Goal: Task Accomplishment & Management: Use online tool/utility

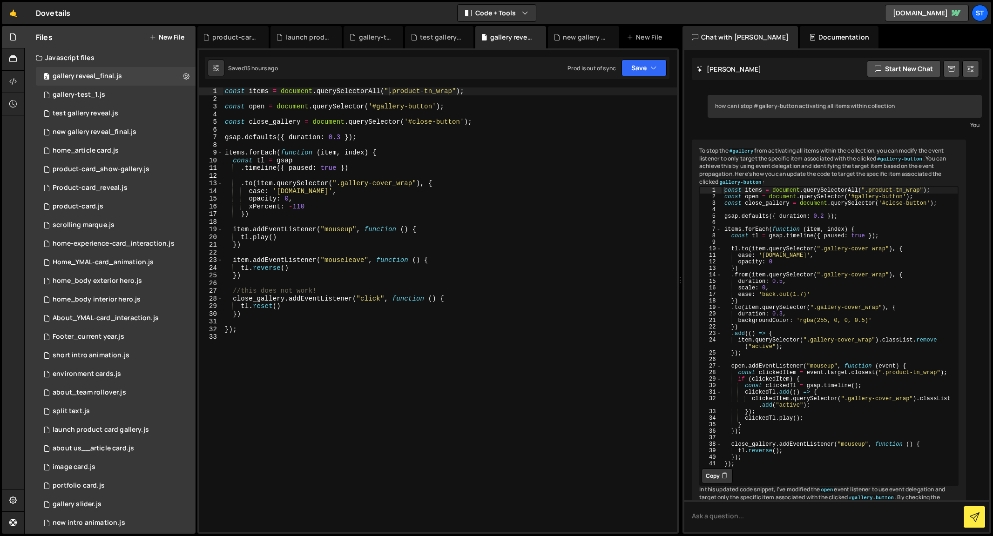
scroll to position [70, 0]
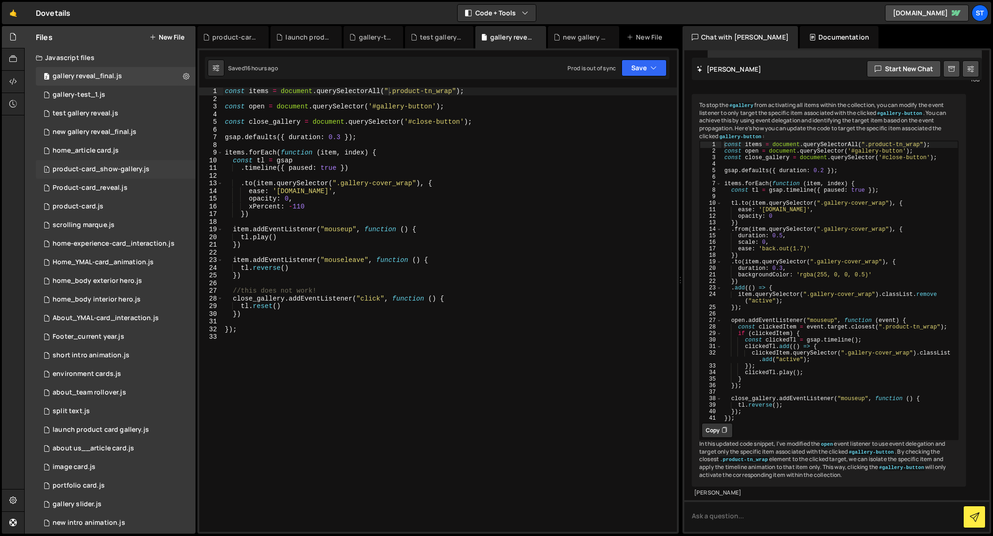
click at [77, 168] on div "product-card_show-gallery.js" at bounding box center [101, 169] width 97 height 8
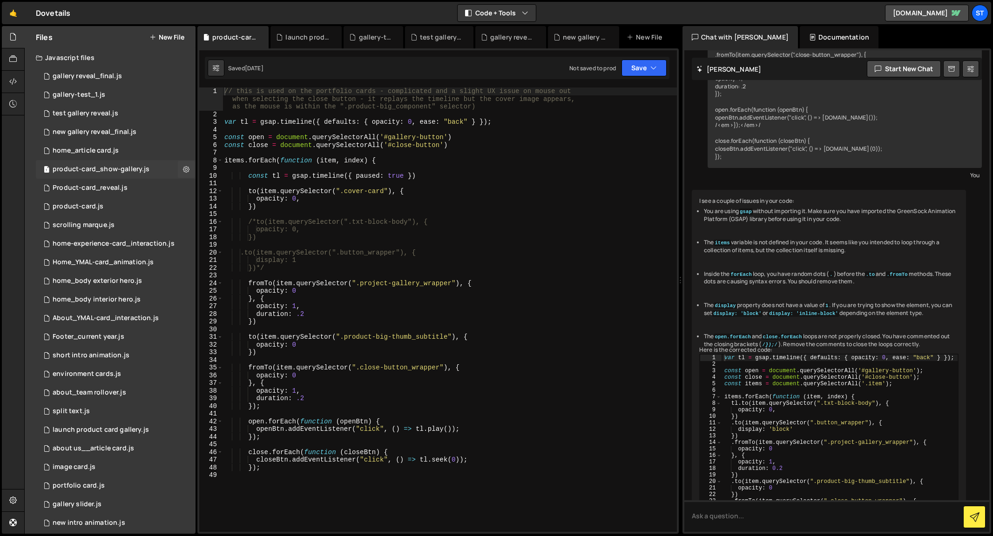
scroll to position [461, 0]
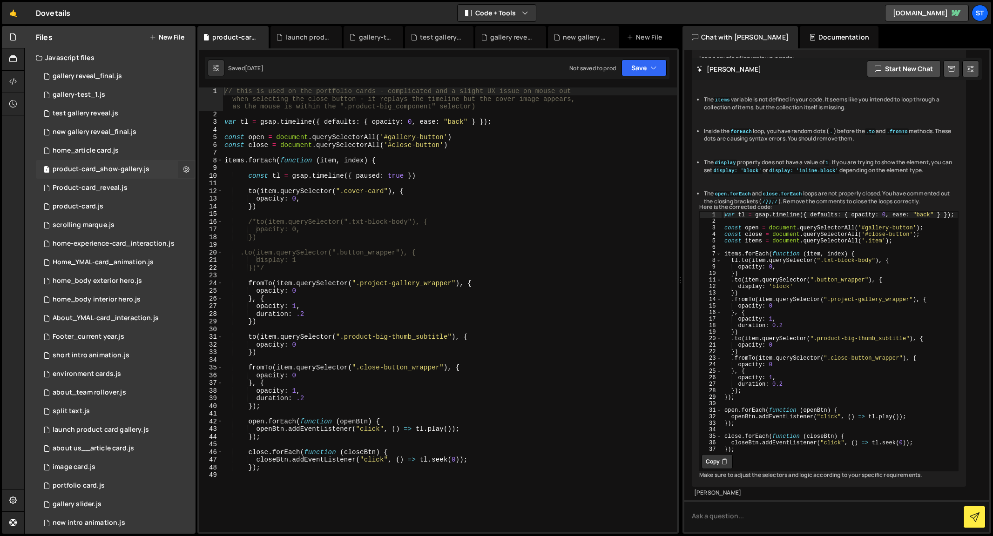
click at [183, 170] on icon at bounding box center [186, 169] width 7 height 9
type input "product-card_show-gallery"
radio input "true"
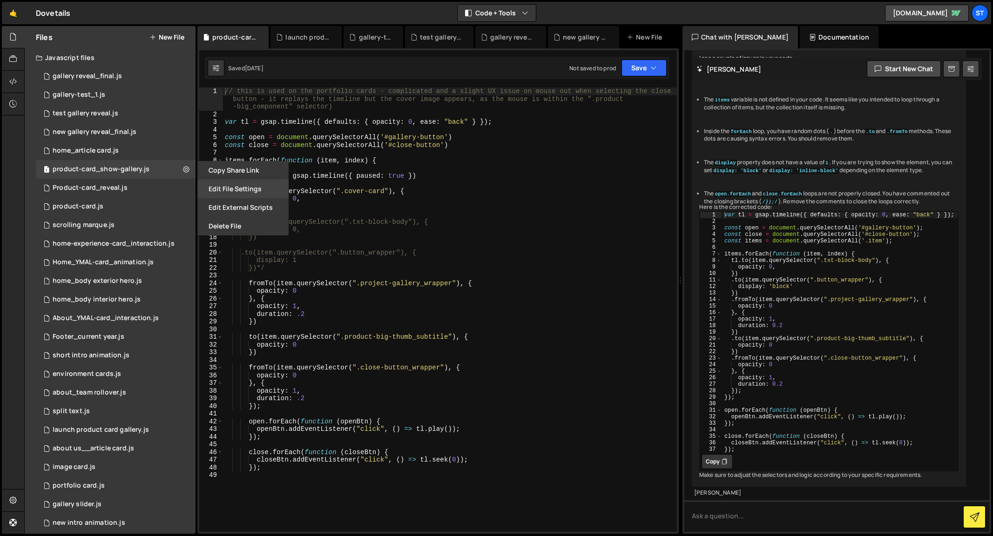
click at [241, 188] on button "Edit File Settings" at bounding box center [242, 189] width 91 height 19
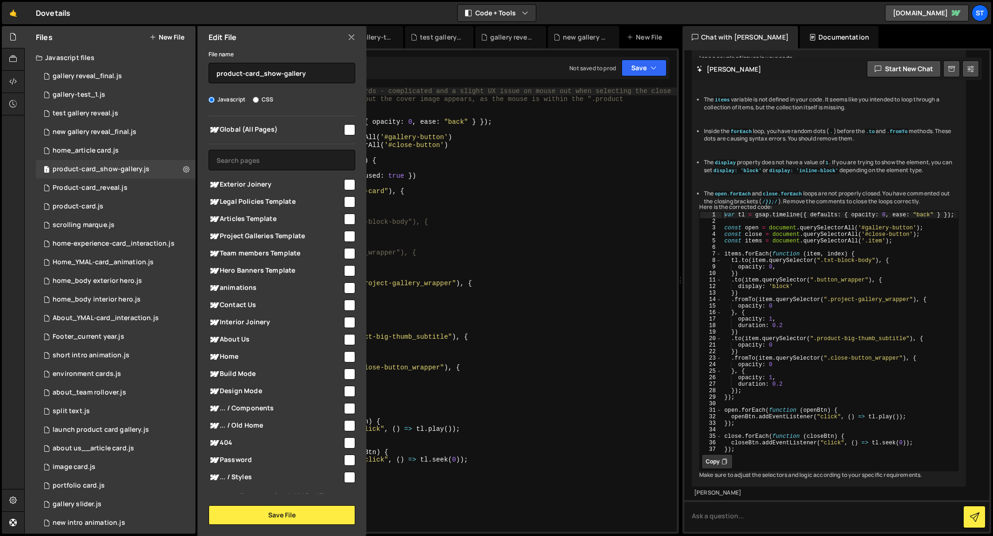
scroll to position [0, 0]
click at [352, 38] on icon at bounding box center [351, 37] width 7 height 10
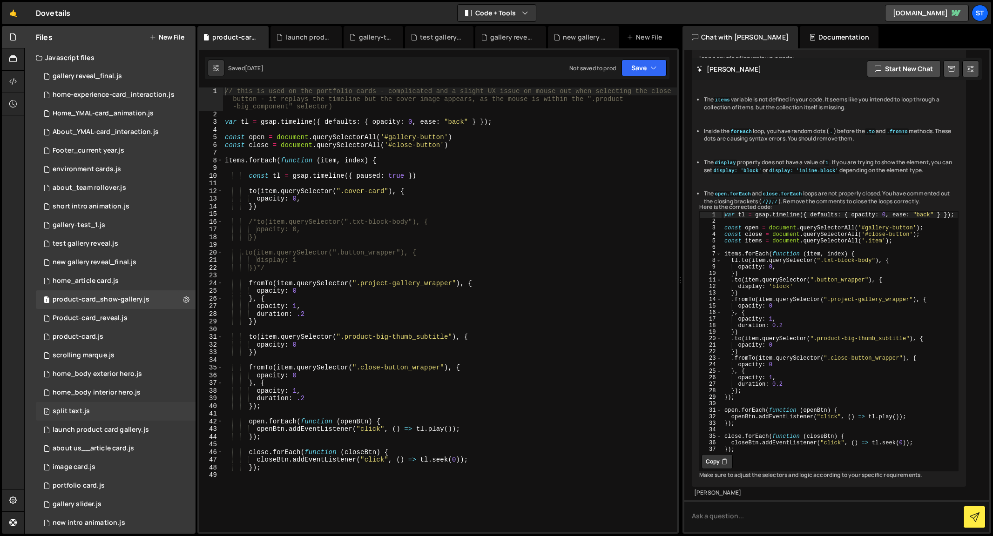
click at [84, 414] on div "split text.js" at bounding box center [71, 411] width 37 height 8
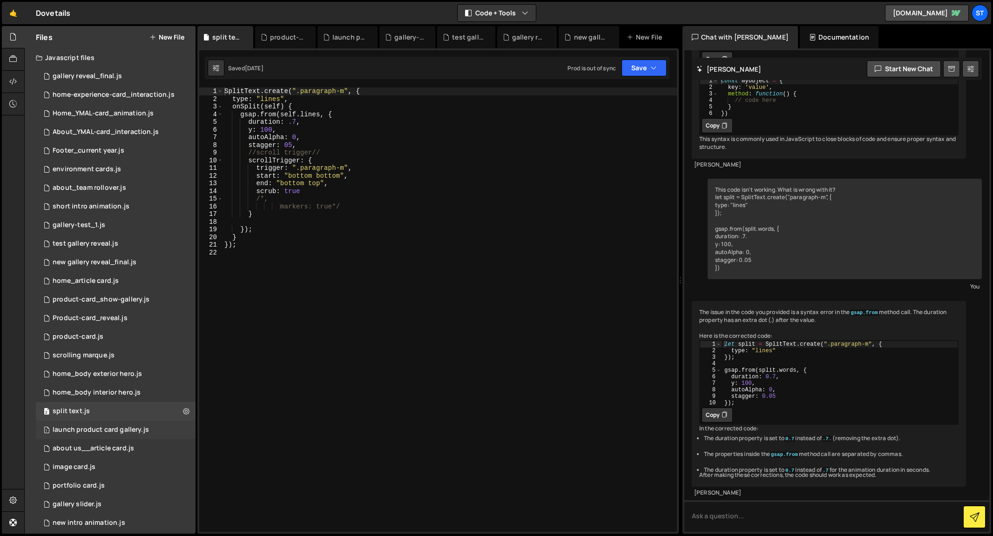
scroll to position [404, 0]
click at [179, 413] on button at bounding box center [186, 411] width 17 height 17
type input "split text"
radio input "true"
checkbox input "true"
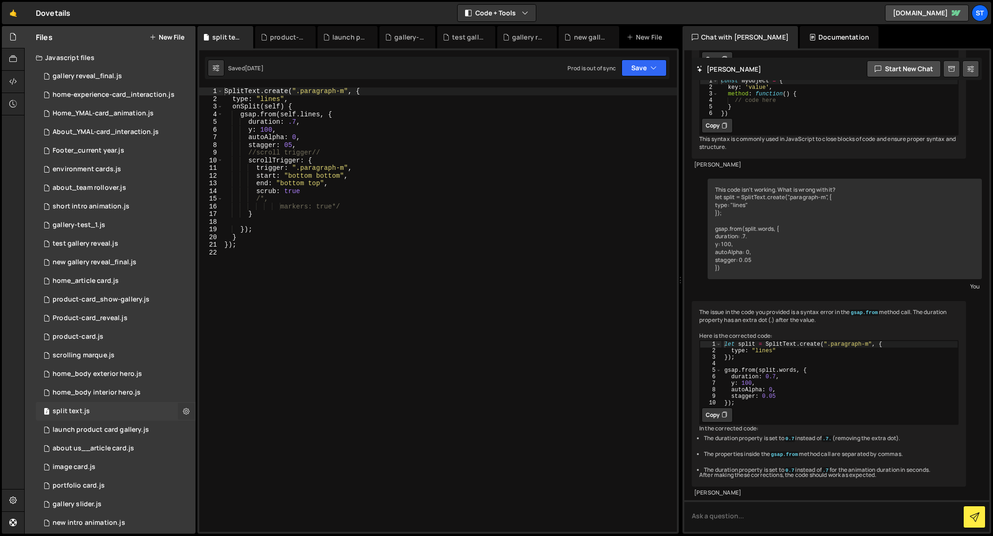
checkbox input "true"
click at [249, 433] on button "Edit File Settings" at bounding box center [242, 431] width 91 height 19
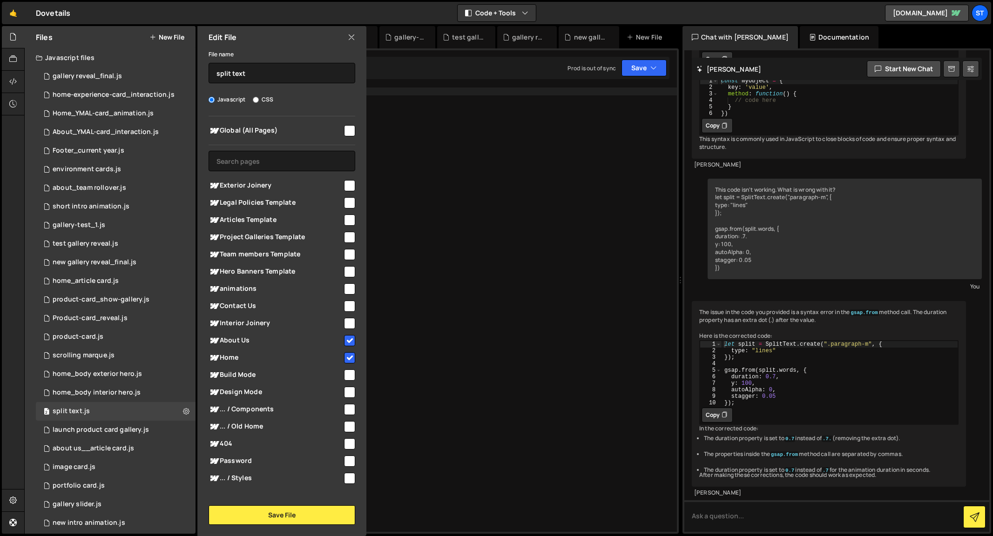
click at [347, 339] on input "checkbox" at bounding box center [349, 340] width 11 height 11
checkbox input "false"
click at [347, 356] on input "checkbox" at bounding box center [349, 357] width 11 height 11
checkbox input "false"
click at [281, 519] on button "Save File" at bounding box center [282, 516] width 147 height 20
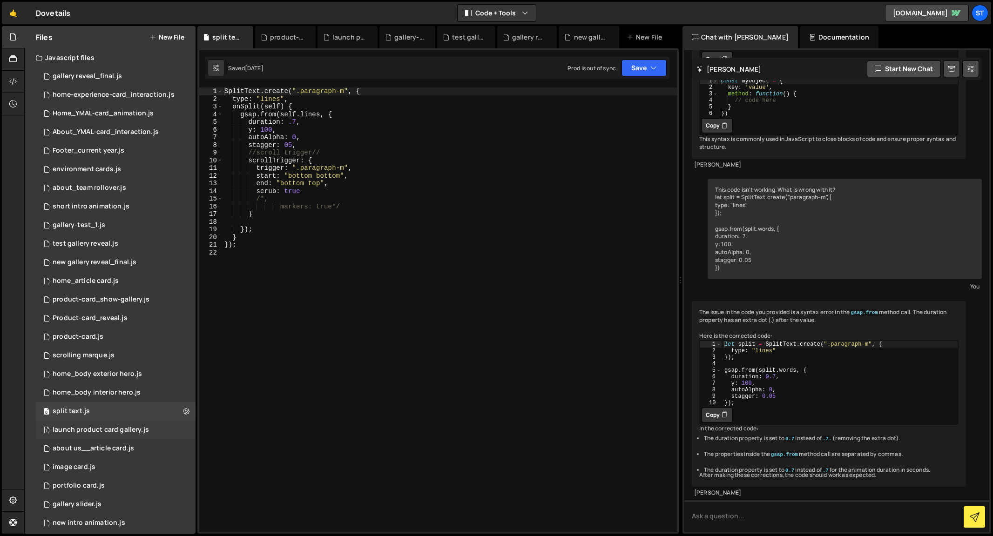
click at [82, 430] on div "launch product card gallery.js" at bounding box center [101, 430] width 96 height 8
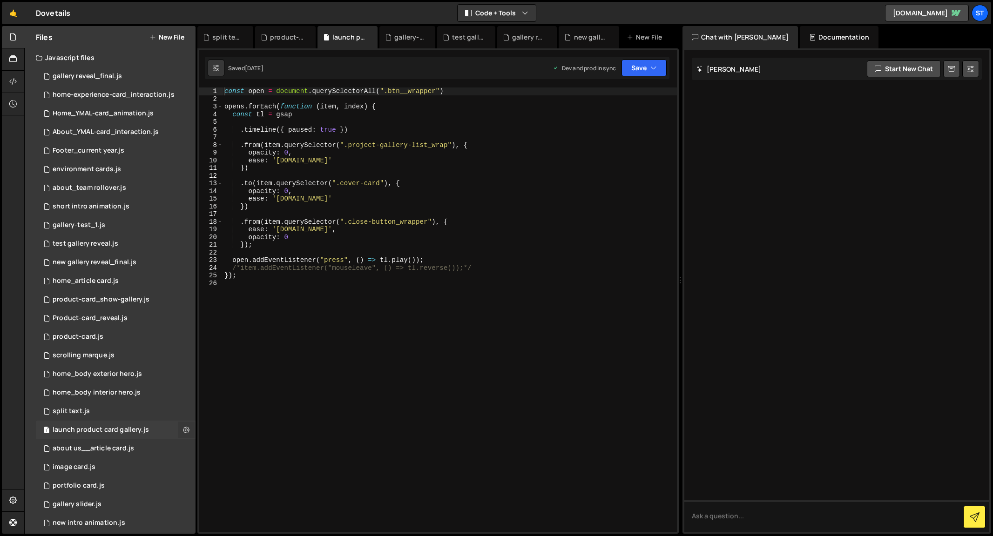
click at [183, 430] on icon at bounding box center [186, 430] width 7 height 9
type input "launch product card gallery"
radio input "true"
click at [244, 449] on button "Edit File Settings" at bounding box center [242, 449] width 91 height 19
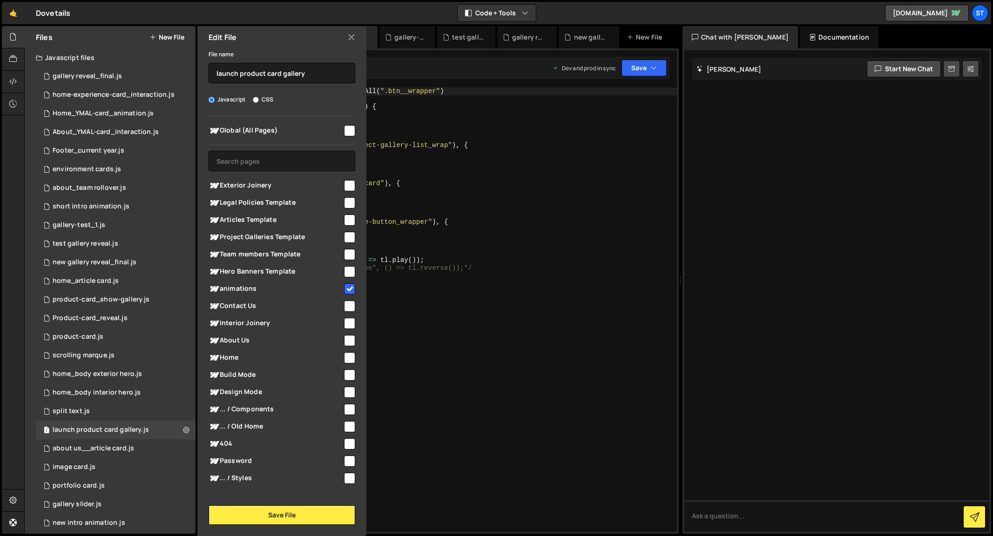
click at [346, 288] on input "checkbox" at bounding box center [349, 289] width 11 height 11
checkbox input "false"
click at [352, 39] on icon at bounding box center [351, 37] width 7 height 10
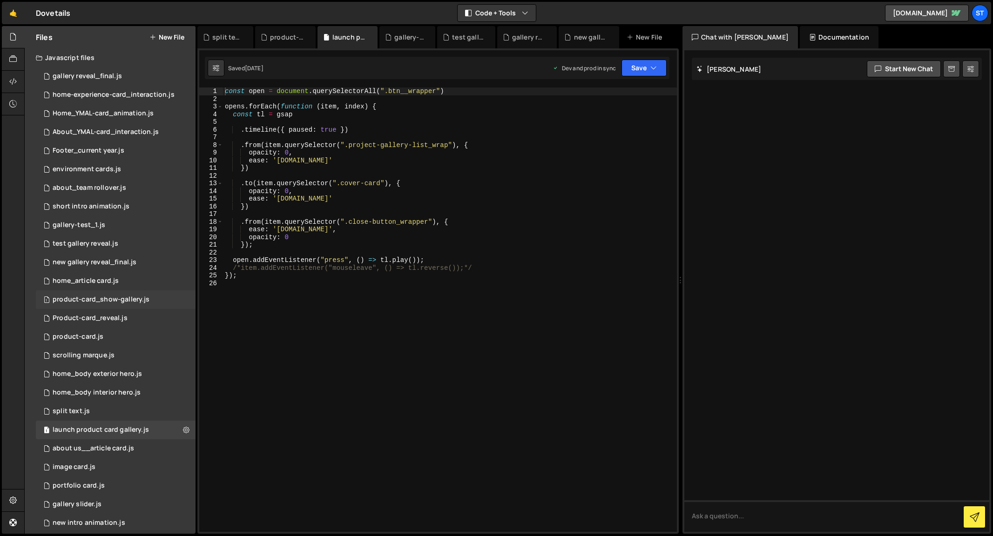
click at [88, 298] on div "product-card_show-gallery.js" at bounding box center [101, 300] width 97 height 8
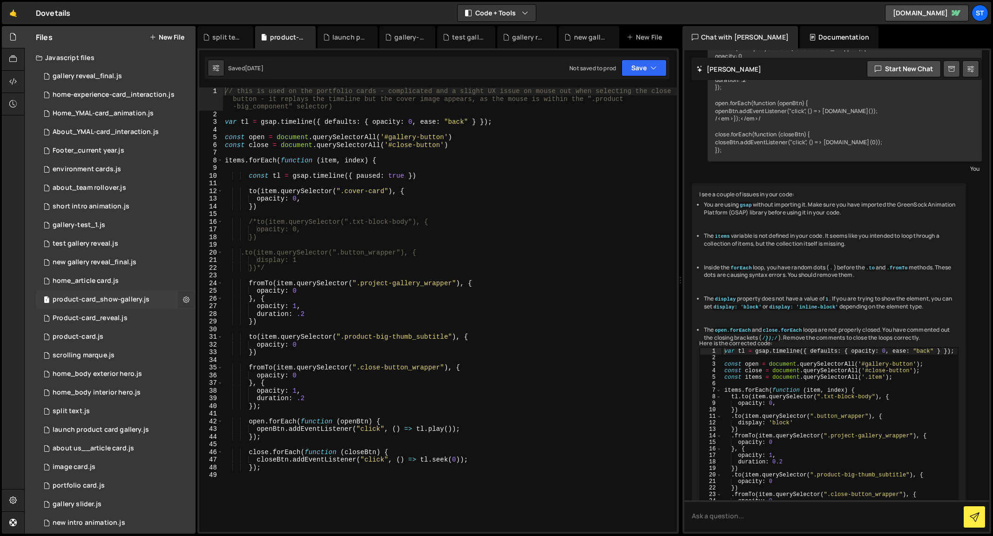
scroll to position [461, 0]
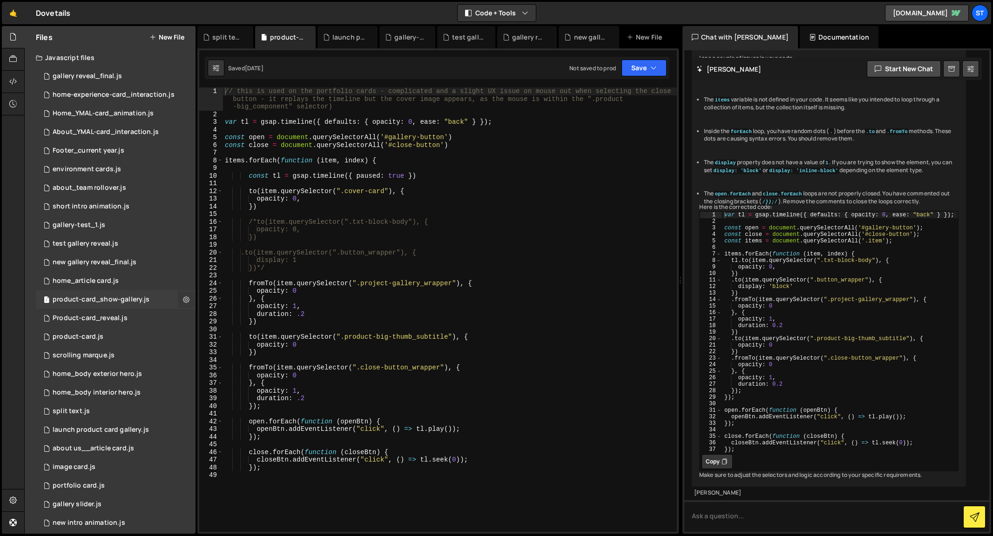
click at [183, 300] on icon at bounding box center [186, 299] width 7 height 9
type input "product-card_show-gallery"
radio input "true"
click at [249, 318] on button "Edit File Settings" at bounding box center [242, 319] width 91 height 19
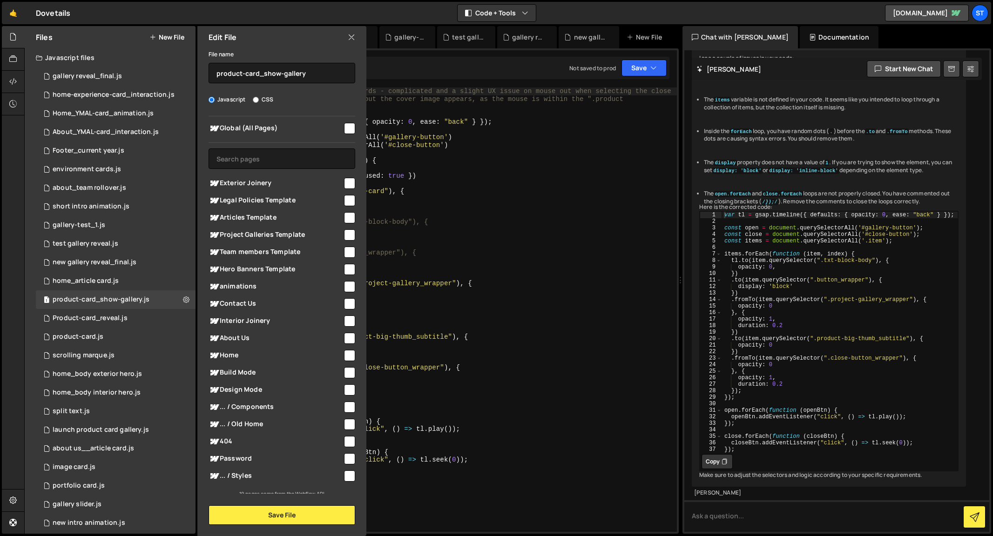
scroll to position [0, 0]
click at [350, 36] on icon at bounding box center [351, 37] width 7 height 10
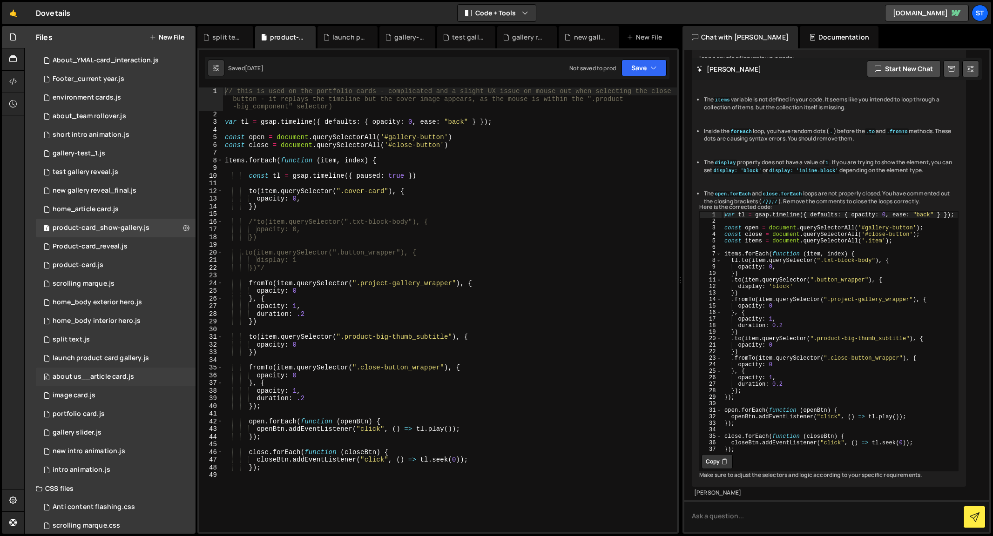
scroll to position [82, 0]
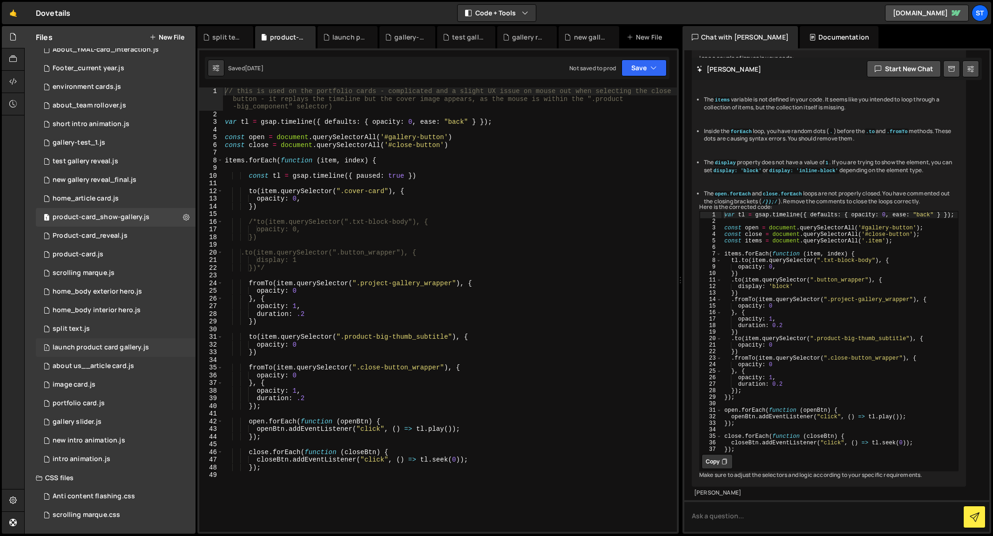
click at [75, 349] on div "launch product card gallery.js" at bounding box center [101, 348] width 96 height 8
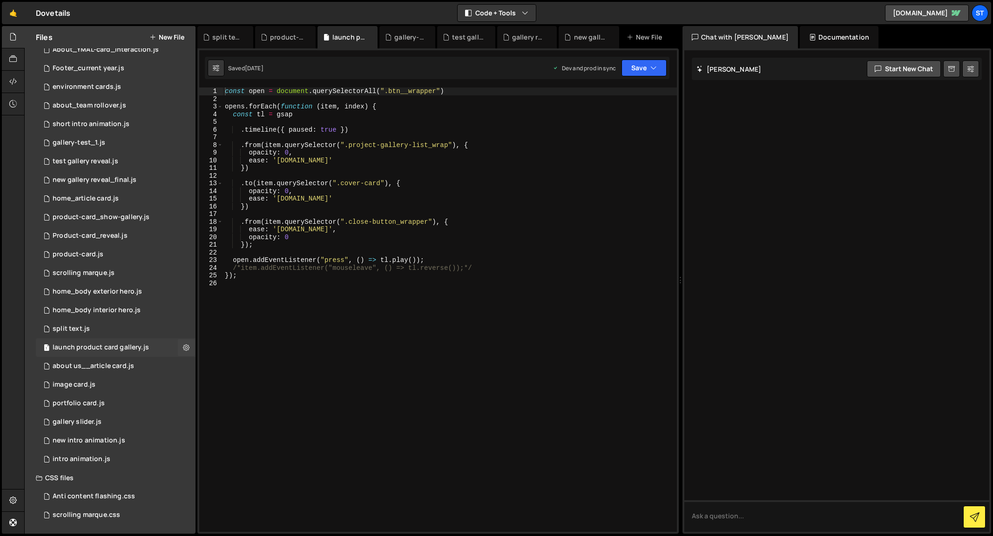
scroll to position [0, 0]
click at [183, 349] on icon at bounding box center [186, 347] width 7 height 9
type input "launch product card gallery"
radio input "true"
click at [223, 372] on button "Edit File Settings" at bounding box center [242, 367] width 91 height 19
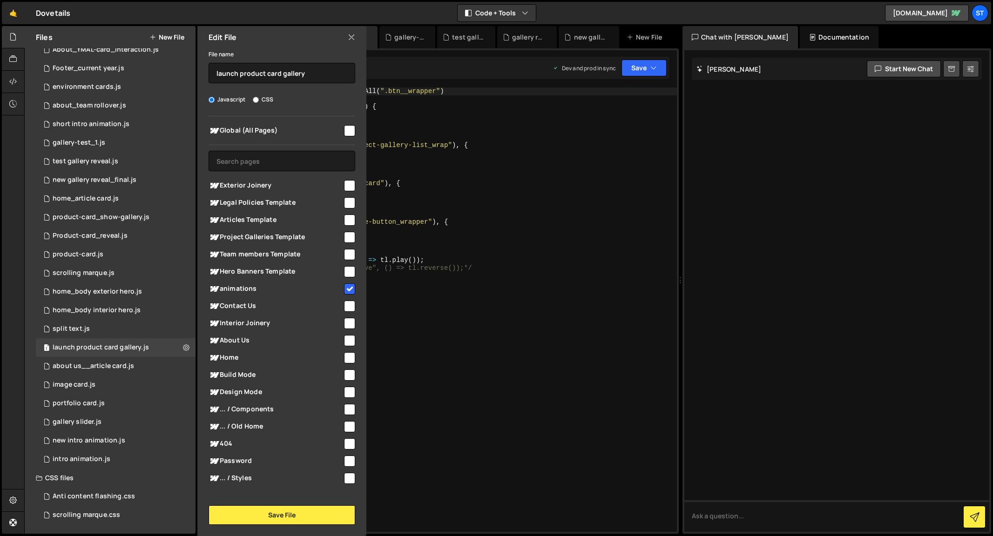
click at [345, 286] on input "checkbox" at bounding box center [349, 289] width 11 height 11
checkbox input "false"
click at [271, 514] on button "Save File" at bounding box center [282, 516] width 147 height 20
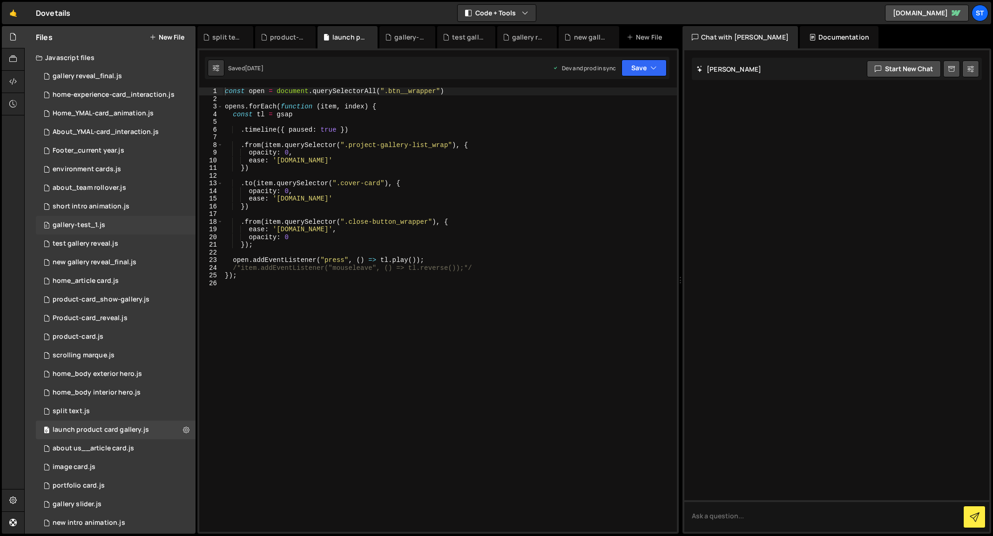
click at [94, 222] on div "gallery-test_1.js" at bounding box center [79, 225] width 53 height 8
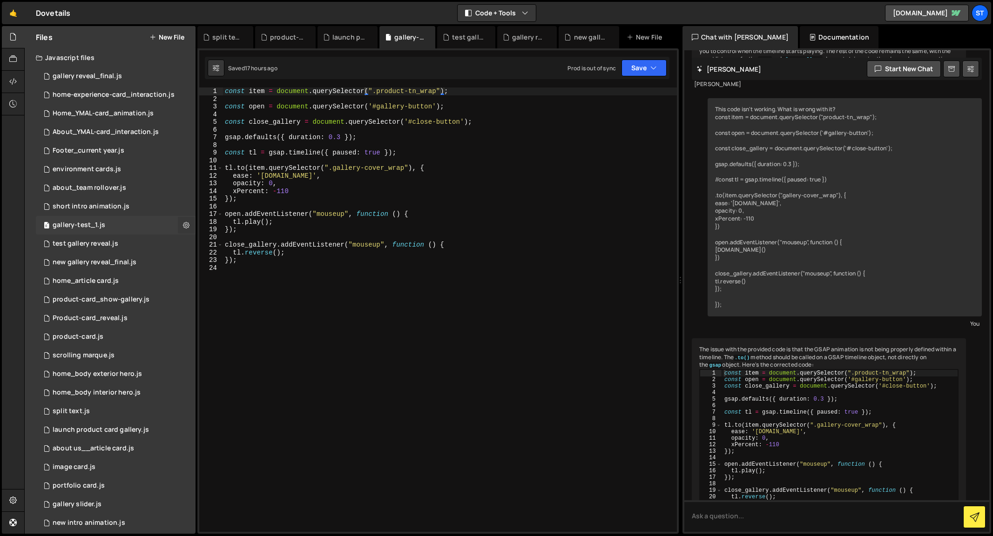
scroll to position [1128, 0]
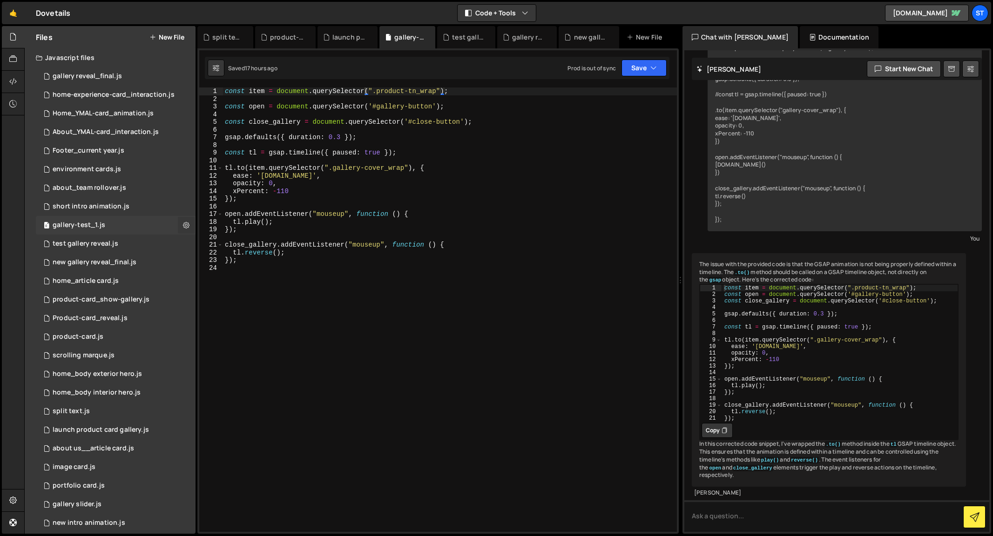
click at [183, 225] on icon at bounding box center [186, 225] width 7 height 9
type input "gallery-test_1"
radio input "true"
click at [226, 244] on button "Edit File Settings" at bounding box center [242, 245] width 91 height 19
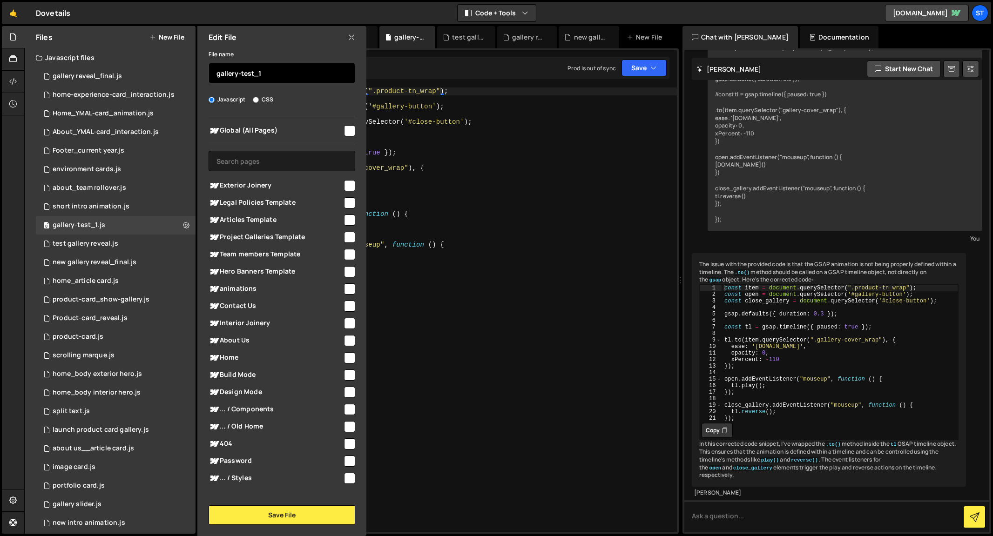
click at [214, 75] on input "gallery-test_1" at bounding box center [282, 73] width 147 height 20
click at [296, 73] on input "----- gallery-test_1" at bounding box center [282, 73] width 147 height 20
type input "----- gallery-test_1 -----"
click at [293, 517] on button "Save File" at bounding box center [282, 516] width 147 height 20
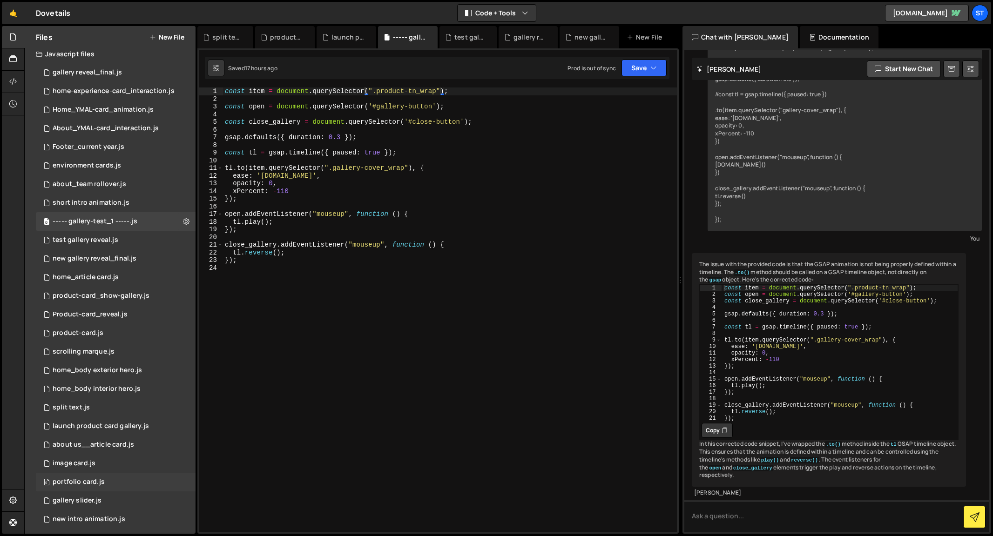
scroll to position [0, 0]
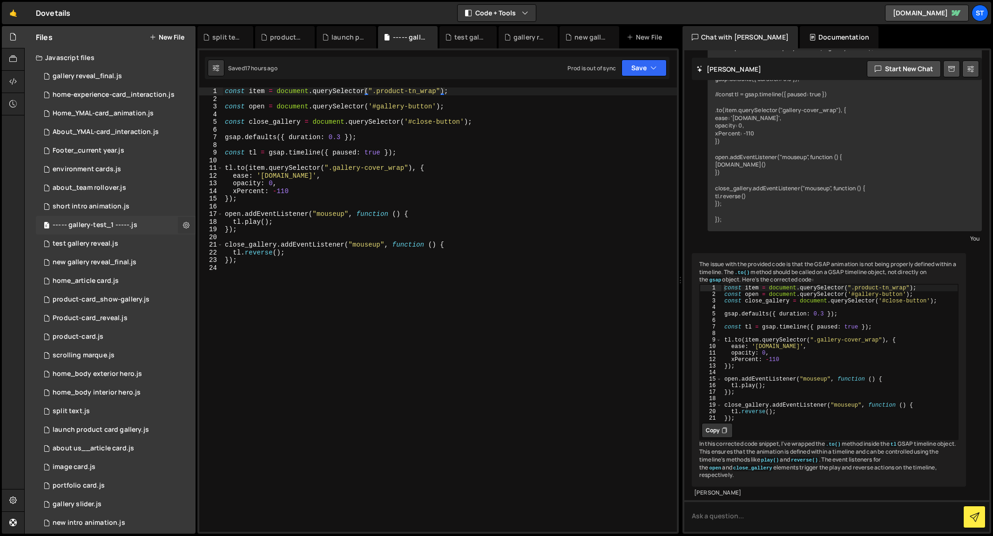
click at [183, 225] on icon at bounding box center [186, 225] width 7 height 9
click at [245, 246] on button "Edit File Settings" at bounding box center [242, 245] width 91 height 19
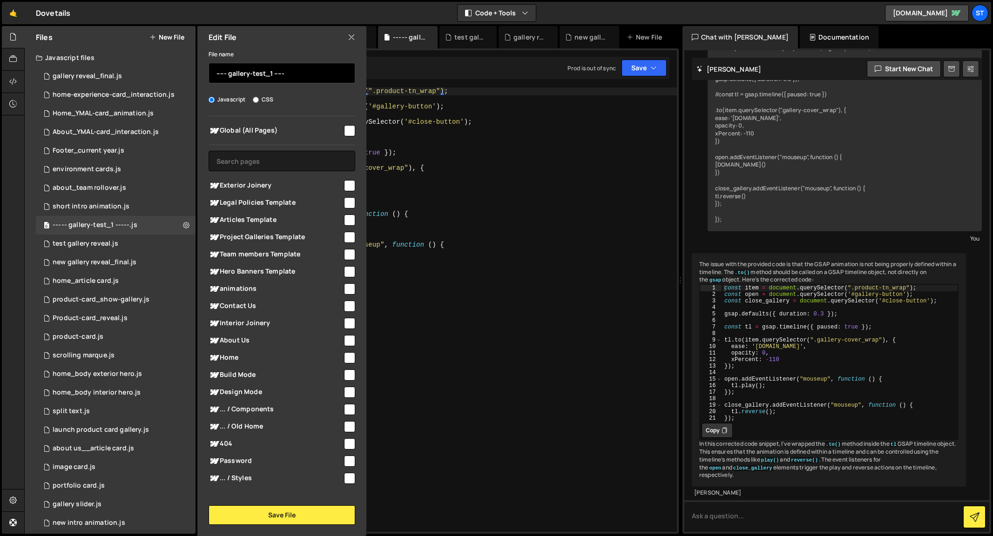
drag, startPoint x: 227, startPoint y: 73, endPoint x: 214, endPoint y: 74, distance: 13.0
click at [214, 74] on input "----- gallery-test_1 -----" at bounding box center [282, 73] width 147 height 20
click at [291, 522] on button "Save File" at bounding box center [282, 516] width 147 height 20
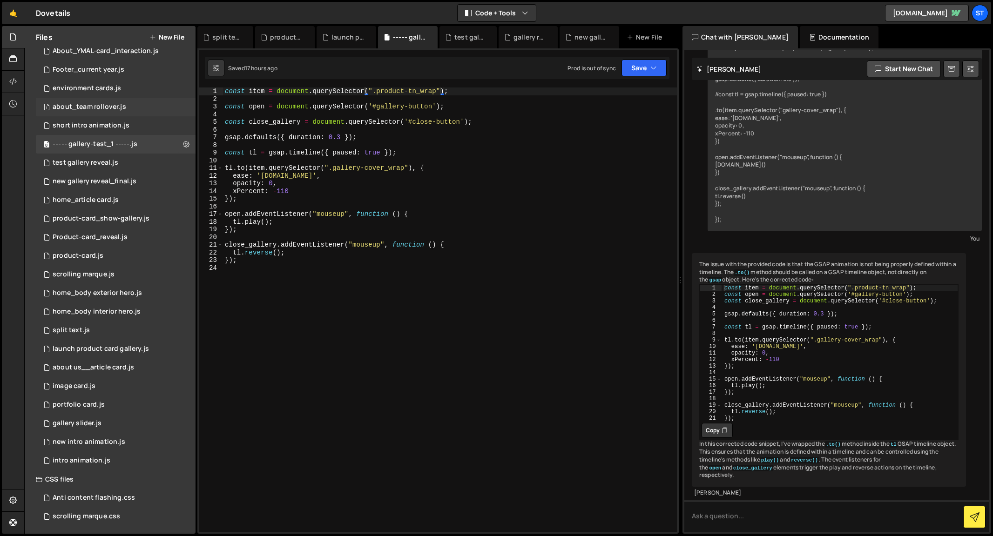
scroll to position [82, 0]
click at [88, 515] on div "scrolling marque.css" at bounding box center [87, 515] width 68 height 8
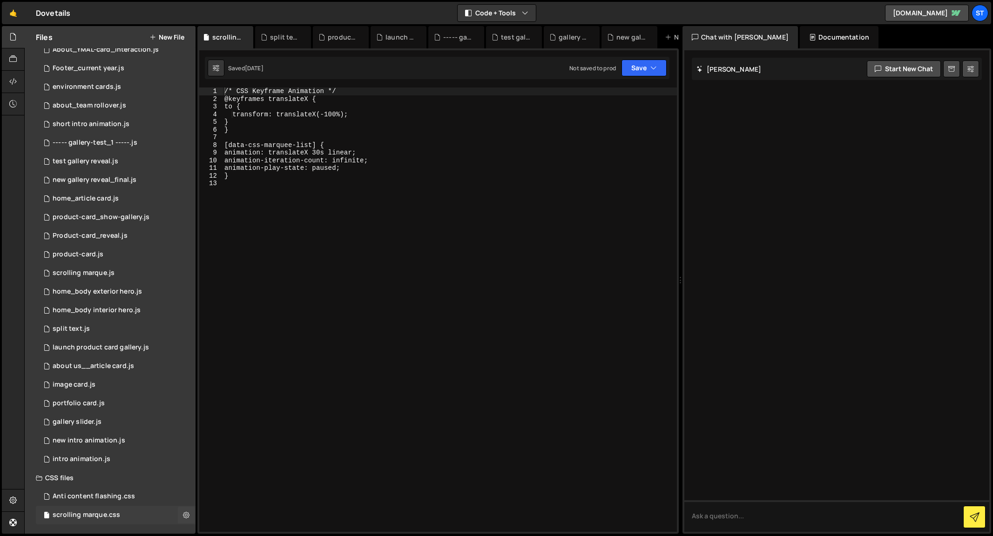
scroll to position [0, 0]
click at [97, 495] on div "Anti content flashing.css" at bounding box center [94, 497] width 82 height 8
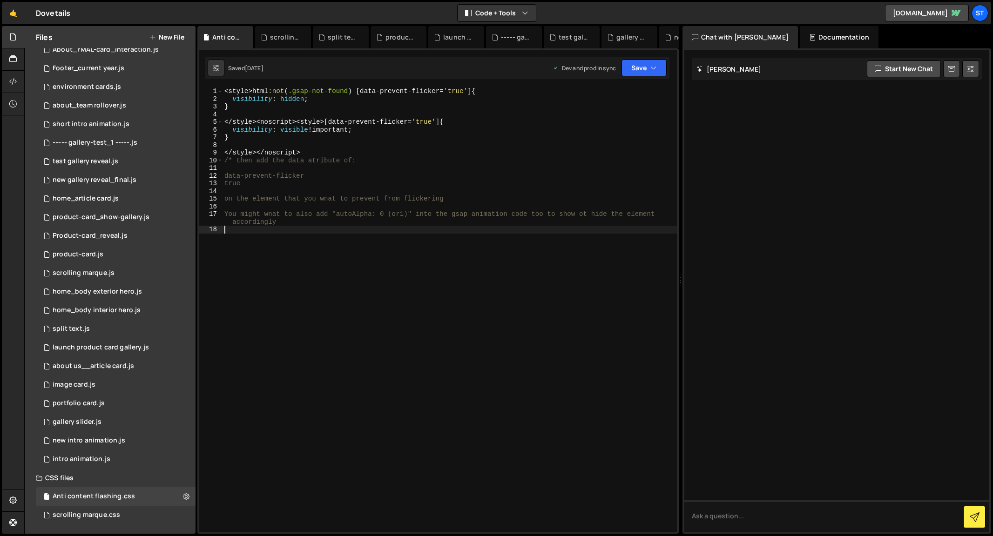
click at [394, 378] on div "< style > html :not ( .gsap-not-found ) [ data-prevent-flicker = ' true ' ] { v…" at bounding box center [450, 318] width 454 height 460
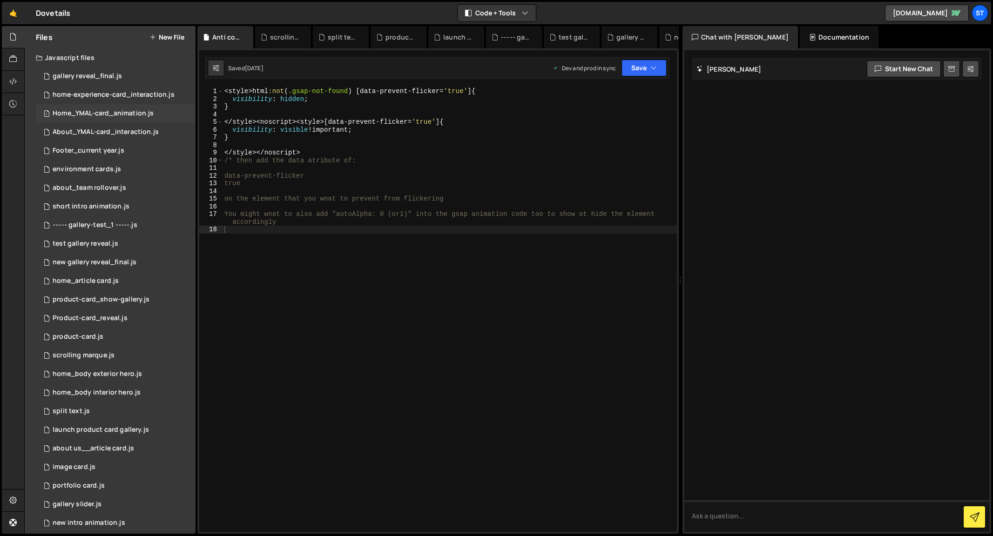
click at [102, 111] on div "Home_YMAL-card_animation.js" at bounding box center [103, 113] width 101 height 8
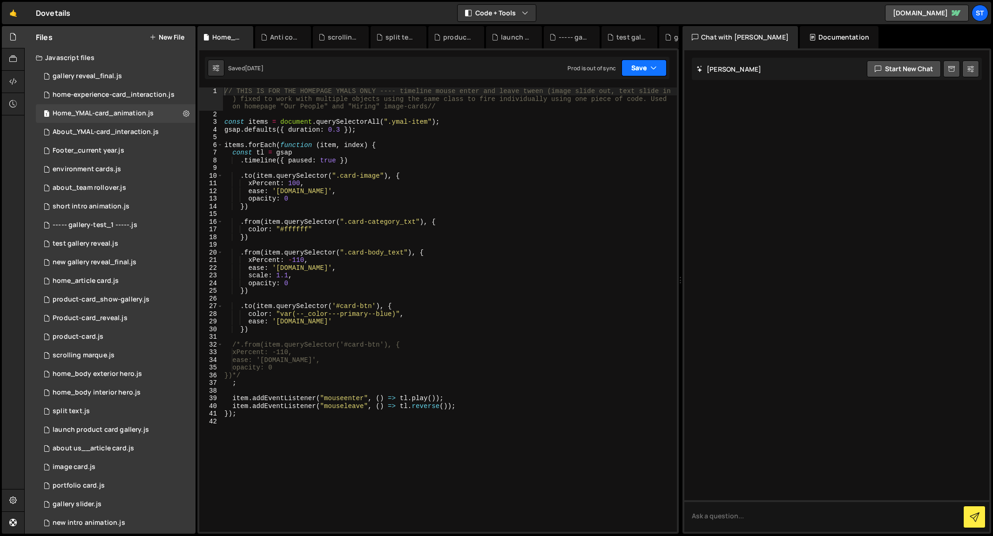
click at [652, 64] on icon "button" at bounding box center [653, 67] width 7 height 9
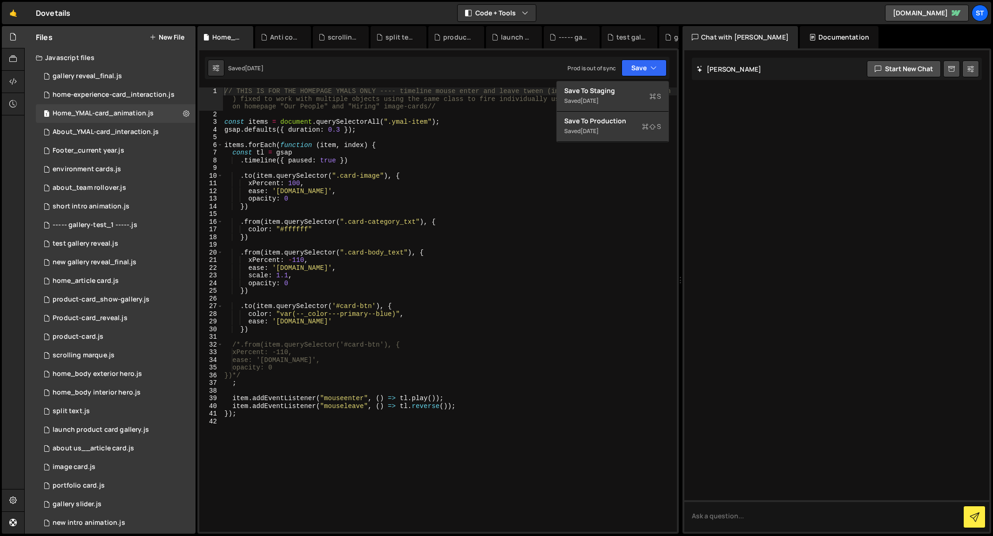
click at [401, 64] on div "Saved [DATE] Prod is out of sync Upgrade to Edit Save Save to Staging S Saved […" at bounding box center [437, 68] width 465 height 22
click at [183, 113] on icon at bounding box center [186, 113] width 7 height 9
type input "Home_YMAL-card_animation"
radio input "true"
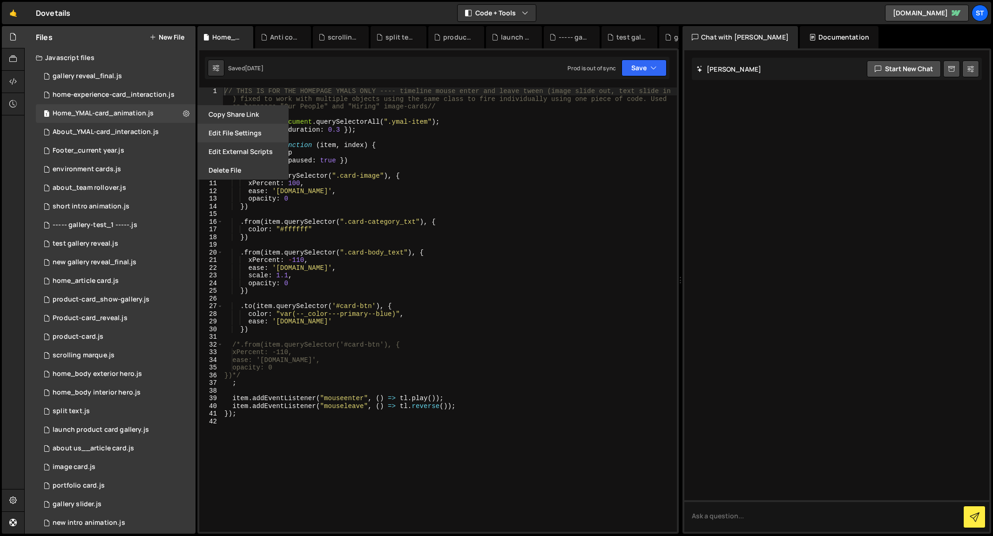
click at [228, 131] on button "Edit File Settings" at bounding box center [242, 133] width 91 height 19
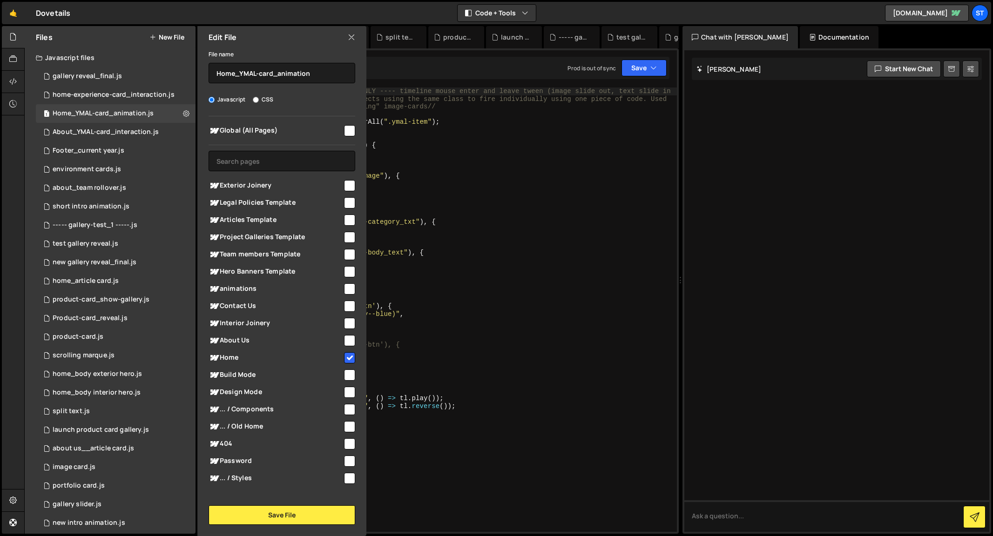
click at [351, 37] on icon at bounding box center [351, 37] width 7 height 10
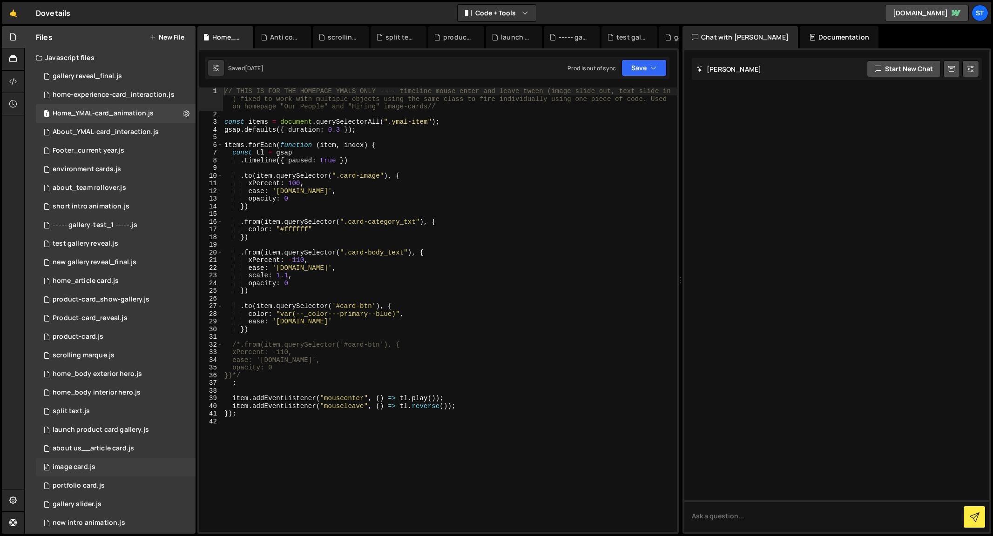
click at [82, 461] on div "0 image card.js 0" at bounding box center [116, 467] width 160 height 19
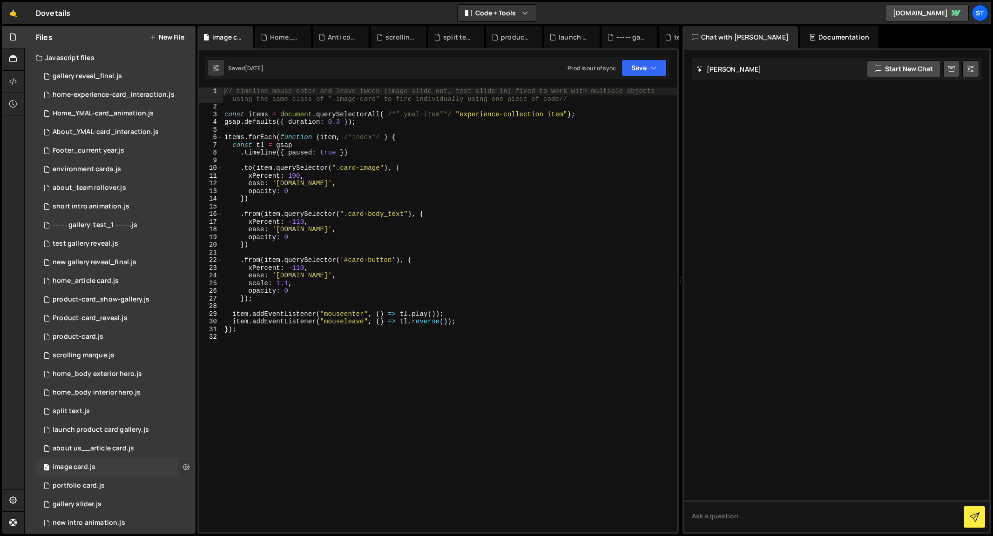
click at [183, 467] on icon at bounding box center [186, 467] width 7 height 9
click at [237, 489] on button "Edit File Settings" at bounding box center [242, 487] width 91 height 19
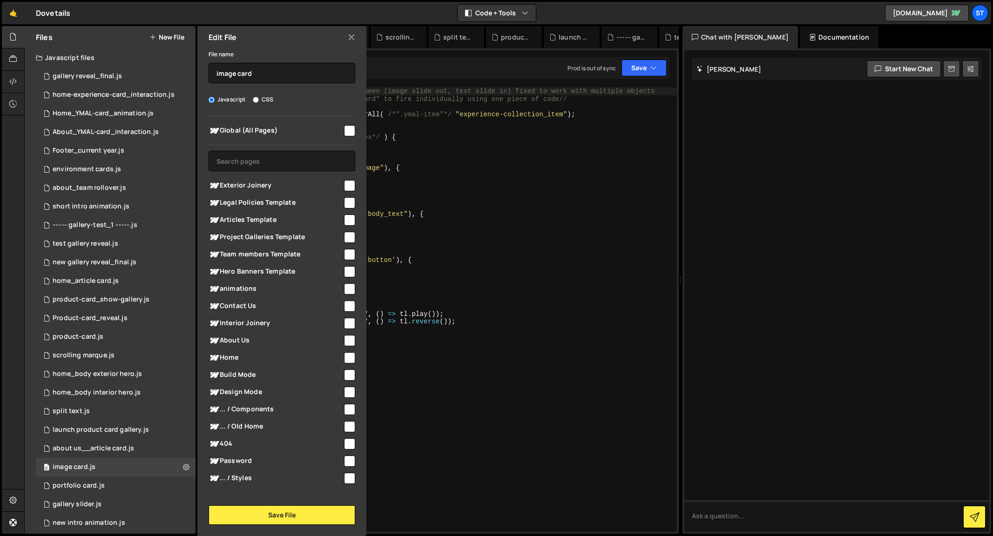
click at [345, 355] on input "checkbox" at bounding box center [349, 357] width 11 height 11
checkbox input "true"
click at [277, 517] on button "Save File" at bounding box center [282, 516] width 147 height 20
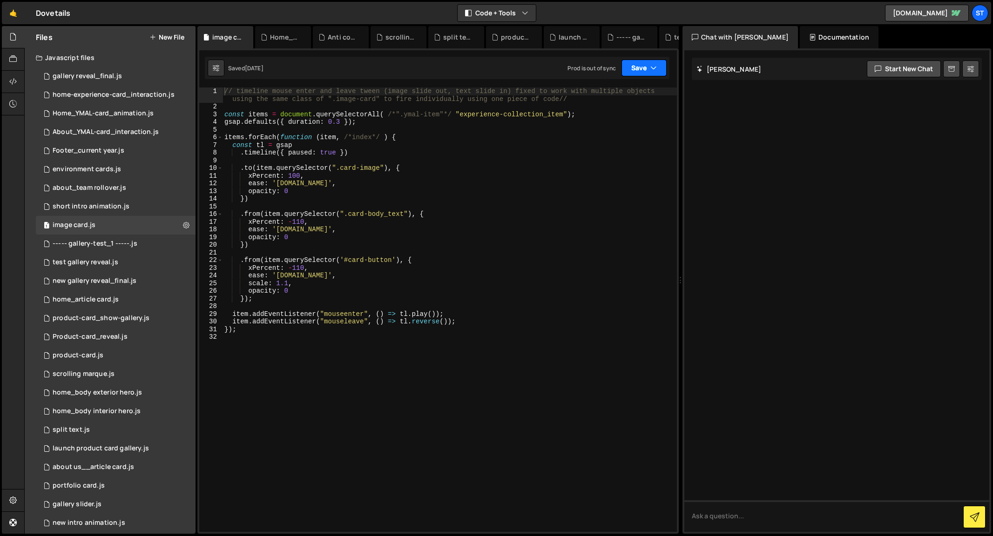
click at [656, 68] on icon "button" at bounding box center [653, 67] width 7 height 9
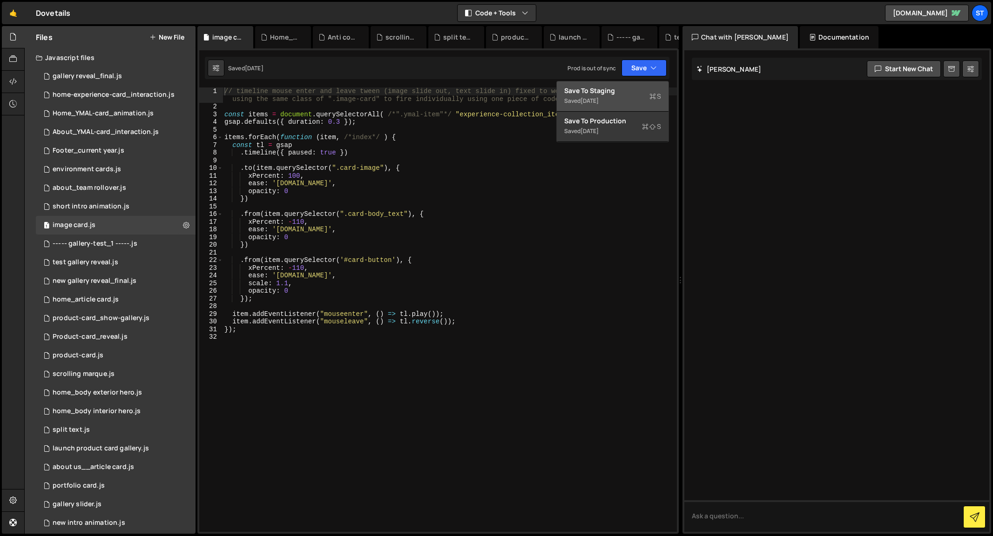
click at [611, 86] on div "Save to Staging S" at bounding box center [612, 90] width 97 height 9
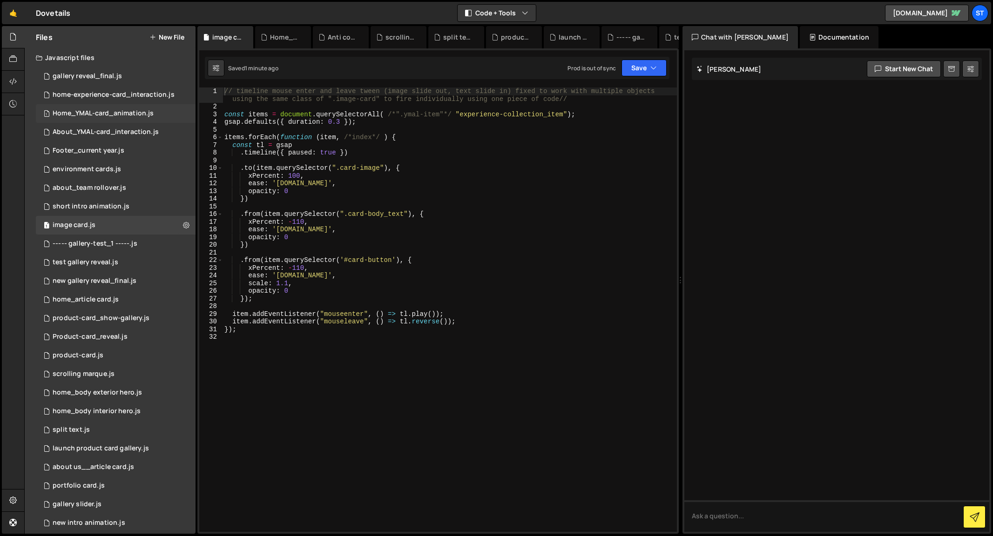
click at [109, 113] on div "Home_YMAL-card_animation.js" at bounding box center [103, 113] width 101 height 8
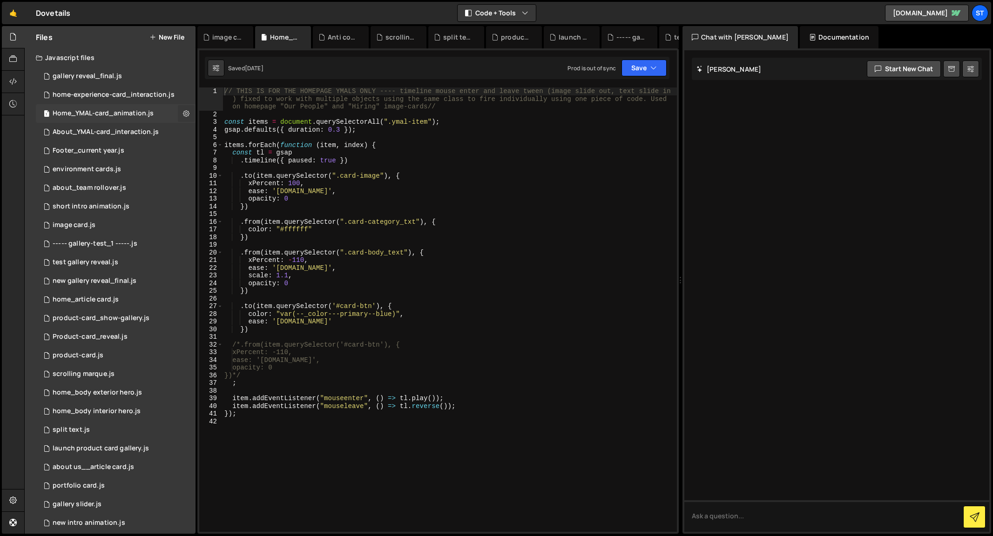
click at [183, 114] on icon at bounding box center [186, 113] width 7 height 9
type input "Home_YMAL-card_animation"
radio input "true"
checkbox input "true"
click at [244, 129] on button "Edit File Settings" at bounding box center [242, 133] width 91 height 19
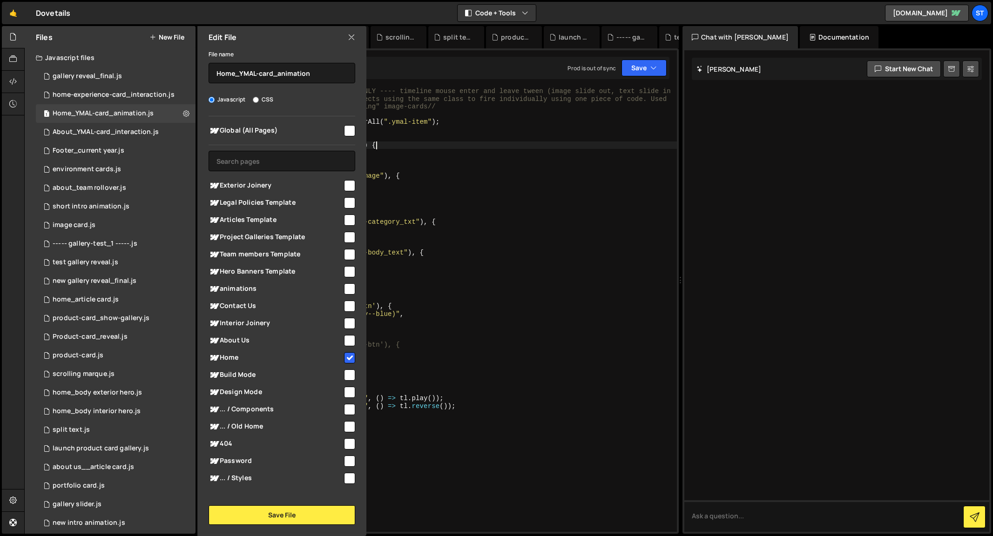
click at [463, 148] on div "// THIS IS FOR THE HOMEPAGE YMALS ONLY ---- timeline mouse enter and leave twee…" at bounding box center [450, 325] width 454 height 475
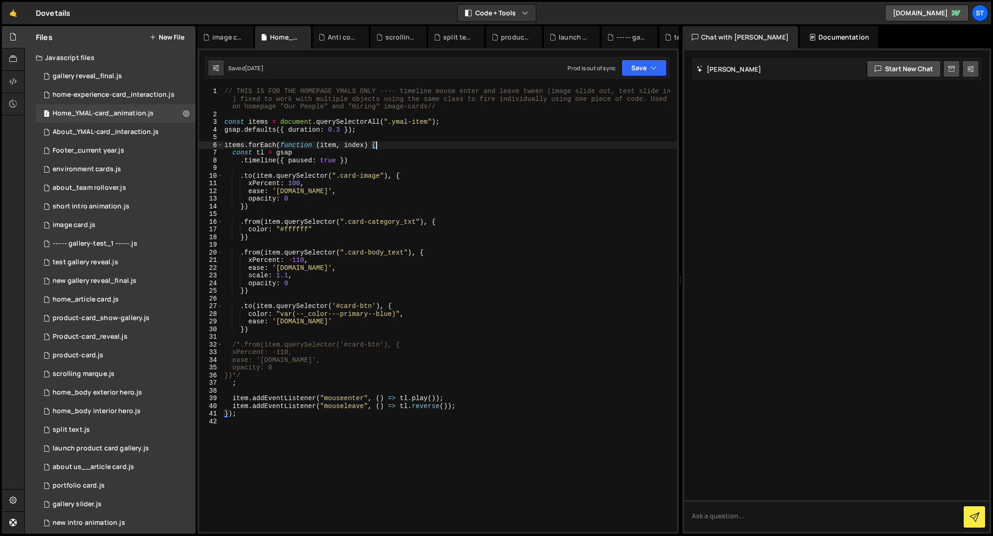
click at [240, 177] on div "// THIS IS FOR THE HOMEPAGE YMALS ONLY ---- timeline mouse enter and leave twee…" at bounding box center [450, 325] width 454 height 475
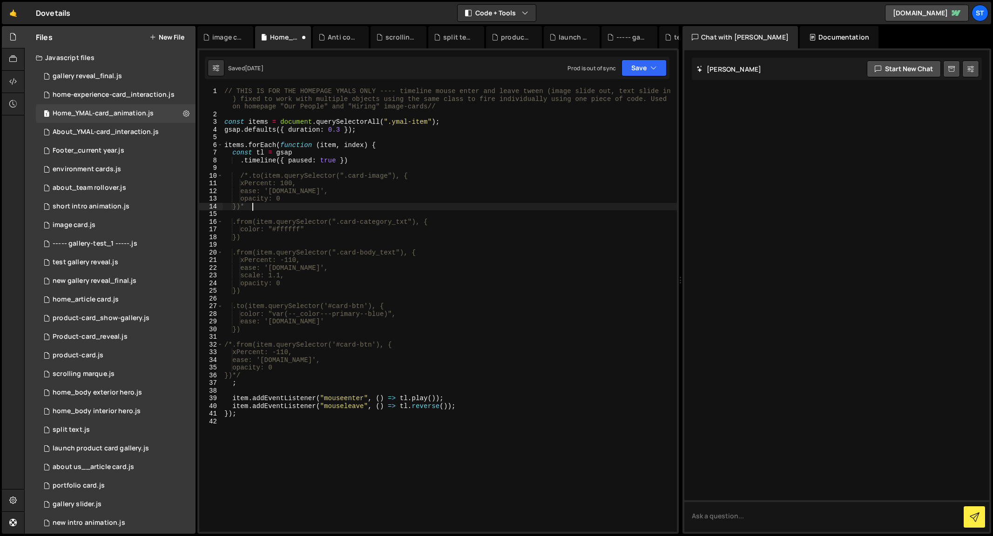
scroll to position [0, 1]
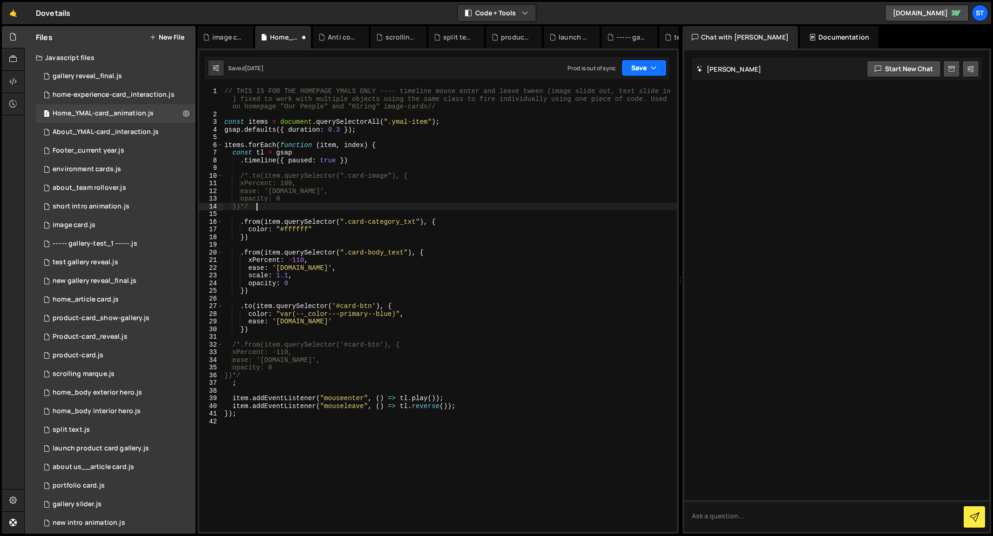
type textarea "})*/"
click at [653, 67] on icon "button" at bounding box center [653, 67] width 7 height 9
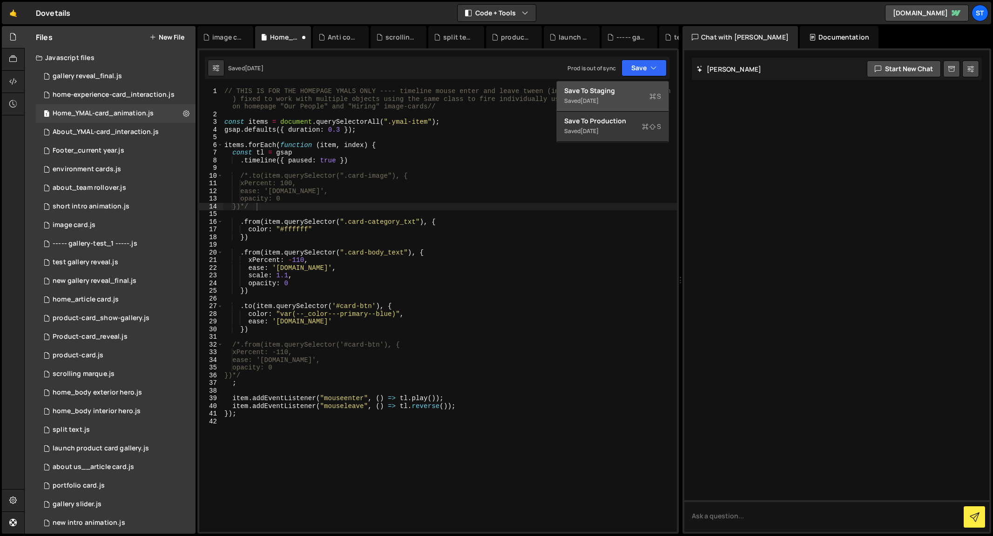
click at [582, 98] on div "[DATE]" at bounding box center [590, 101] width 18 height 8
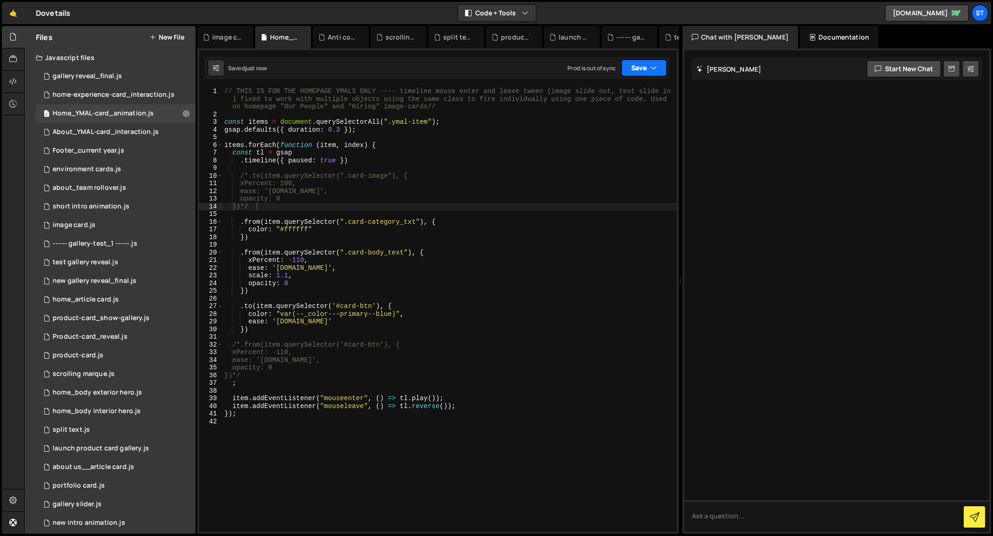
click at [649, 70] on button "Save" at bounding box center [644, 68] width 45 height 17
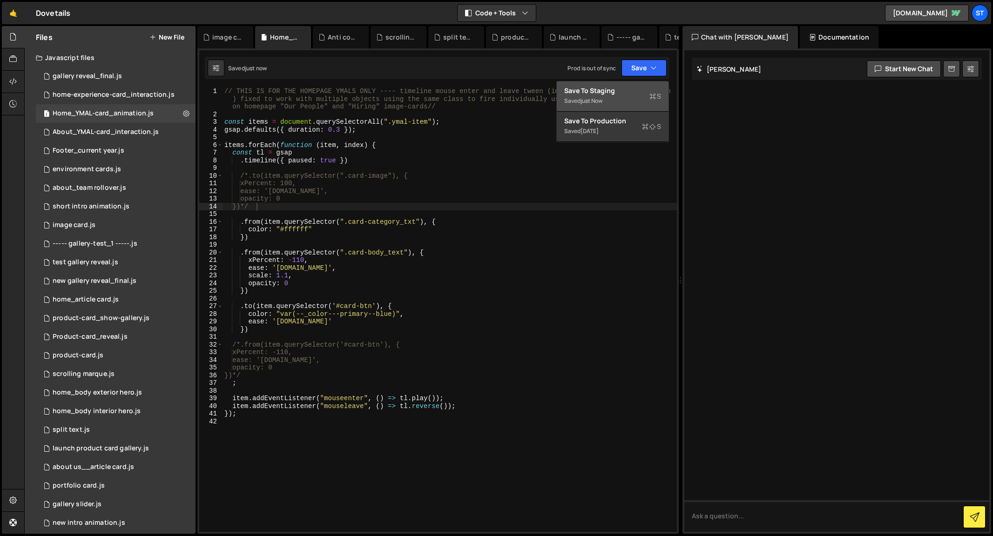
click at [607, 98] on div "Saved just now" at bounding box center [612, 100] width 97 height 11
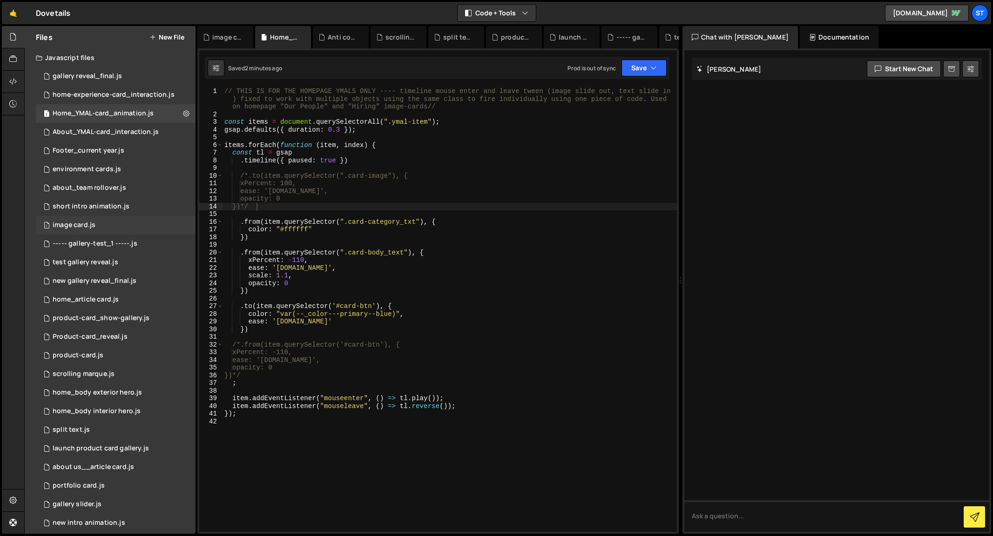
click at [94, 223] on div "image card.js" at bounding box center [74, 225] width 43 height 8
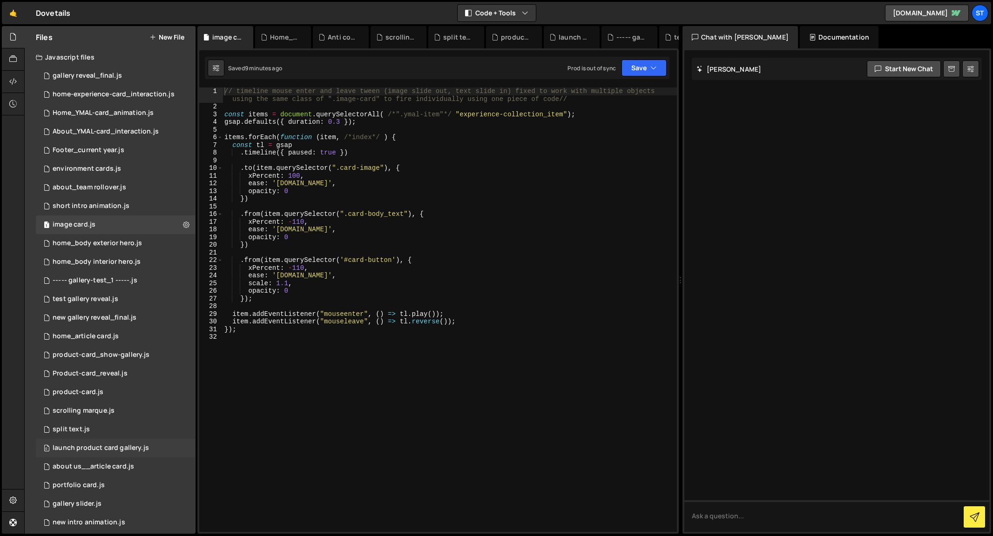
scroll to position [0, 0]
click at [80, 166] on div "environment cards.js" at bounding box center [87, 169] width 68 height 8
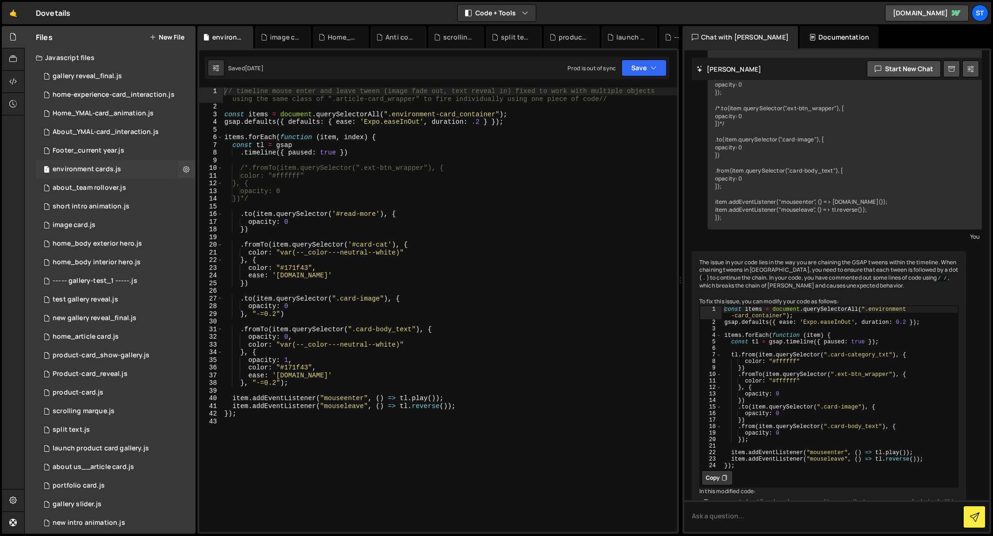
scroll to position [320, 0]
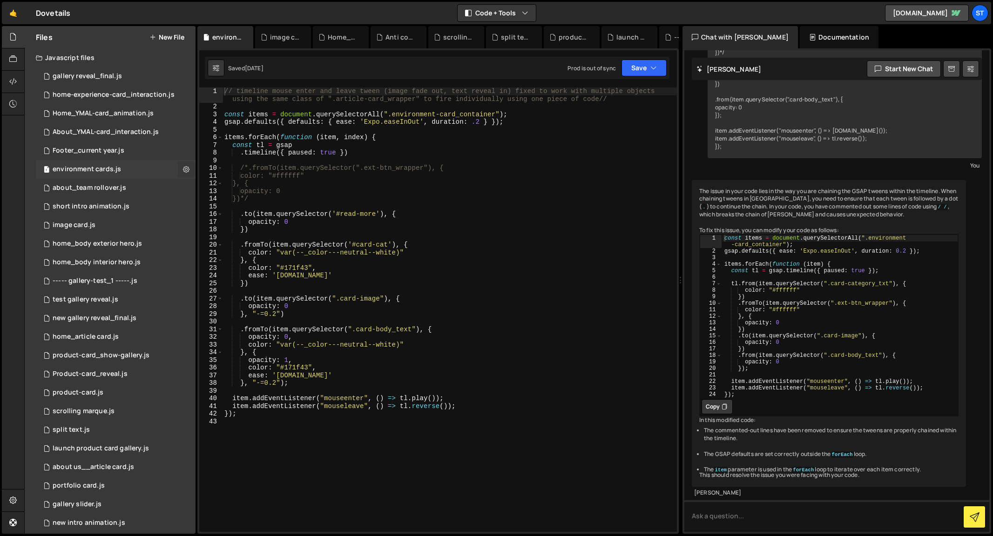
click at [183, 169] on icon at bounding box center [186, 169] width 7 height 9
type input "environment cards"
radio input "true"
checkbox input "true"
click at [233, 190] on button "Edit File Settings" at bounding box center [242, 189] width 91 height 19
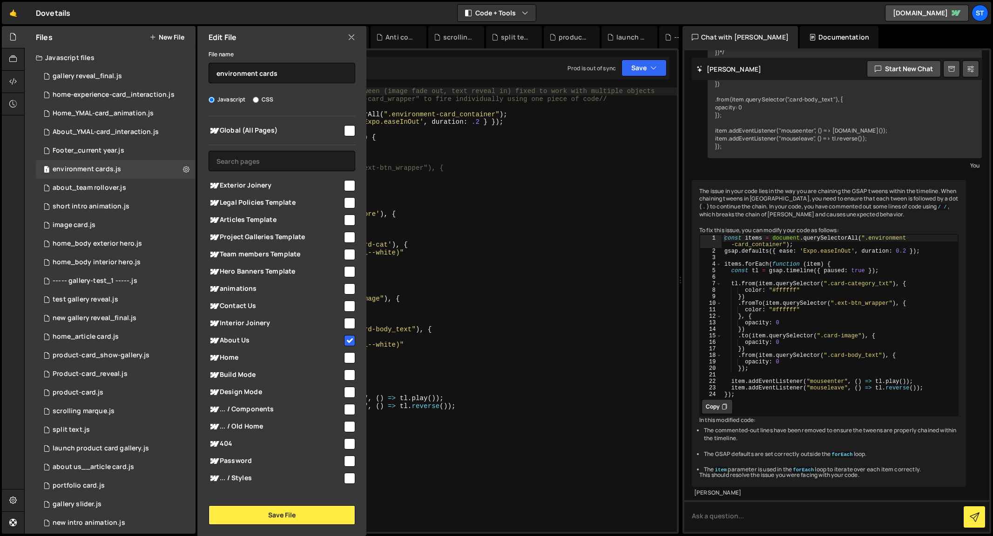
click at [353, 36] on icon at bounding box center [351, 37] width 7 height 10
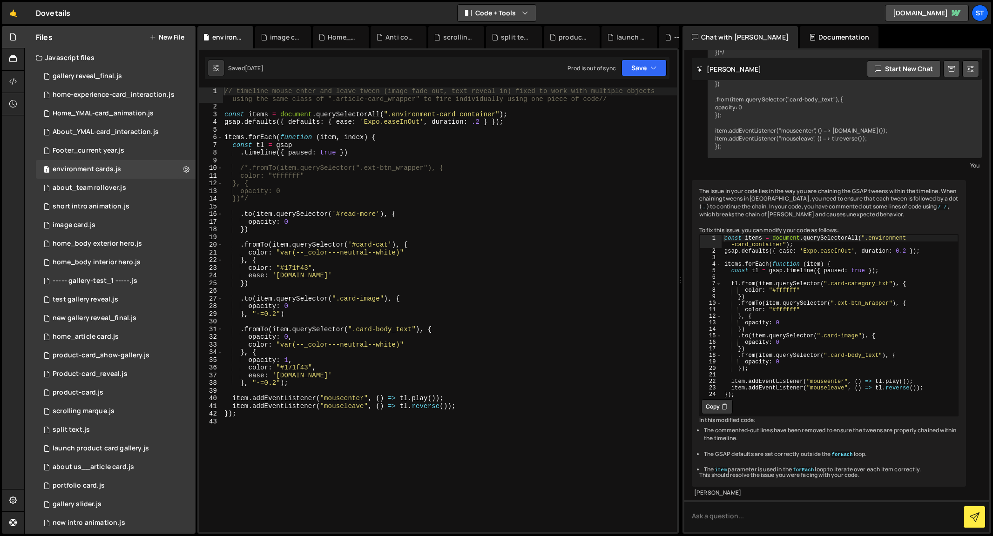
click at [530, 11] on button "Code + Tools" at bounding box center [497, 13] width 78 height 17
click at [496, 31] on button "Code Only" at bounding box center [497, 33] width 78 height 17
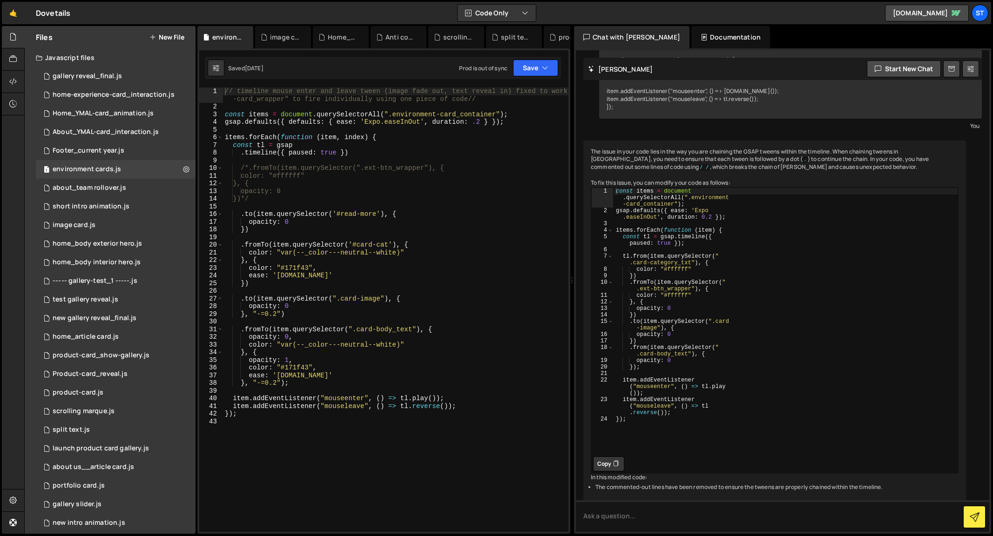
scroll to position [398, 0]
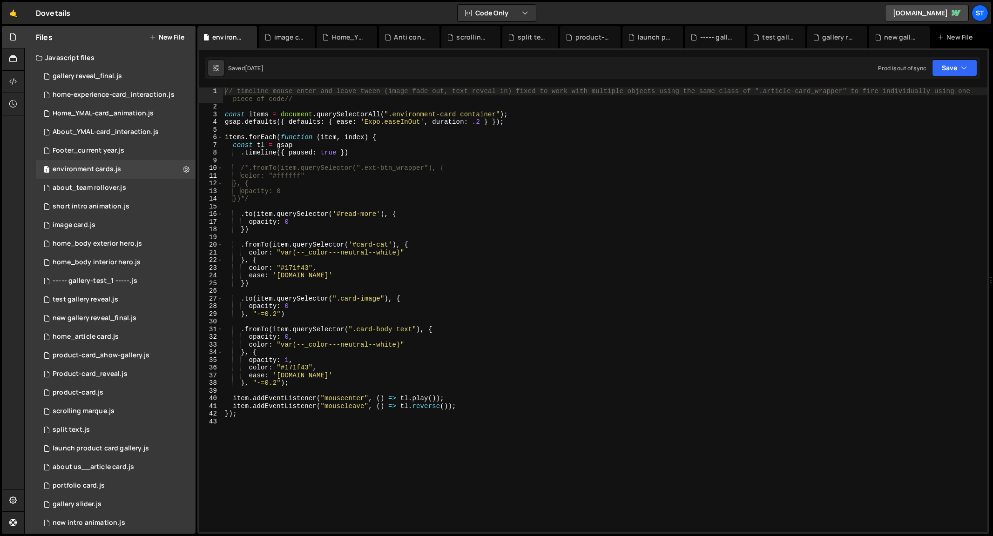
drag, startPoint x: 991, startPoint y: 166, endPoint x: 1005, endPoint y: 174, distance: 16.5
click at [993, 174] on html "Projects [GEOGRAPHIC_DATA] Blog St Projects Your Teams Invite team member Accou…" at bounding box center [496, 268] width 993 height 536
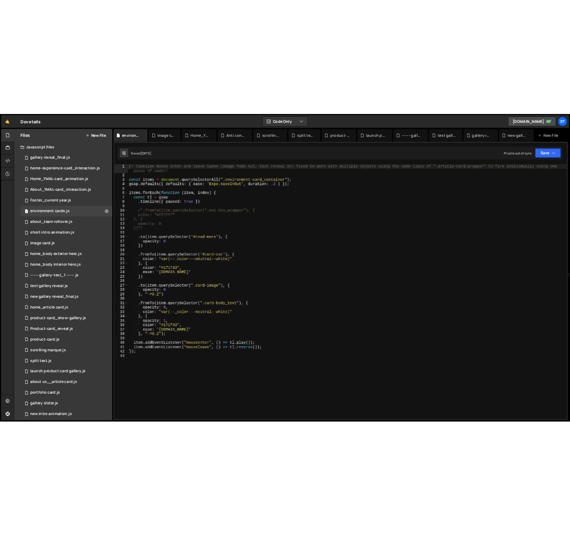
scroll to position [0, 6]
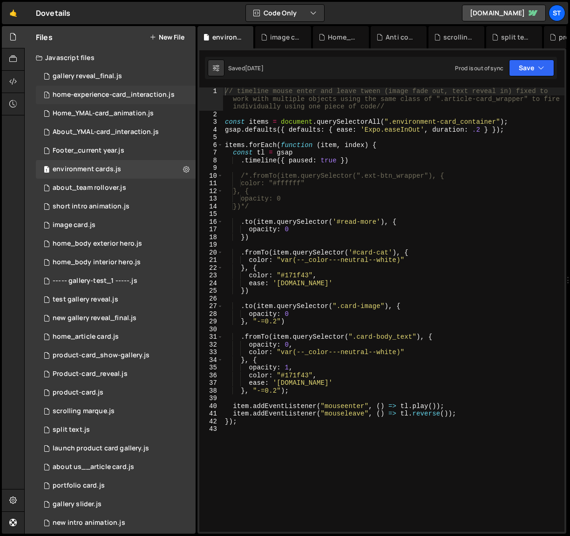
click at [84, 93] on div "home-experience-card_interaction.js" at bounding box center [114, 95] width 122 height 8
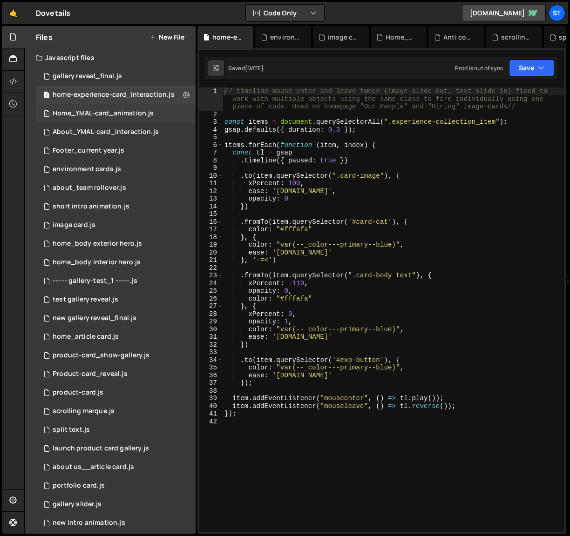
click at [73, 112] on div "Home_YMAL-card_animation.js" at bounding box center [103, 113] width 101 height 8
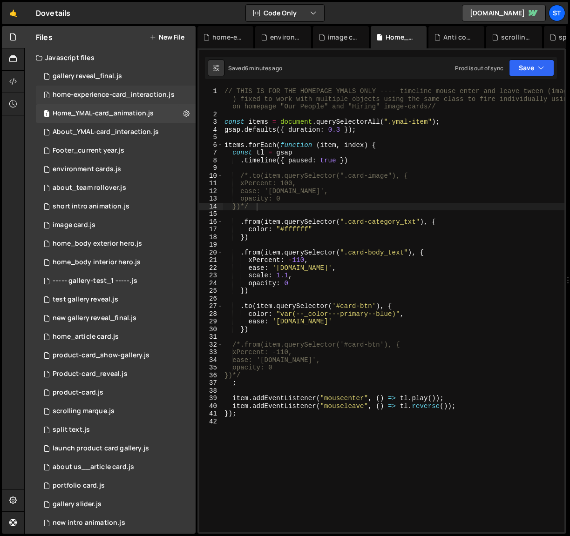
click at [142, 90] on div "1 home-experience-card_interaction.js 0" at bounding box center [116, 95] width 160 height 19
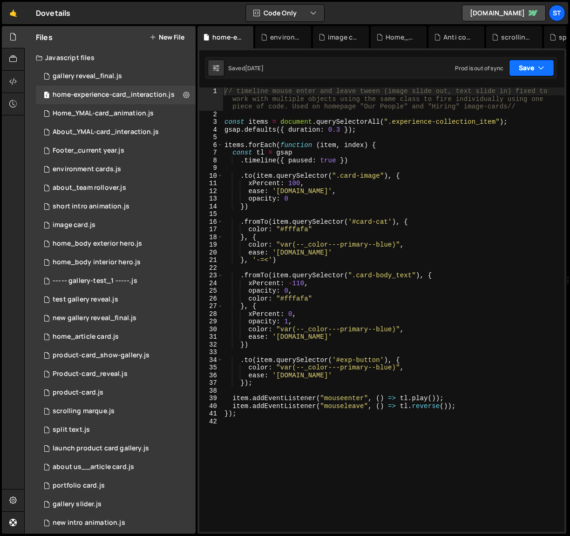
click at [534, 68] on button "Save" at bounding box center [531, 68] width 45 height 17
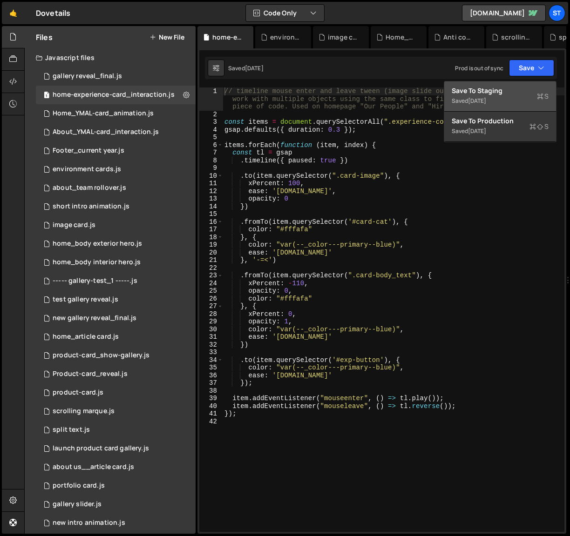
click at [500, 96] on div "Saved [DATE]" at bounding box center [500, 100] width 97 height 11
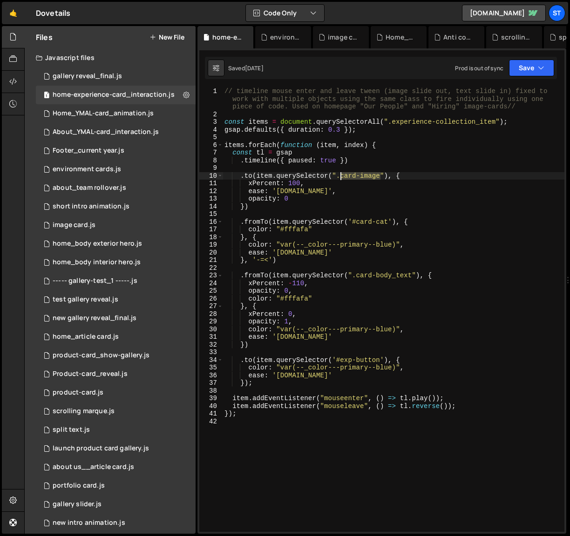
drag, startPoint x: 381, startPoint y: 178, endPoint x: 341, endPoint y: 176, distance: 40.5
click at [341, 176] on div "// timeline mouse enter and leave tween (image slide out, text slide in) fixed …" at bounding box center [394, 325] width 342 height 475
paste textarea "mkt-card_"
type textarea ".to(item.querySelector(".mkt-card_image"), {"
click at [531, 65] on button "Save" at bounding box center [531, 68] width 45 height 17
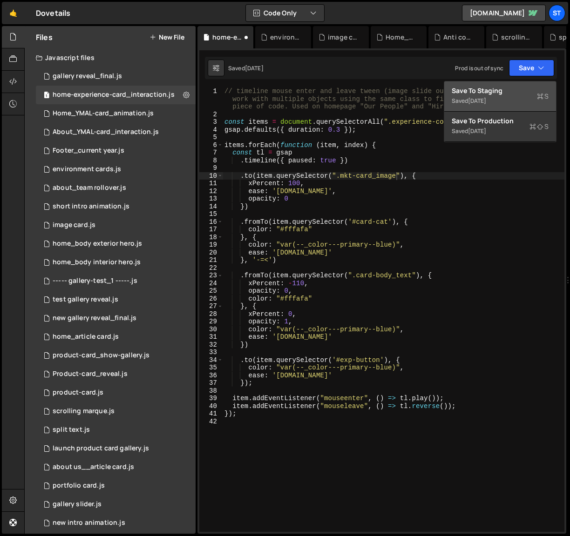
click at [467, 96] on div "Saved [DATE]" at bounding box center [500, 100] width 97 height 11
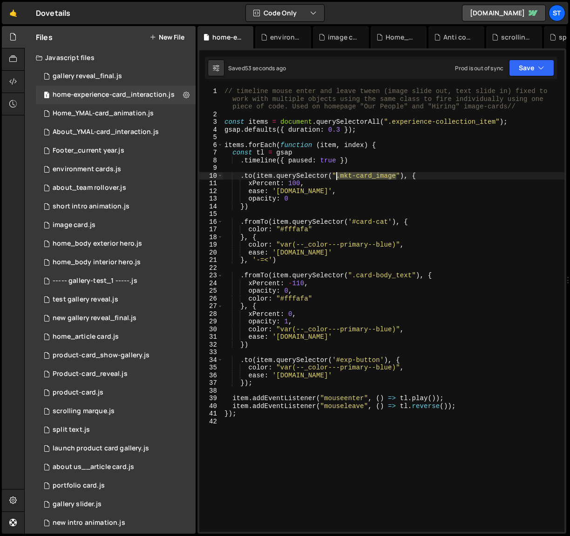
drag, startPoint x: 396, startPoint y: 177, endPoint x: 337, endPoint y: 176, distance: 59.6
click at [337, 176] on div "// timeline mouse enter and leave tween (image slide out, text slide in) fixed …" at bounding box center [394, 325] width 342 height 475
click at [102, 109] on div "Home_YMAL-card_animation.js" at bounding box center [103, 113] width 101 height 8
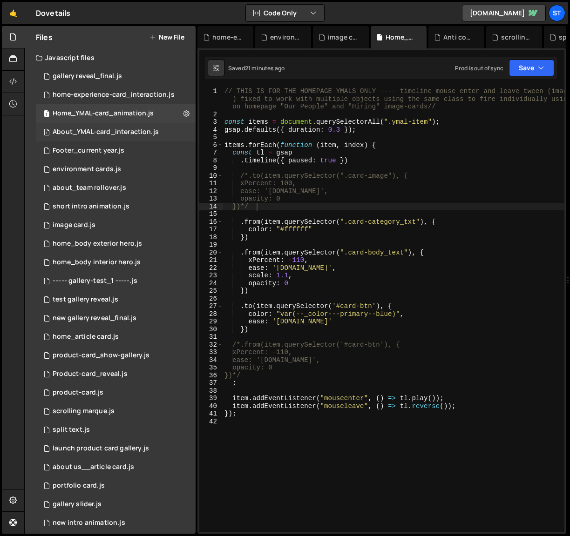
click at [112, 130] on div "About_YMAL-card_interaction.js" at bounding box center [106, 132] width 106 height 8
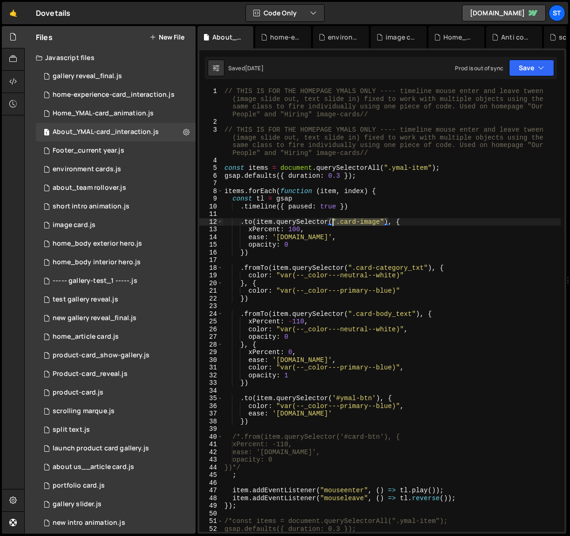
drag, startPoint x: 384, startPoint y: 221, endPoint x: 332, endPoint y: 219, distance: 51.7
click at [332, 219] on div "// THIS IS FOR THE HOMEPAGE YMALS ONLY ---- timeline mouse enter and leave twee…" at bounding box center [392, 329] width 338 height 483
paste textarea ".mkt-card_image"
click at [378, 222] on div "// THIS IS FOR THE HOMEPAGE YMALS ONLY ---- timeline mouse enter and leave twee…" at bounding box center [392, 310] width 338 height 445
drag, startPoint x: 380, startPoint y: 223, endPoint x: 337, endPoint y: 223, distance: 43.3
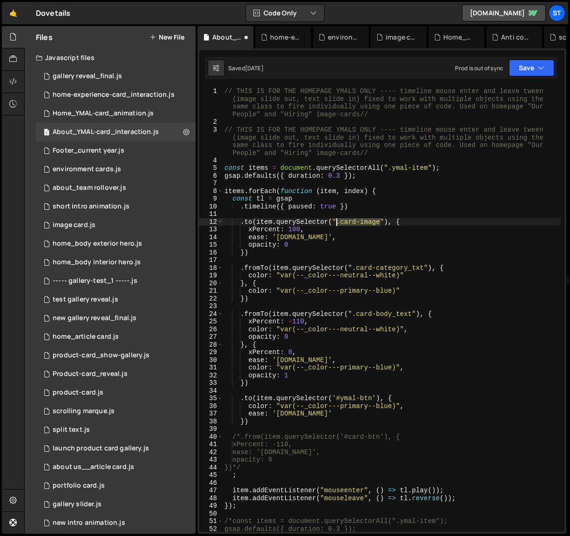
click at [337, 223] on div "// THIS IS FOR THE HOMEPAGE YMALS ONLY ---- timeline mouse enter and leave twee…" at bounding box center [392, 329] width 338 height 483
paste textarea "mkt-card_"
type textarea ".to(item.querySelector(".mkt-card_image"), {"
click at [543, 68] on icon "button" at bounding box center [541, 67] width 7 height 9
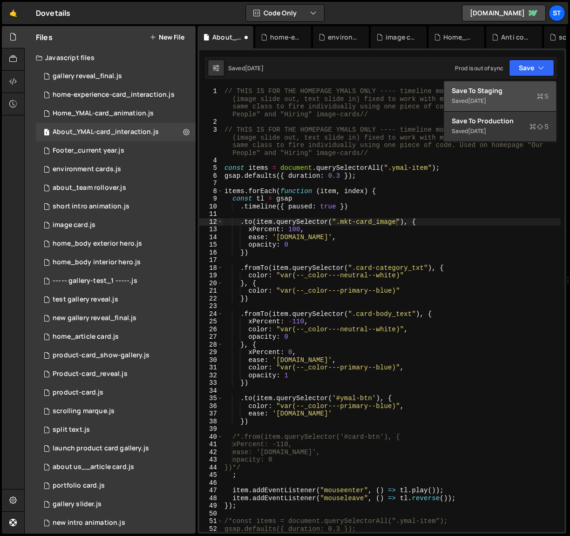
click at [495, 89] on div "Save to Staging S" at bounding box center [500, 90] width 97 height 9
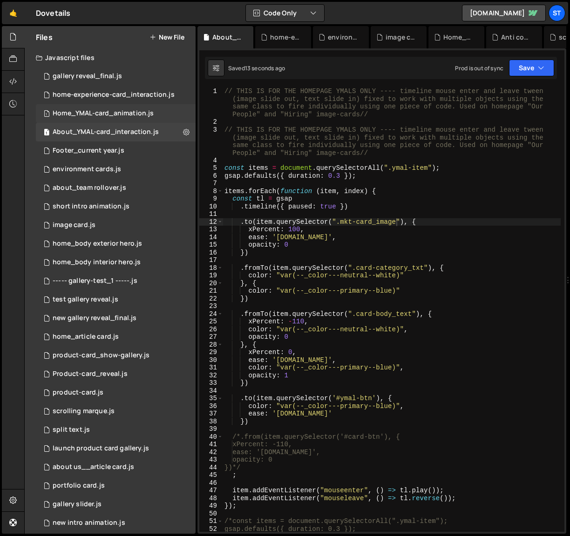
click at [76, 114] on div "Home_YMAL-card_animation.js" at bounding box center [103, 113] width 101 height 8
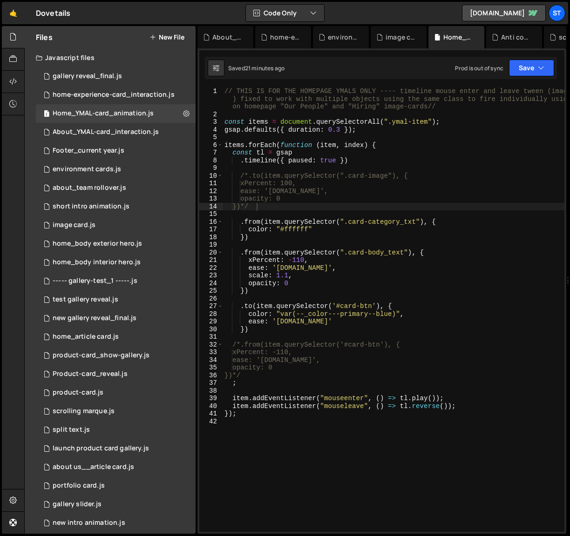
click at [247, 175] on div "// THIS IS FOR THE HOMEPAGE YMALS ONLY ---- timeline mouse enter and leave twee…" at bounding box center [450, 325] width 454 height 475
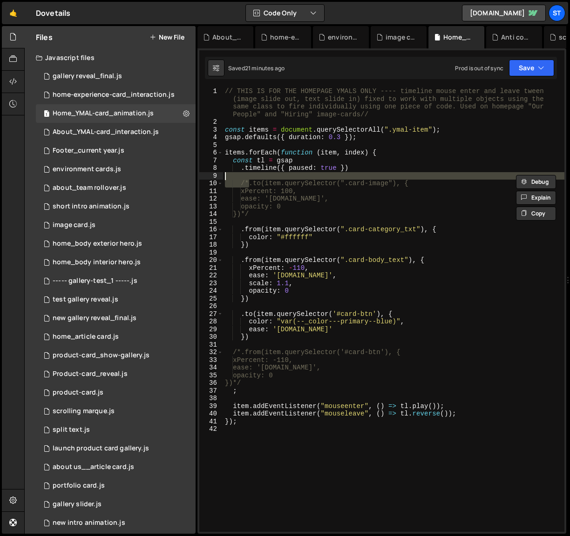
click at [248, 184] on div "// THIS IS FOR THE HOMEPAGE YMALS ONLY ---- timeline mouse enter and leave twee…" at bounding box center [393, 310] width 341 height 445
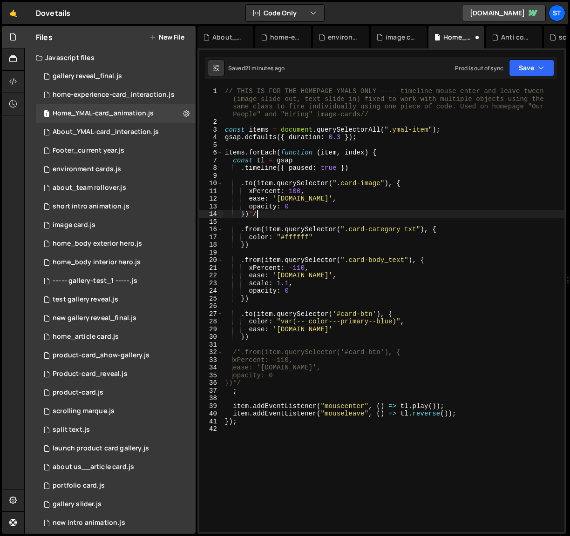
click at [257, 215] on div "// THIS IS FOR THE HOMEPAGE YMALS ONLY ---- timeline mouse enter and leave twee…" at bounding box center [393, 329] width 341 height 483
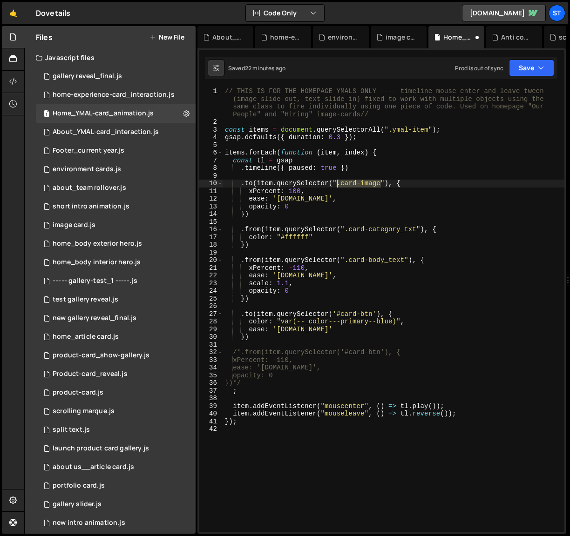
drag, startPoint x: 379, startPoint y: 185, endPoint x: 338, endPoint y: 182, distance: 41.6
click at [338, 182] on div "// THIS IS FOR THE HOMEPAGE YMALS ONLY ---- timeline mouse enter and leave twee…" at bounding box center [393, 329] width 341 height 483
paste textarea "mkt-card_"
type textarea ".to(item.querySelector(".mkt-card_image"), {"
click at [536, 54] on div "}); 1 2 3 4 5 6 7 8 9 10 11 12 13 14 15 16 17 18 19 20 21 22 23 24 25 26 27 28 …" at bounding box center [381, 291] width 369 height 486
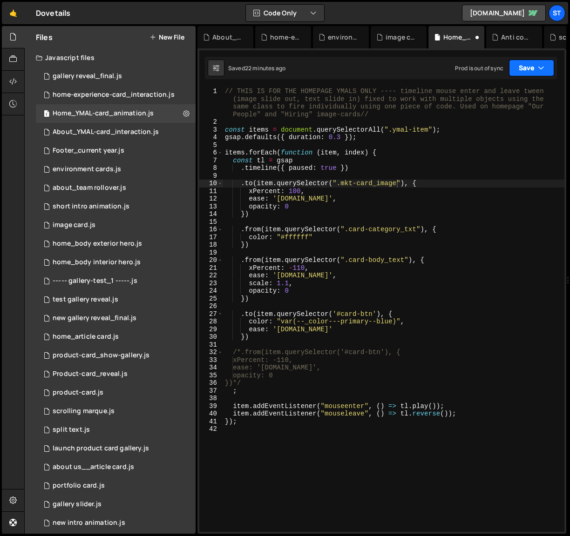
click at [529, 61] on button "Save" at bounding box center [531, 68] width 45 height 17
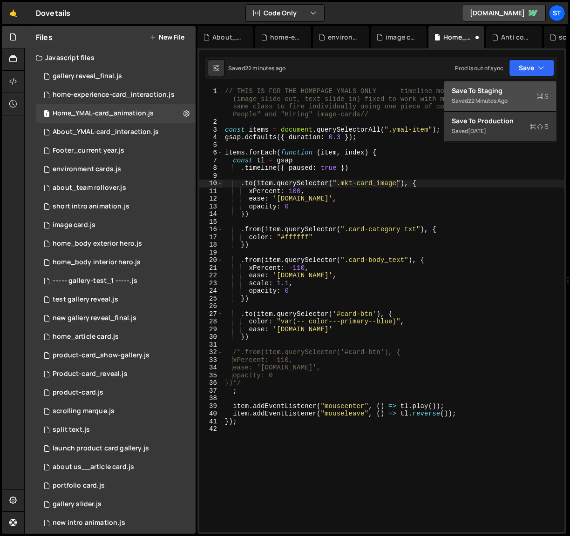
click at [482, 92] on div "Save to Staging S" at bounding box center [500, 90] width 97 height 9
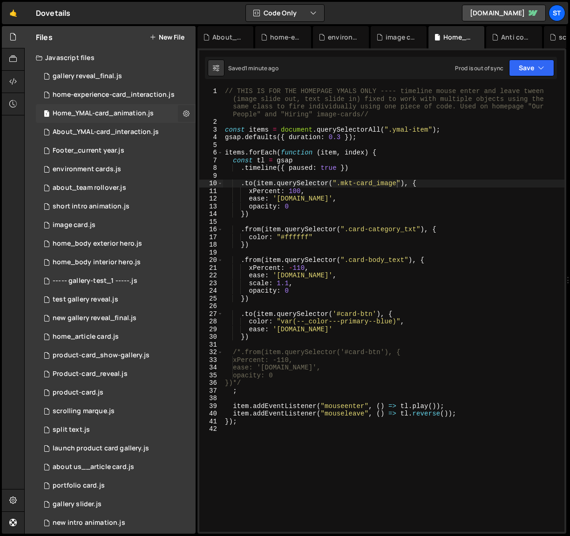
click at [184, 114] on icon at bounding box center [186, 113] width 7 height 9
type input "Home_YMAL-card_animation"
radio input "true"
checkbox input "true"
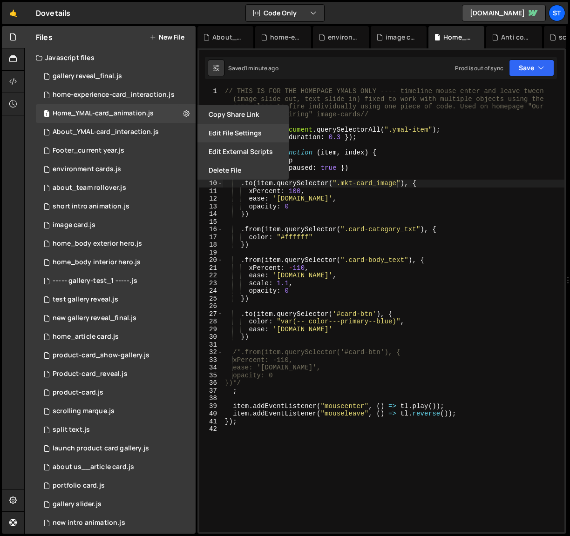
click at [230, 135] on button "Edit File Settings" at bounding box center [242, 133] width 91 height 19
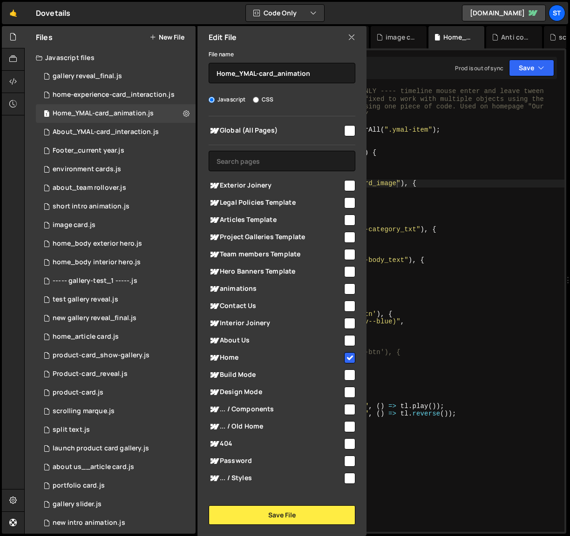
click at [353, 38] on icon at bounding box center [351, 37] width 7 height 10
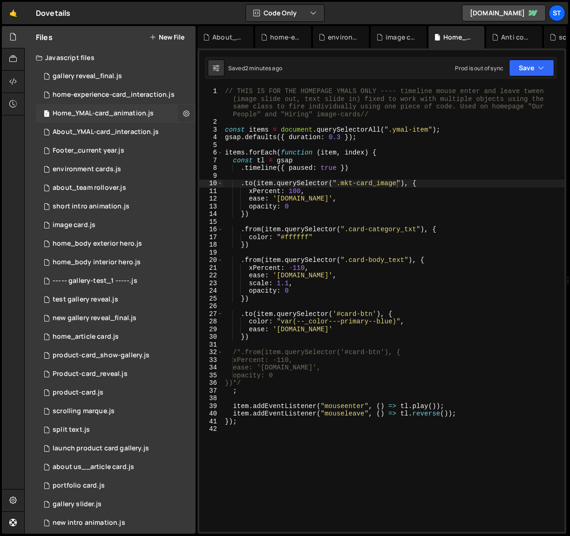
click at [184, 114] on icon at bounding box center [186, 113] width 7 height 9
type input "Home_YMAL-card_animation"
radio input "true"
checkbox input "true"
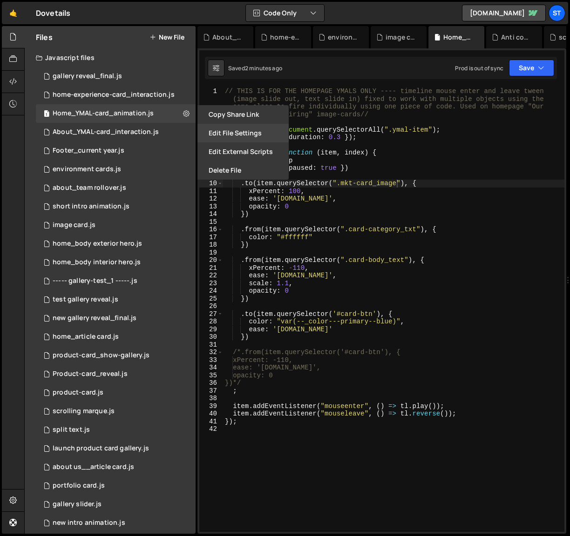
click at [247, 132] on button "Edit File Settings" at bounding box center [242, 133] width 91 height 19
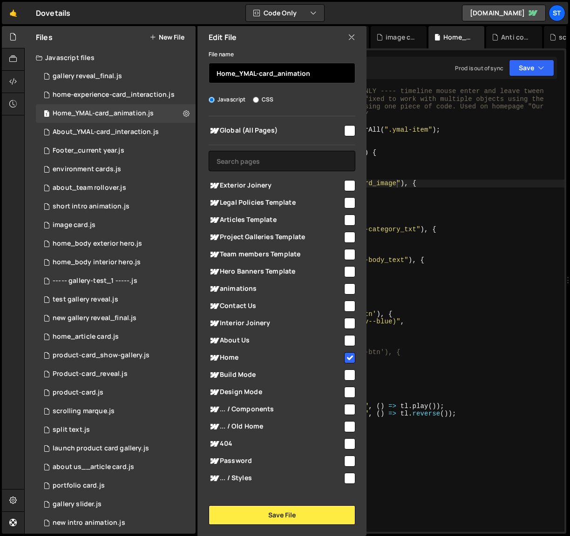
click at [218, 76] on input "Home_YMAL-card_animation" at bounding box center [282, 73] width 147 height 20
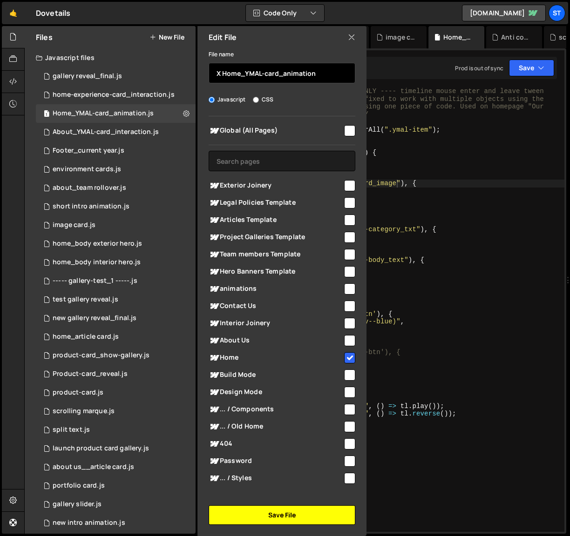
type input "X Home_YMAL-card_animation"
click at [317, 510] on button "Save File" at bounding box center [282, 516] width 147 height 20
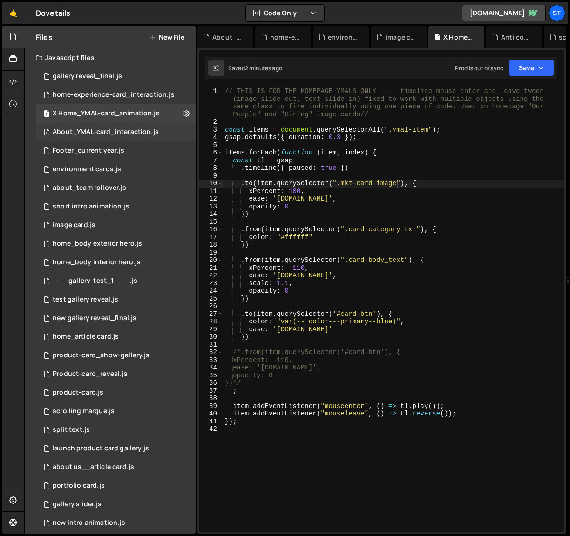
click at [108, 135] on div "About_YMAL-card_interaction.js" at bounding box center [106, 132] width 106 height 8
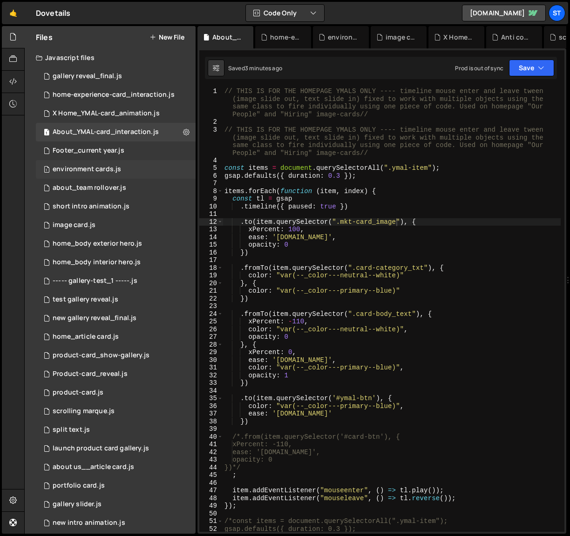
click at [72, 167] on div "environment cards.js" at bounding box center [87, 169] width 68 height 8
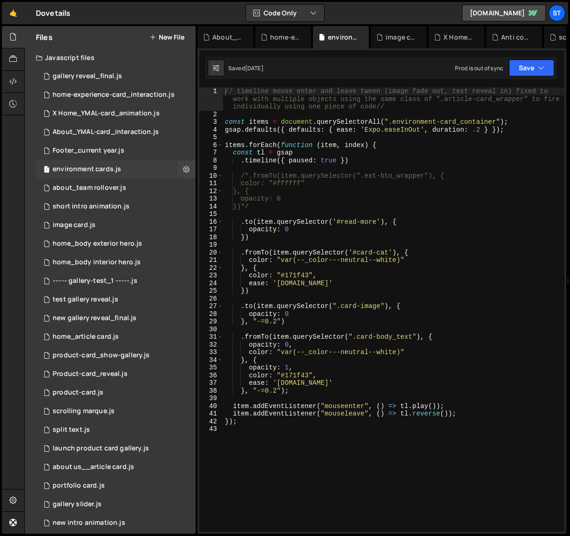
scroll to position [1360, 0]
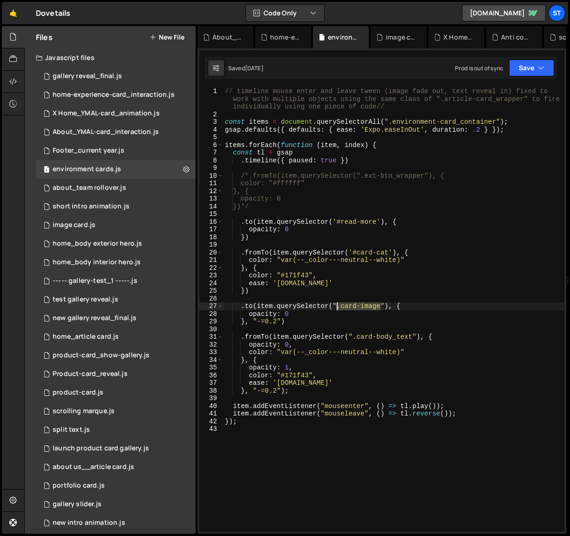
drag, startPoint x: 381, startPoint y: 305, endPoint x: 338, endPoint y: 306, distance: 43.3
click at [338, 306] on div "// timeline mouse enter and leave tween (image fade out, text reveal in) fixed …" at bounding box center [393, 325] width 341 height 475
paste textarea "mkt-card_"
type textarea ".to(item.querySelector(".mkt-card_image"), {"
click at [528, 67] on button "Save" at bounding box center [531, 68] width 45 height 17
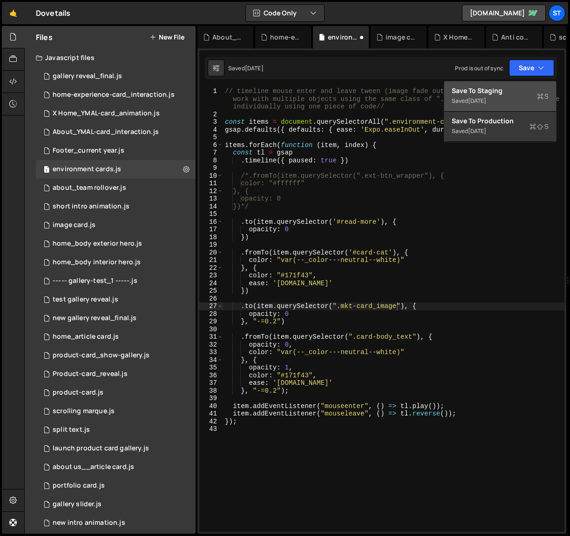
click at [474, 96] on div "Saved [DATE]" at bounding box center [500, 100] width 97 height 11
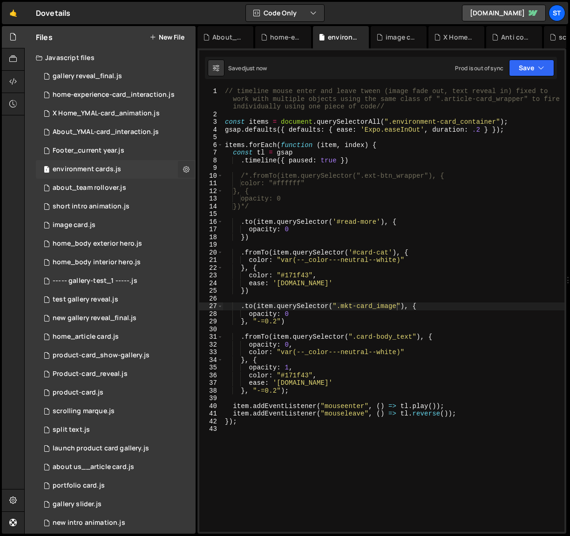
click at [183, 169] on icon at bounding box center [186, 169] width 7 height 9
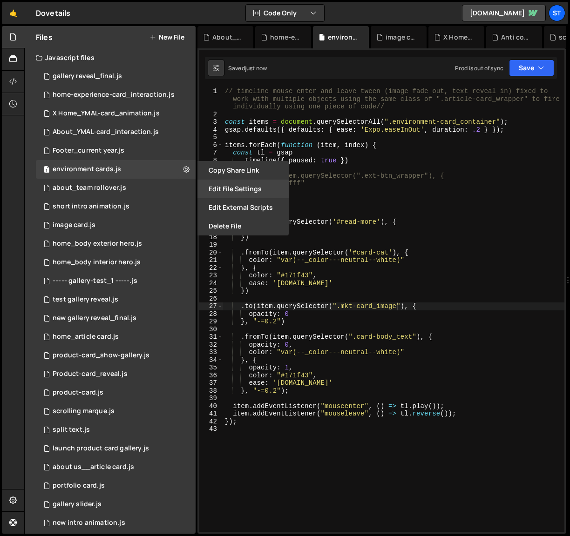
click at [244, 187] on button "Edit File Settings" at bounding box center [242, 189] width 91 height 19
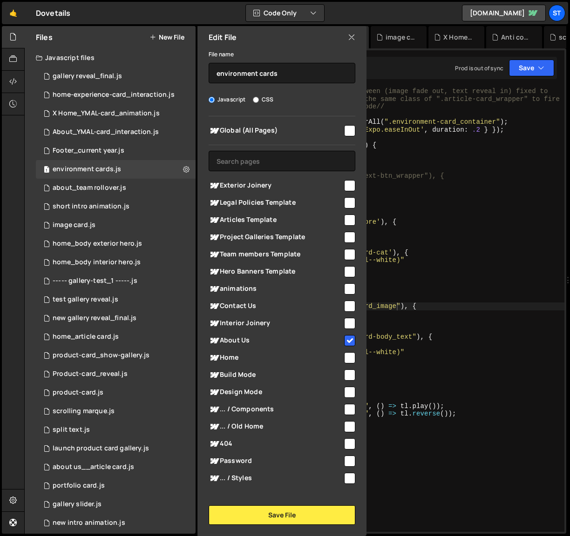
click at [355, 40] on icon at bounding box center [351, 37] width 7 height 10
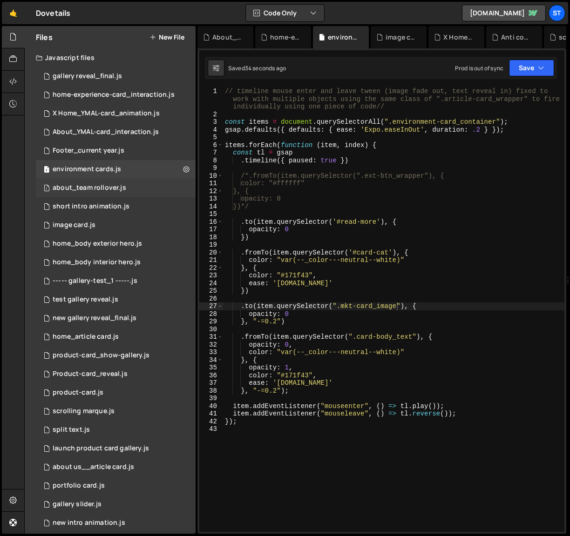
click at [102, 185] on div "about_team rollover.js" at bounding box center [90, 188] width 74 height 8
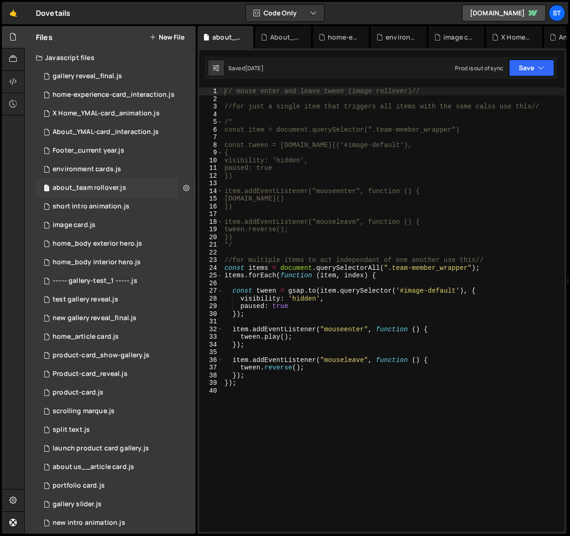
scroll to position [9093, 0]
click at [85, 205] on div "short intro animation.js" at bounding box center [91, 207] width 77 height 8
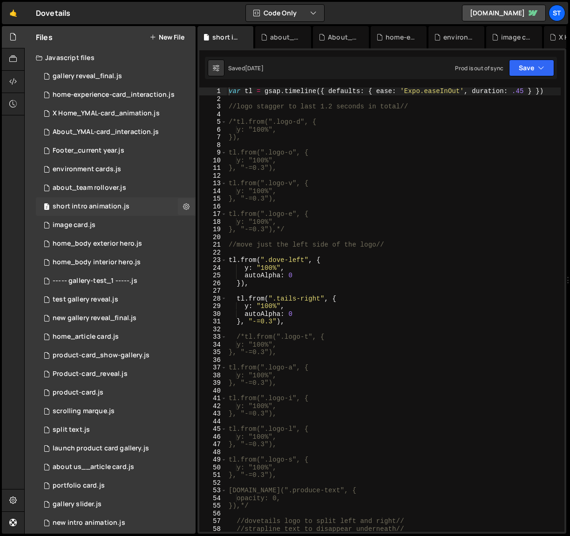
scroll to position [0, 0]
click at [82, 223] on div "image card.js" at bounding box center [74, 225] width 43 height 8
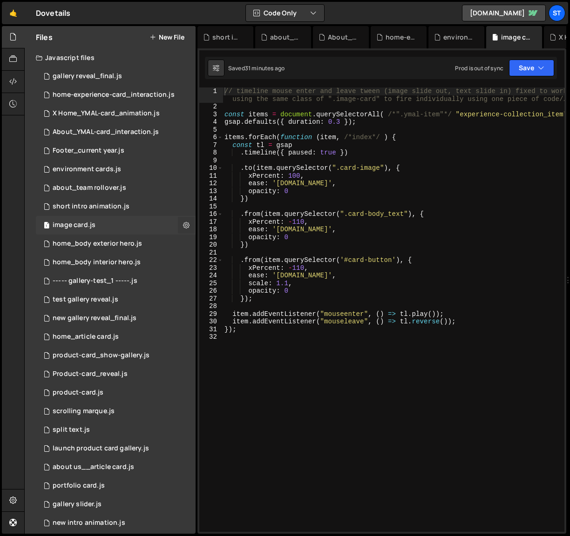
click at [183, 223] on icon at bounding box center [186, 225] width 7 height 9
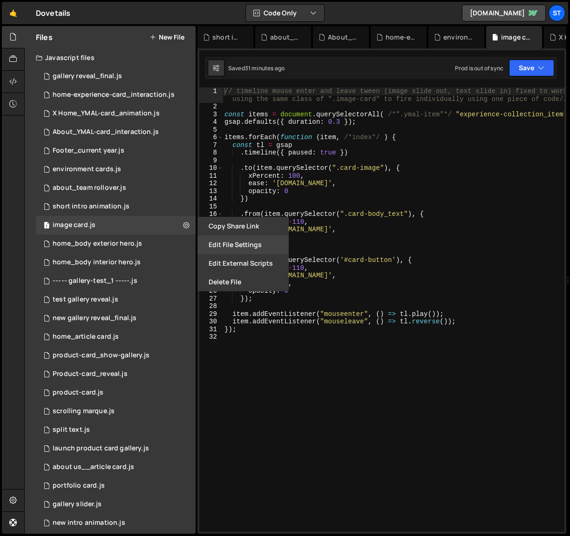
click at [250, 247] on button "Edit File Settings" at bounding box center [242, 245] width 91 height 19
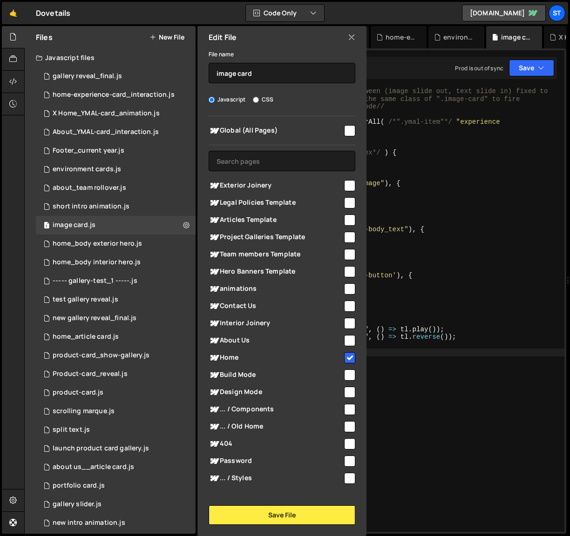
click at [455, 438] on div "// timeline mouse enter and leave tween (image slide out, text slide in) fixed …" at bounding box center [393, 325] width 341 height 475
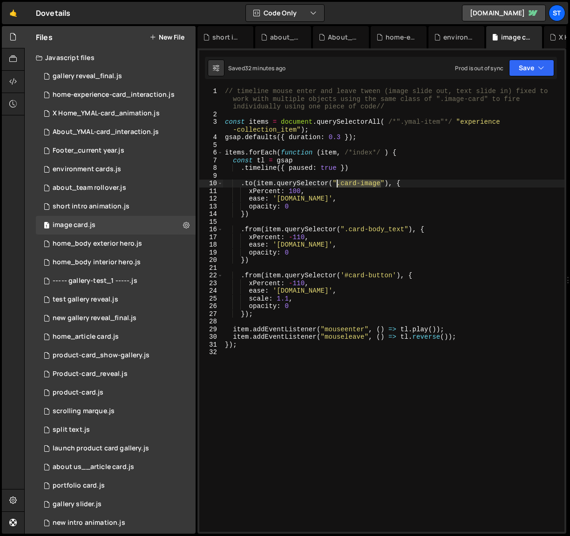
drag, startPoint x: 381, startPoint y: 184, endPoint x: 338, endPoint y: 183, distance: 42.4
click at [338, 183] on div "// timeline mouse enter and leave tween (image slide out, text slide in) fixed …" at bounding box center [393, 325] width 341 height 475
paste textarea "mkt-card_"
type textarea ".to(item.querySelector(".mkt-card_image"), {"
click at [543, 63] on button "Save" at bounding box center [531, 68] width 45 height 17
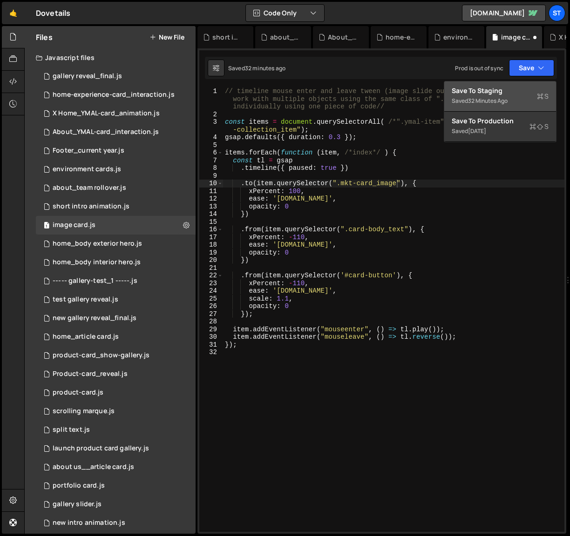
click at [474, 95] on div "Saved 32 minutes ago" at bounding box center [500, 100] width 97 height 11
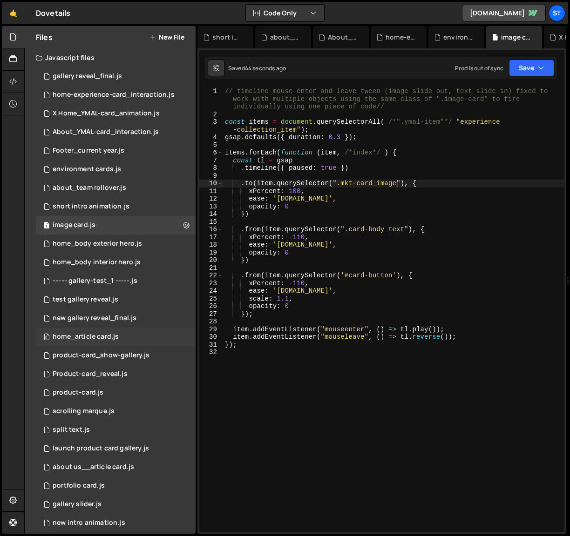
click at [76, 336] on div "home_article card.js" at bounding box center [86, 337] width 66 height 8
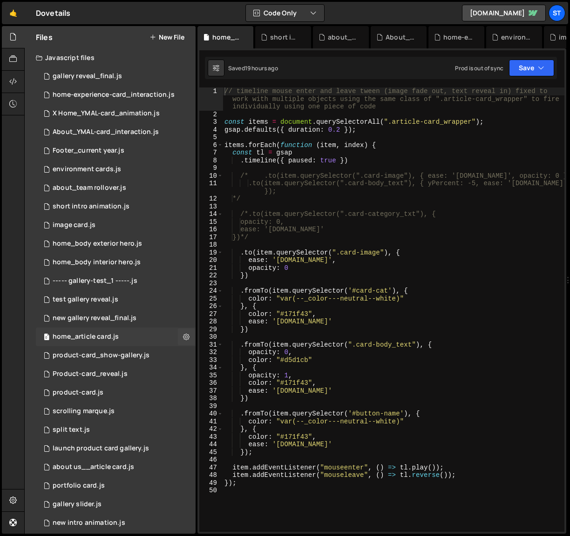
scroll to position [15216, 0]
click at [183, 337] on icon at bounding box center [186, 336] width 7 height 9
type input "home_article card"
radio input "true"
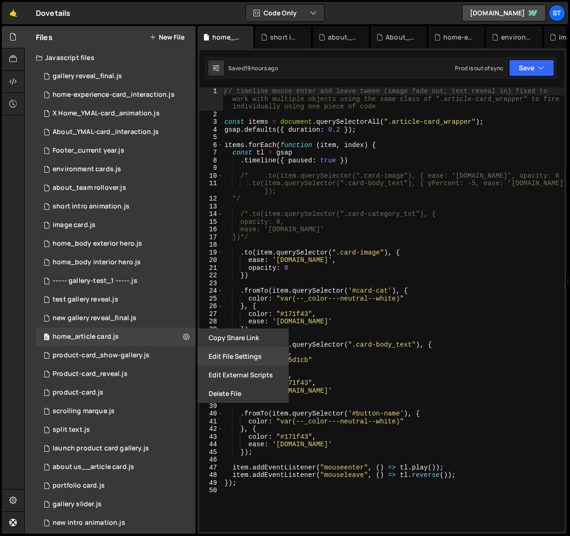
click at [243, 352] on button "Edit File Settings" at bounding box center [242, 356] width 91 height 19
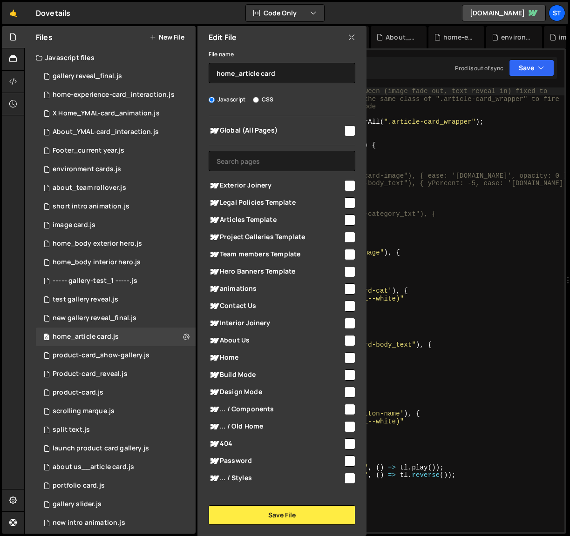
click at [349, 357] on input "checkbox" at bounding box center [349, 357] width 11 height 11
checkbox input "true"
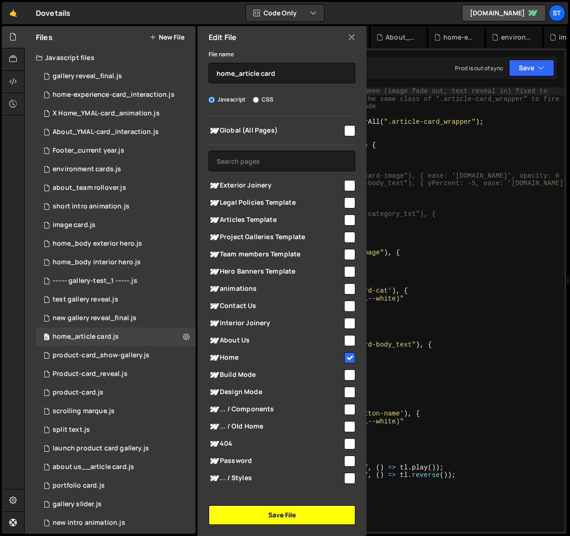
click at [299, 515] on button "Save File" at bounding box center [282, 516] width 147 height 20
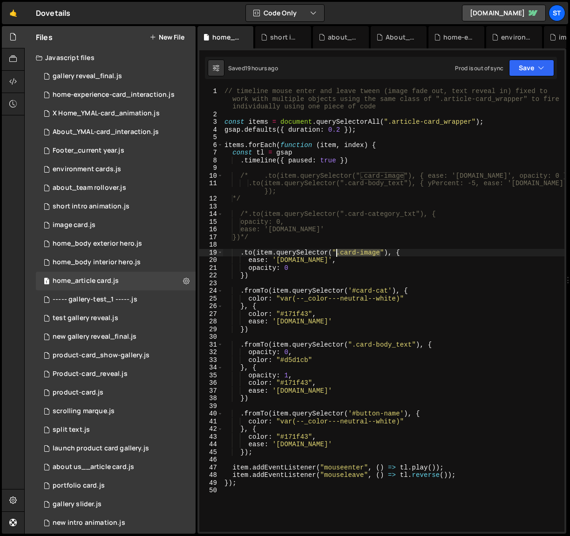
drag, startPoint x: 381, startPoint y: 253, endPoint x: 338, endPoint y: 254, distance: 43.3
click at [338, 254] on div "// timeline mouse enter and leave tween (image fade out, text reveal in) fixed …" at bounding box center [394, 325] width 342 height 475
paste textarea "mkt-card_"
type textarea ".to(item.querySelector(".mkt-card_image"), {"
click at [539, 67] on icon "button" at bounding box center [541, 67] width 7 height 9
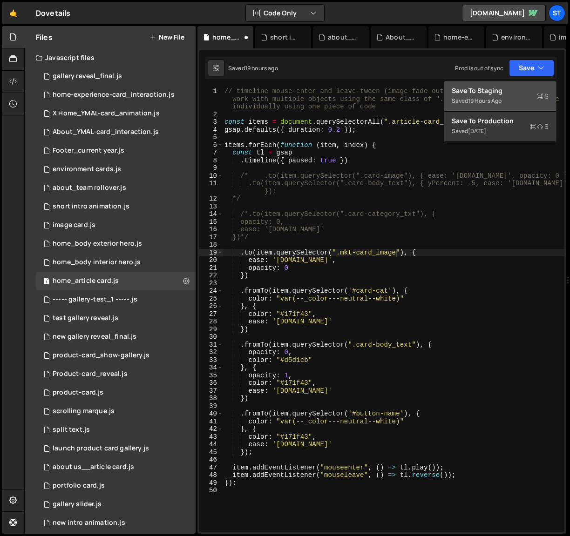
click at [481, 91] on div "Save to Staging S" at bounding box center [500, 90] width 97 height 9
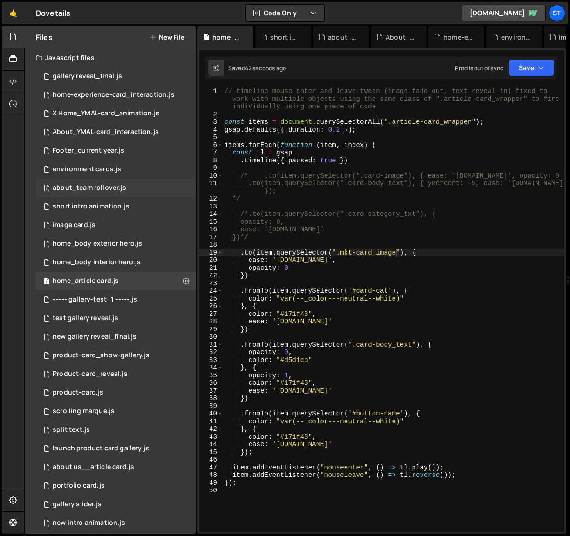
click at [90, 188] on div "about_team rollover.js" at bounding box center [90, 188] width 74 height 8
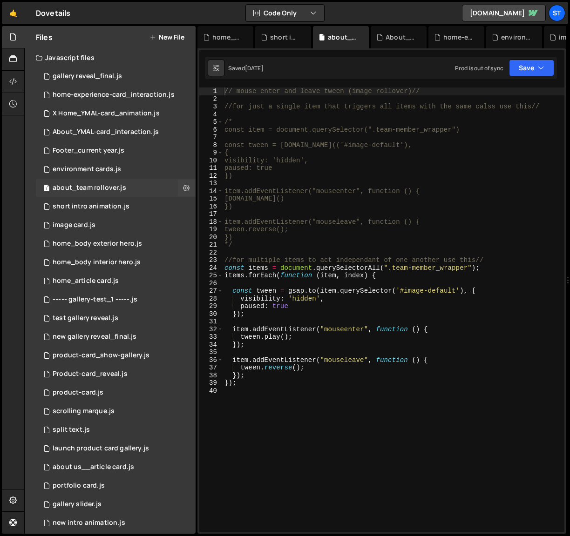
scroll to position [9093, 0]
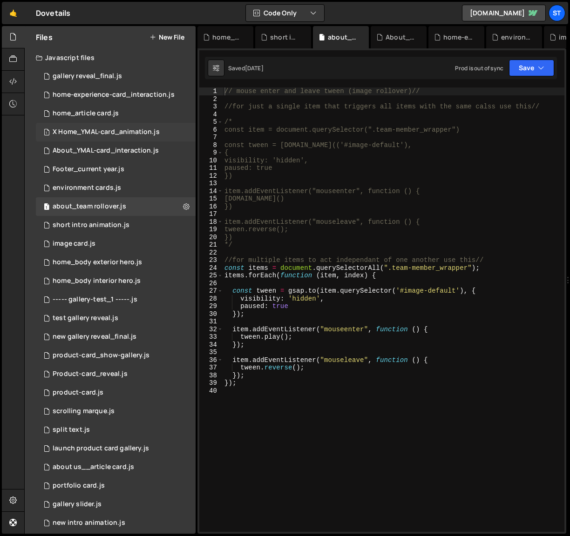
click at [61, 131] on div "X Home_YMAL-card_animation.js" at bounding box center [106, 132] width 107 height 8
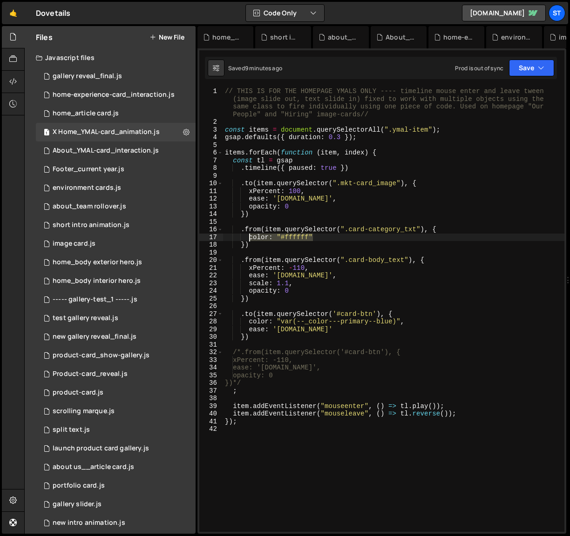
drag, startPoint x: 312, startPoint y: 236, endPoint x: 249, endPoint y: 236, distance: 63.3
click at [249, 236] on div "// THIS IS FOR THE HOMEPAGE YMALS ONLY ---- timeline mouse enter and leave twee…" at bounding box center [393, 329] width 341 height 483
click at [307, 270] on div "// THIS IS FOR THE HOMEPAGE YMALS ONLY ---- timeline mouse enter and leave twee…" at bounding box center [393, 329] width 341 height 483
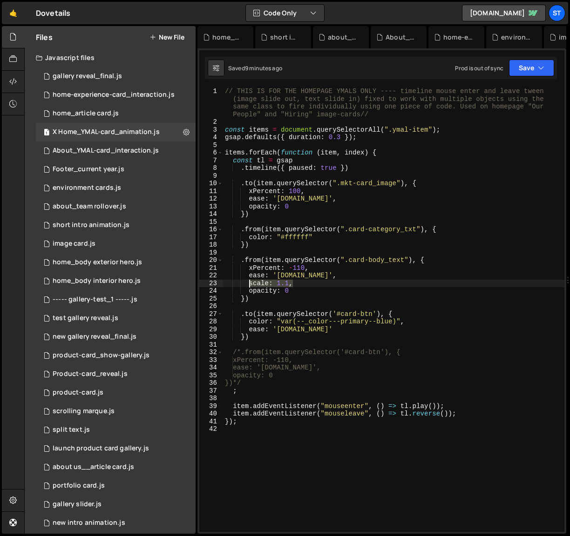
drag, startPoint x: 292, startPoint y: 284, endPoint x: 249, endPoint y: 285, distance: 43.8
click at [249, 285] on div "// THIS IS FOR THE HOMEPAGE YMALS ONLY ---- timeline mouse enter and leave twee…" at bounding box center [393, 329] width 341 height 483
click at [288, 283] on div "// THIS IS FOR THE HOMEPAGE YMALS ONLY ---- timeline mouse enter and leave twee…" at bounding box center [393, 310] width 341 height 445
drag, startPoint x: 288, startPoint y: 283, endPoint x: 249, endPoint y: 286, distance: 38.8
click at [249, 286] on div "// THIS IS FOR THE HOMEPAGE YMALS ONLY ---- timeline mouse enter and leave twee…" at bounding box center [393, 329] width 341 height 483
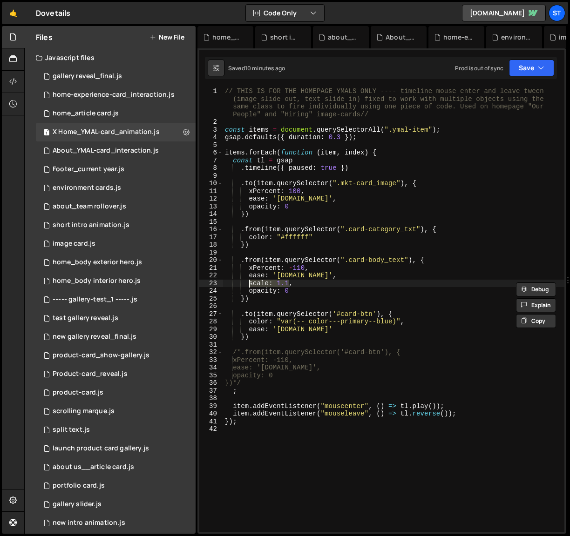
paste textarea "color: "#ffffff""
click at [535, 69] on button "Save" at bounding box center [531, 68] width 45 height 17
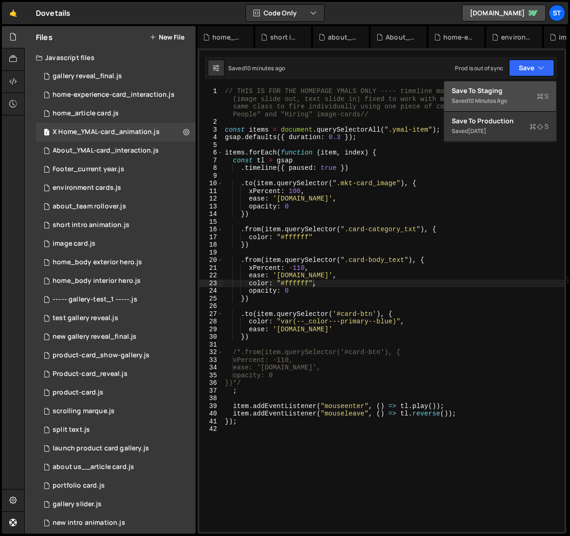
click at [502, 91] on div "Save to Staging S" at bounding box center [500, 90] width 97 height 9
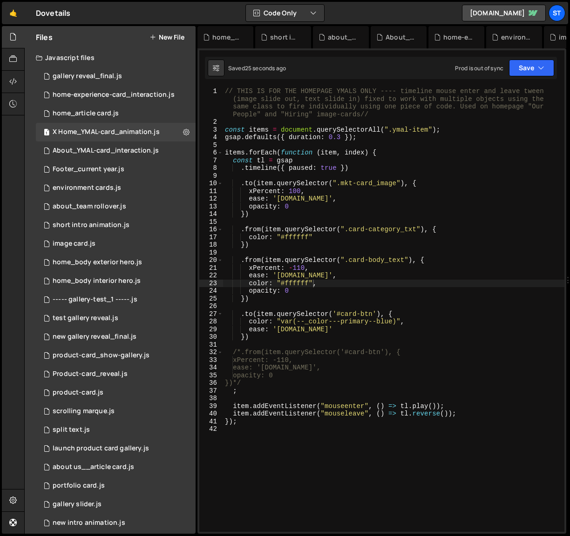
click at [324, 283] on div "// THIS IS FOR THE HOMEPAGE YMALS ONLY ---- timeline mouse enter and leave twee…" at bounding box center [393, 329] width 341 height 483
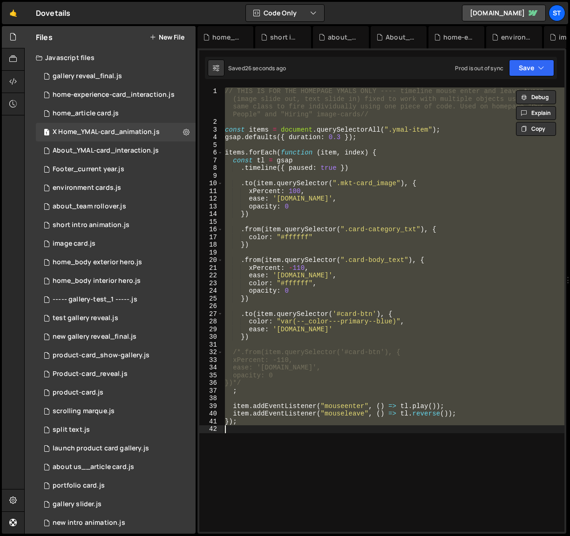
scroll to position [0, 0]
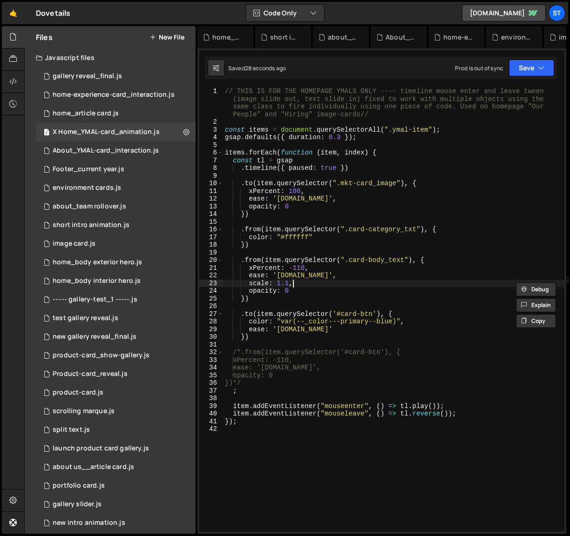
click at [324, 283] on div "// THIS IS FOR THE HOMEPAGE YMALS ONLY ---- timeline mouse enter and leave twee…" at bounding box center [393, 329] width 341 height 483
click at [543, 70] on icon "button" at bounding box center [541, 67] width 7 height 9
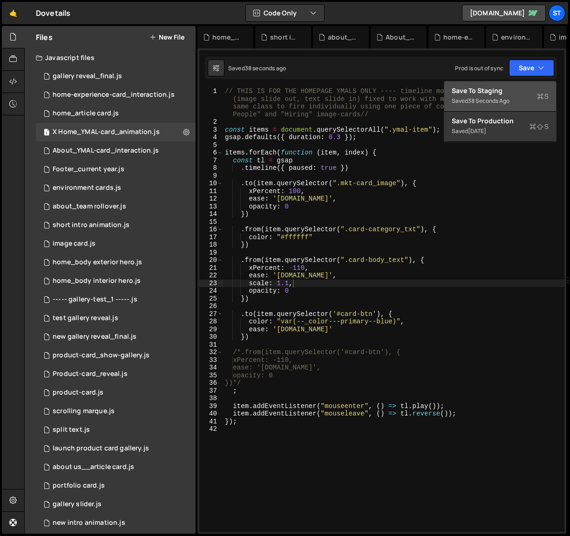
click at [479, 93] on div "Save to Staging S" at bounding box center [500, 90] width 97 height 9
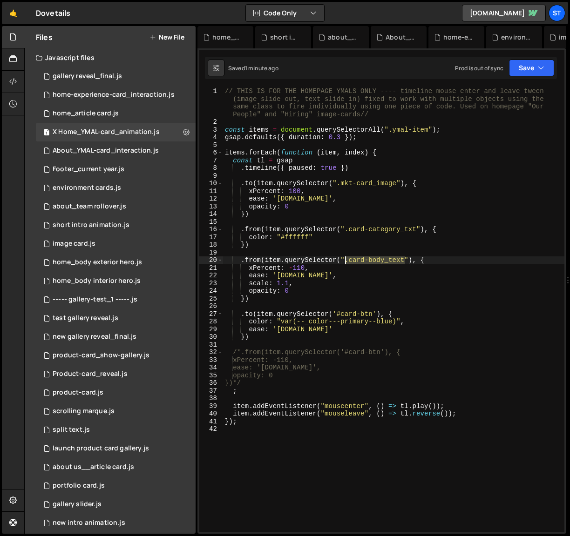
drag, startPoint x: 405, startPoint y: 261, endPoint x: 345, endPoint y: 261, distance: 59.6
click at [345, 261] on div "// THIS IS FOR THE HOMEPAGE YMALS ONLY ---- timeline mouse enter and leave twee…" at bounding box center [393, 329] width 341 height 483
paste textarea "mkt-"
click at [345, 264] on div "// THIS IS FOR THE HOMEPAGE YMALS ONLY ---- timeline mouse enter and leave twee…" at bounding box center [393, 329] width 341 height 483
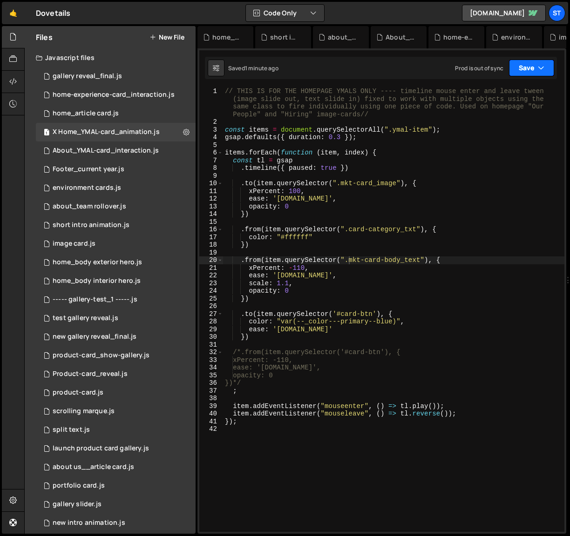
click at [545, 63] on button "Save" at bounding box center [531, 68] width 45 height 17
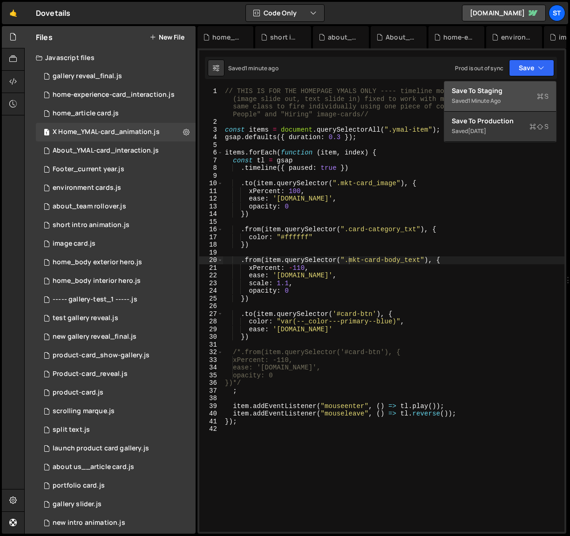
click at [512, 95] on div "Saved 1 minute ago" at bounding box center [500, 100] width 97 height 11
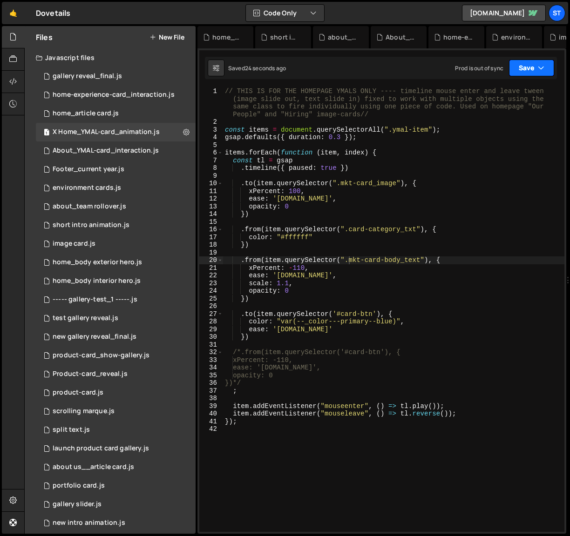
click at [522, 69] on button "Save" at bounding box center [531, 68] width 45 height 17
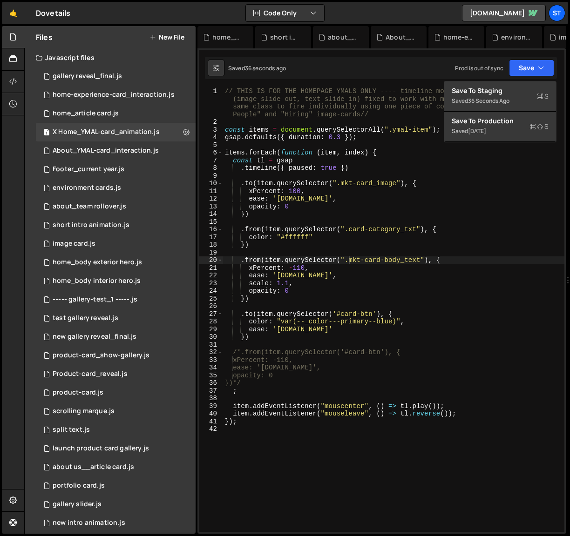
type textarea ".timeline({ paused: true })"
click at [455, 168] on div "// THIS IS FOR THE HOMEPAGE YMALS ONLY ---- timeline mouse enter and leave twee…" at bounding box center [393, 329] width 341 height 483
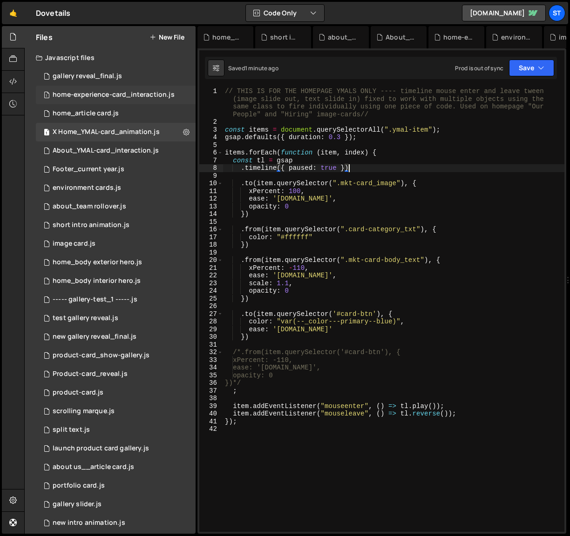
click at [129, 93] on div "home-experience-card_interaction.js" at bounding box center [114, 95] width 122 height 8
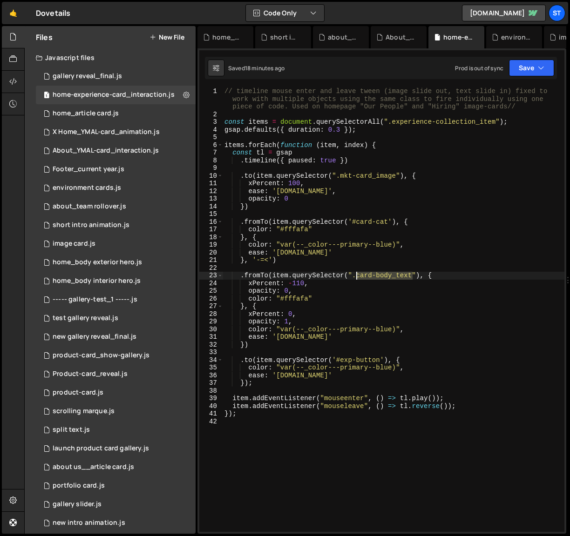
drag, startPoint x: 412, startPoint y: 275, endPoint x: 356, endPoint y: 277, distance: 56.4
click at [356, 277] on div "// timeline mouse enter and leave tween (image slide out, text slide in) fixed …" at bounding box center [394, 325] width 342 height 475
paste textarea "mkt-"
type textarea ".fromTo(item.querySelector(".mkt-card-body_text"), {"
click at [543, 65] on icon "button" at bounding box center [541, 67] width 7 height 9
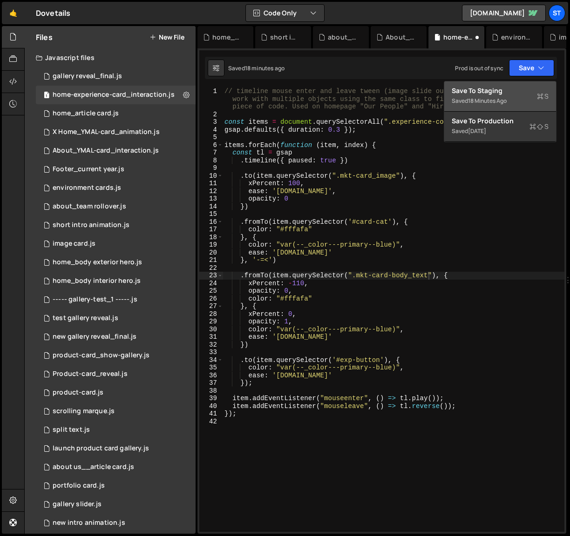
click at [495, 87] on div "Save to Staging S" at bounding box center [500, 90] width 97 height 9
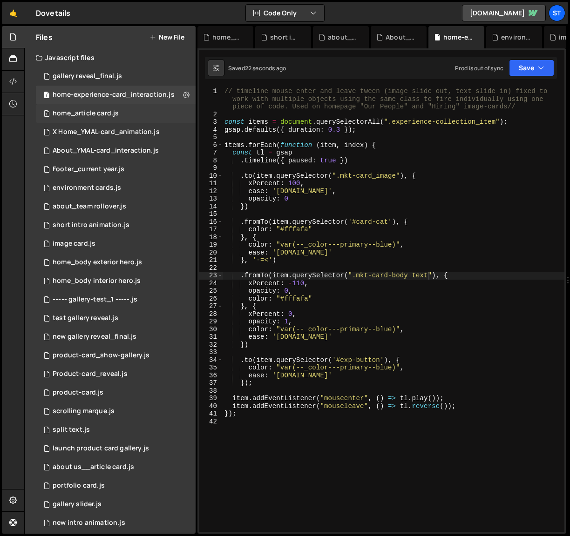
click at [62, 113] on div "home_article card.js" at bounding box center [86, 113] width 66 height 8
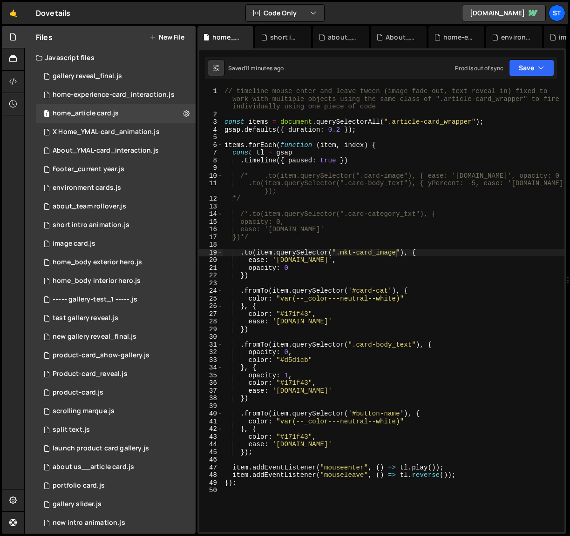
scroll to position [30842, 0]
drag, startPoint x: 413, startPoint y: 346, endPoint x: 358, endPoint y: 345, distance: 54.9
click at [358, 345] on div "// timeline mouse enter and leave tween (image fade out, text reveal in) fixed …" at bounding box center [394, 325] width 342 height 475
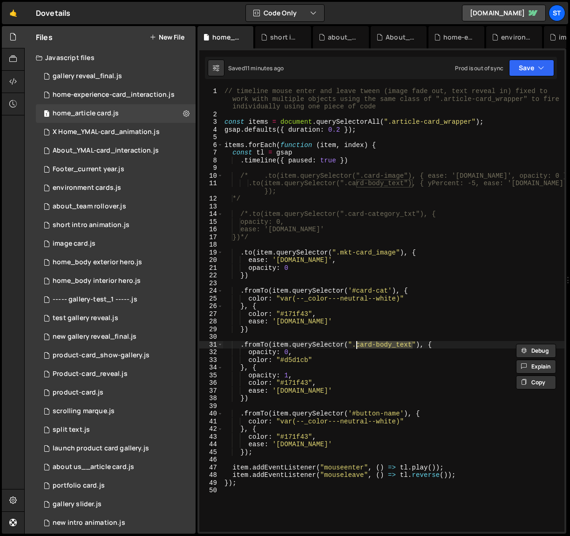
paste textarea "mkt-"
type textarea ".fromTo(item.querySelector(".mkt-card-body_text"), {"
click at [537, 63] on button "Save" at bounding box center [531, 68] width 45 height 17
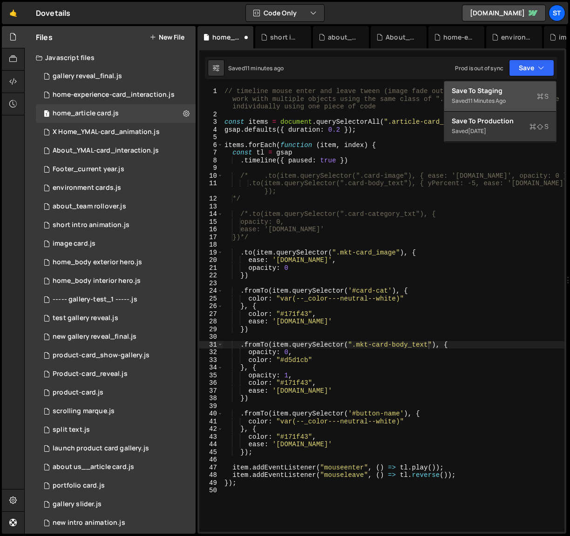
click at [486, 92] on div "Save to Staging S" at bounding box center [500, 90] width 97 height 9
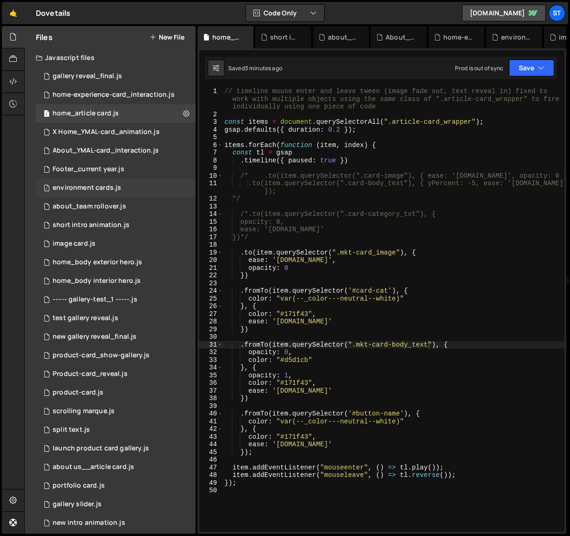
click at [72, 187] on div "environment cards.js" at bounding box center [87, 188] width 68 height 8
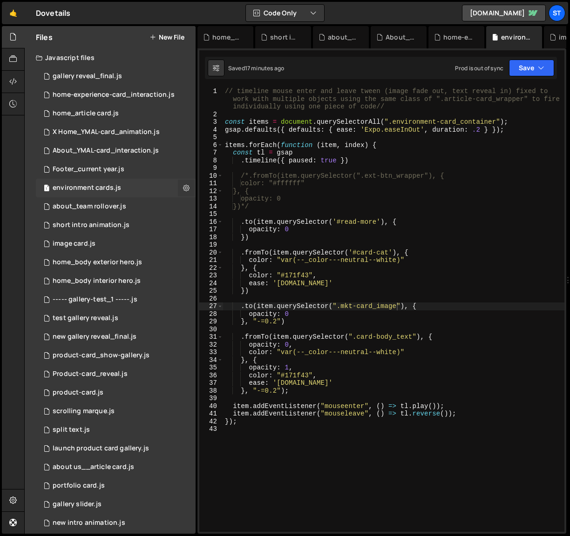
scroll to position [1360, 0]
click at [184, 189] on icon at bounding box center [186, 187] width 7 height 9
type input "environment cards"
radio input "true"
checkbox input "true"
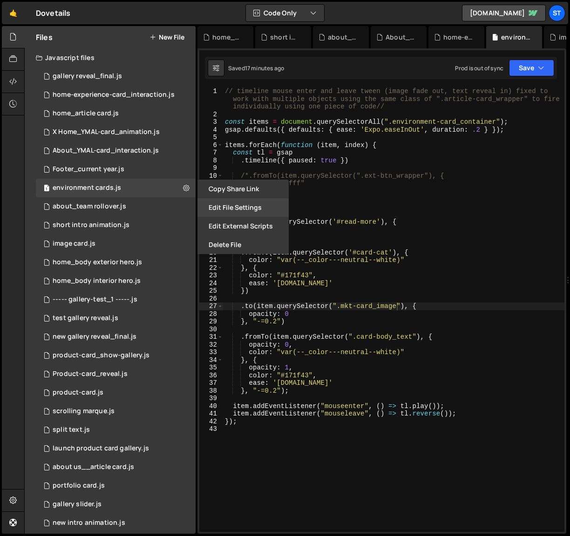
click at [223, 209] on button "Edit File Settings" at bounding box center [242, 207] width 91 height 19
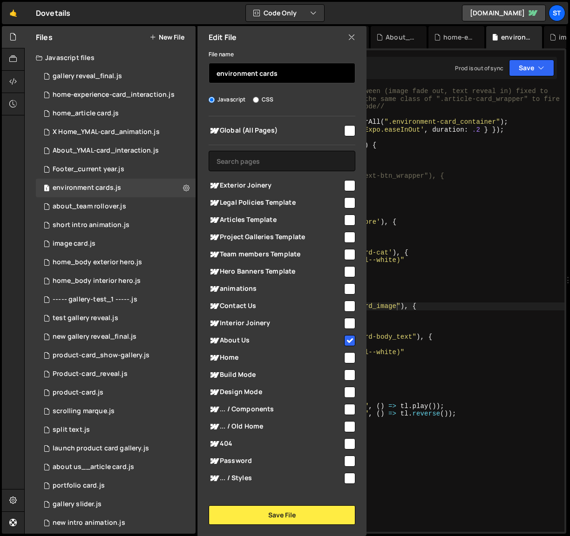
click at [217, 71] on input "environment cards" at bounding box center [282, 73] width 147 height 20
type input "About_environment cards"
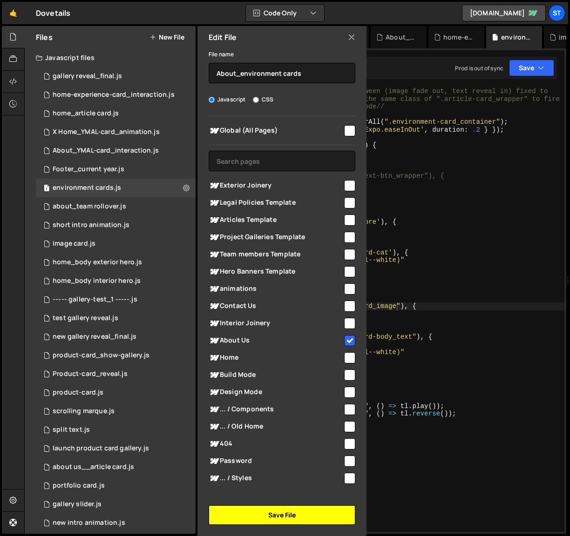
click at [273, 514] on button "Save File" at bounding box center [282, 516] width 147 height 20
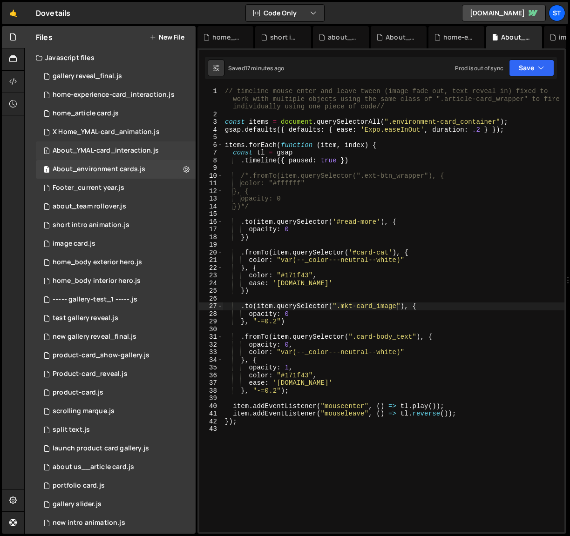
click at [128, 150] on div "About_YMAL-card_interaction.js" at bounding box center [106, 151] width 106 height 8
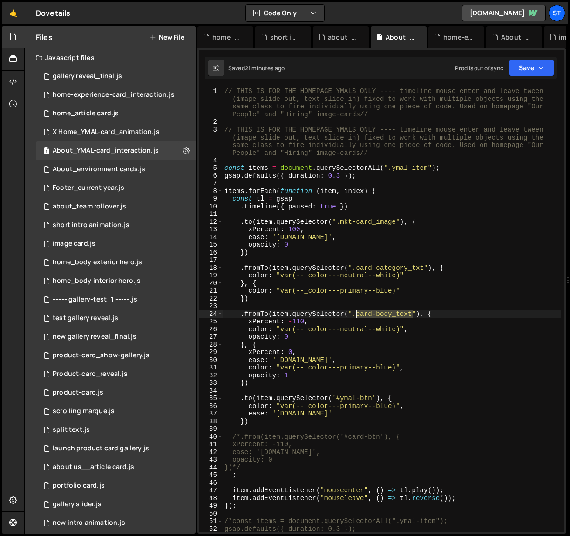
drag, startPoint x: 413, startPoint y: 313, endPoint x: 358, endPoint y: 313, distance: 55.4
click at [358, 313] on div "// THIS IS FOR THE HOMEPAGE YMALS ONLY ---- timeline mouse enter and leave twee…" at bounding box center [392, 329] width 338 height 483
paste textarea "mkt-"
type textarea ".fromTo(item.querySelector(".mkt-card-body_text"), {"
click at [538, 65] on icon "button" at bounding box center [541, 67] width 7 height 9
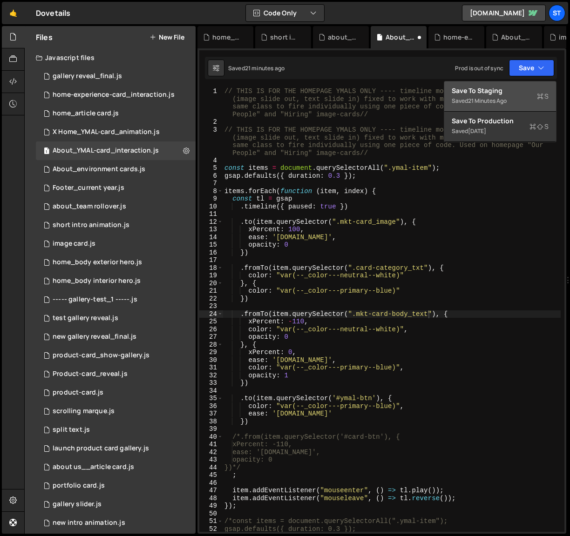
click at [500, 93] on div "Save to Staging S" at bounding box center [500, 90] width 97 height 9
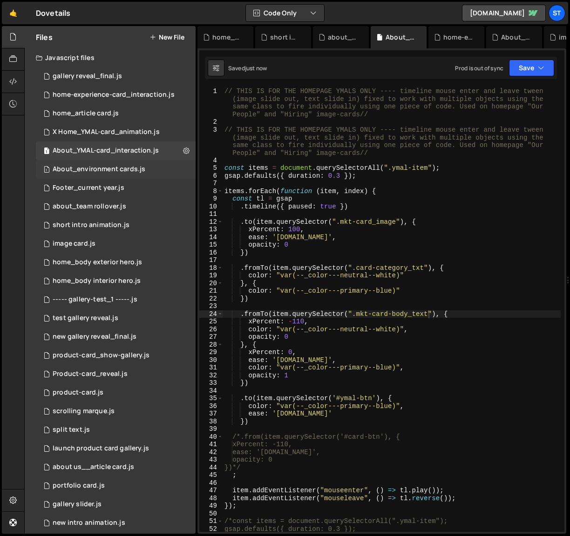
click at [97, 167] on div "About_environment cards.js" at bounding box center [99, 169] width 93 height 8
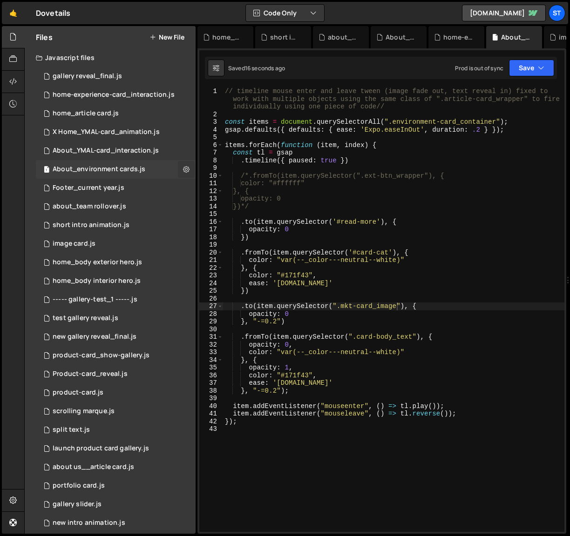
scroll to position [1360, 0]
click at [185, 169] on icon at bounding box center [186, 169] width 7 height 9
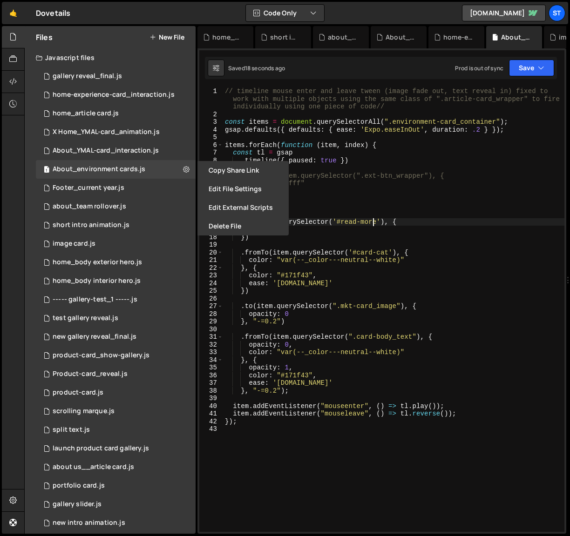
click at [375, 223] on div "// timeline mouse enter and leave tween (image fade out, text reveal in) fixed …" at bounding box center [393, 325] width 341 height 475
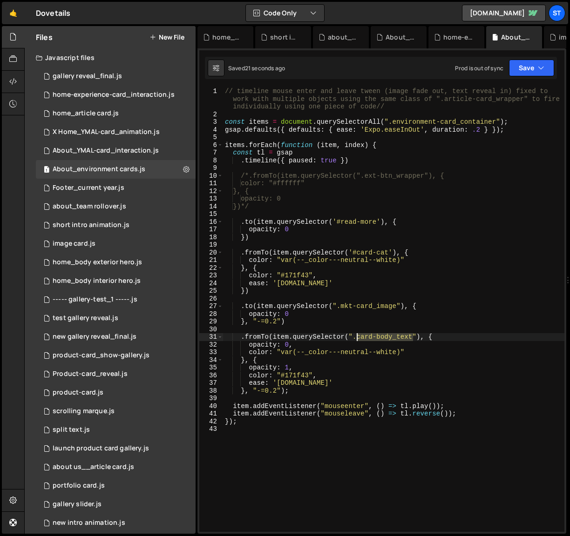
drag, startPoint x: 413, startPoint y: 339, endPoint x: 357, endPoint y: 337, distance: 56.4
click at [357, 337] on div "// timeline mouse enter and leave tween (image fade out, text reveal in) fixed …" at bounding box center [393, 325] width 341 height 475
paste textarea "mkt-"
type textarea ".fromTo(item.querySelector(".mkt-card-body_text"), {"
click at [541, 71] on icon "button" at bounding box center [541, 67] width 7 height 9
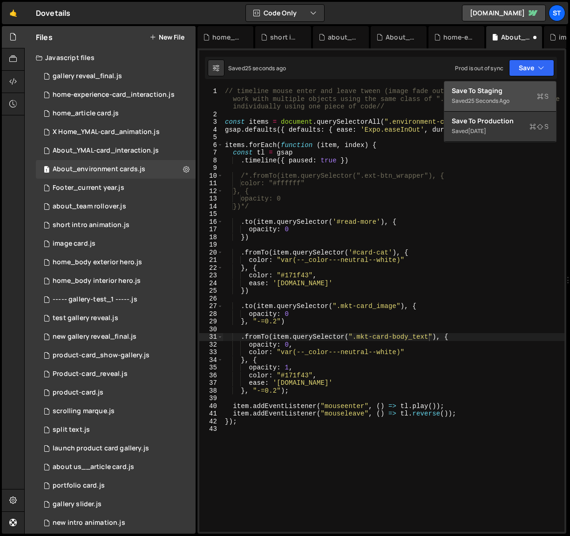
click at [488, 96] on div "Saved 25 seconds ago" at bounding box center [500, 100] width 97 height 11
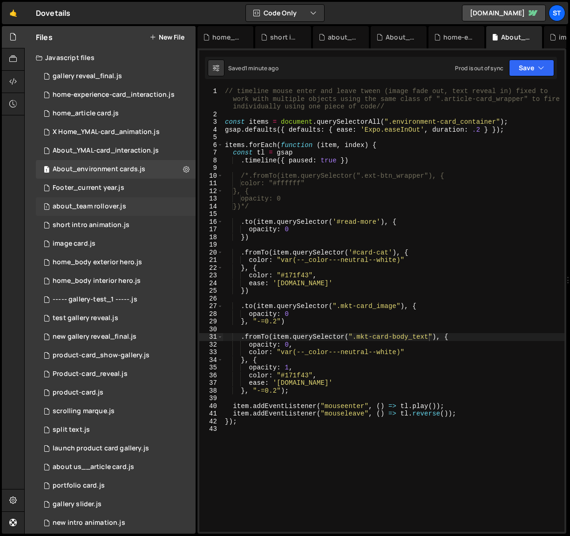
click at [112, 209] on div "about_team rollover.js" at bounding box center [90, 207] width 74 height 8
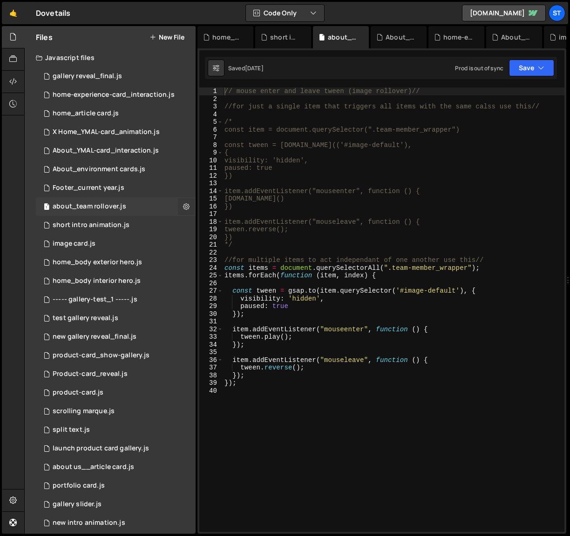
scroll to position [9093, 0]
click at [183, 208] on icon at bounding box center [186, 206] width 7 height 9
type input "about_team rollover"
radio input "true"
checkbox input "true"
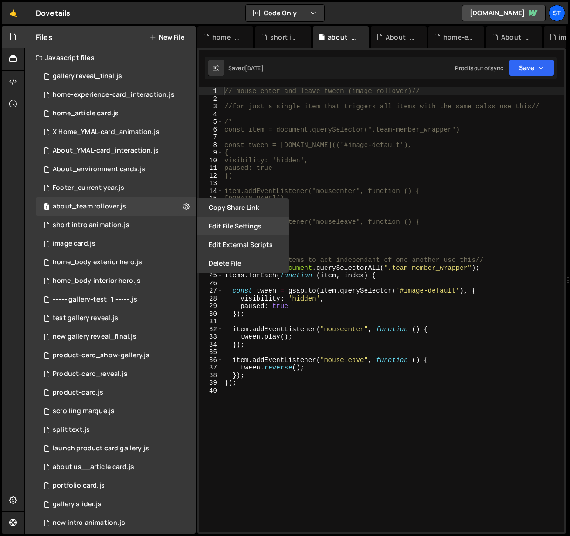
click at [229, 223] on button "Edit File Settings" at bounding box center [242, 226] width 91 height 19
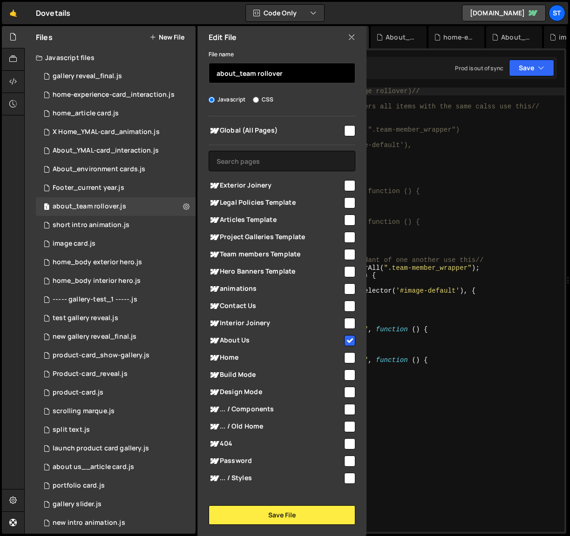
click at [219, 74] on input "about_team rollover" at bounding box center [282, 73] width 147 height 20
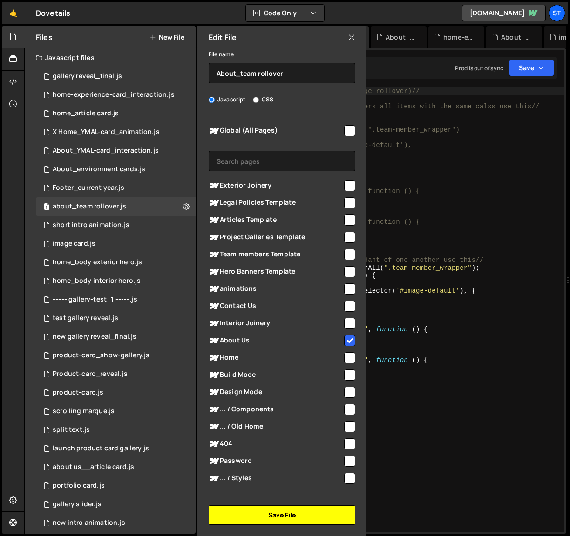
click at [290, 518] on button "Save File" at bounding box center [282, 516] width 147 height 20
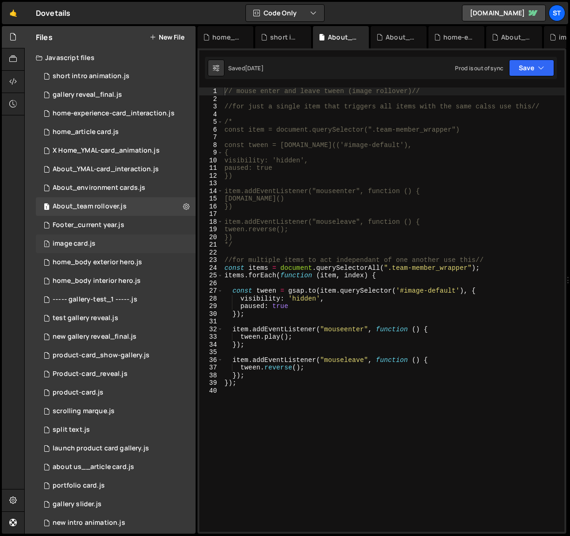
click at [79, 244] on div "image card.js" at bounding box center [74, 244] width 43 height 8
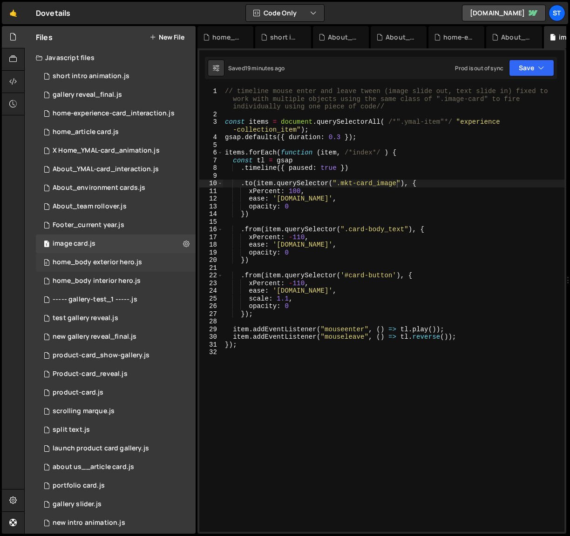
click at [121, 258] on div "home_body exterior hero.js" at bounding box center [97, 262] width 89 height 8
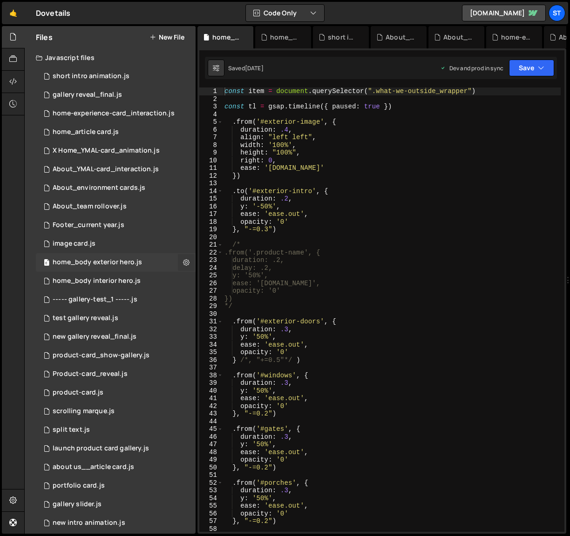
click at [183, 262] on icon at bounding box center [186, 262] width 7 height 9
type input "home_body exterior hero"
radio input "true"
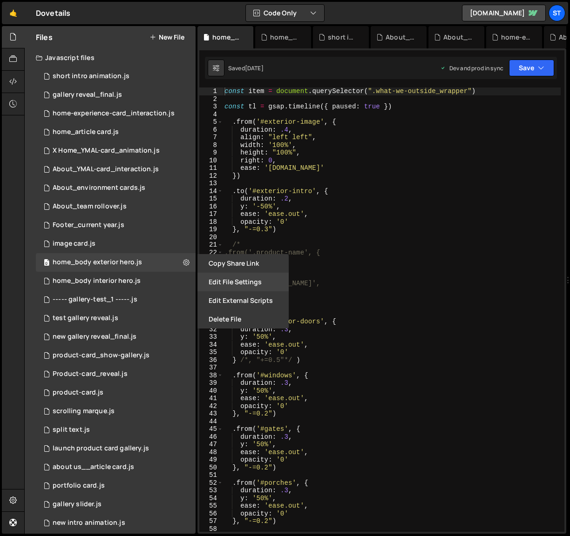
click at [235, 278] on button "Edit File Settings" at bounding box center [242, 282] width 91 height 19
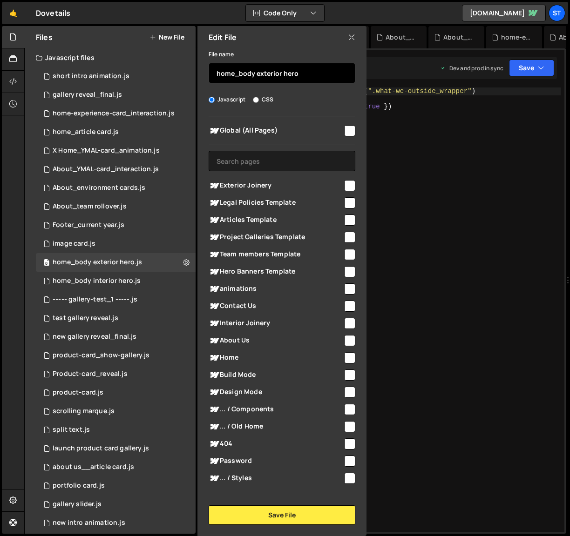
click at [220, 74] on input "home_body exterior hero" at bounding box center [282, 73] width 147 height 20
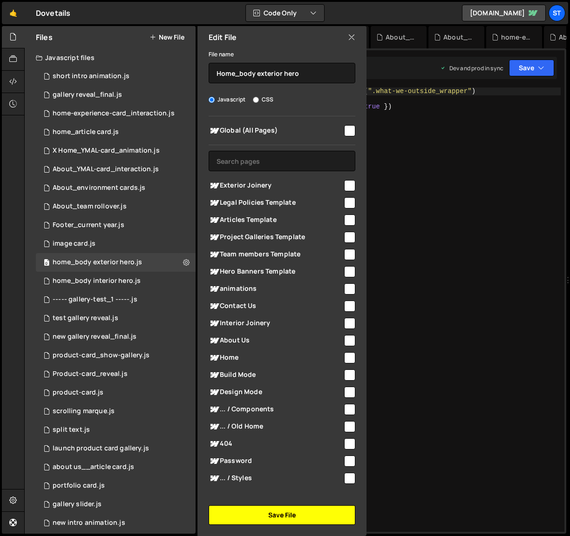
click at [264, 516] on button "Save File" at bounding box center [282, 516] width 147 height 20
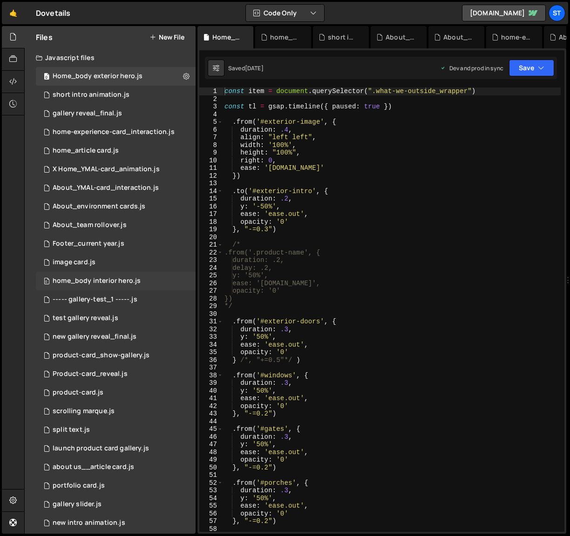
click at [86, 282] on div "home_body interior hero.js" at bounding box center [97, 281] width 88 height 8
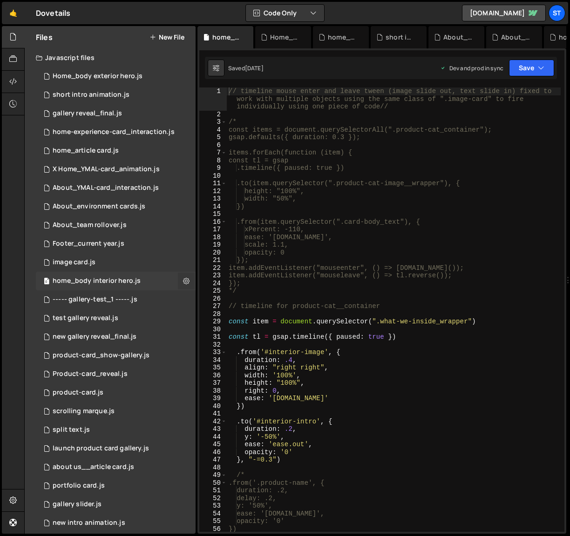
scroll to position [2694, 0]
click at [178, 280] on button at bounding box center [186, 281] width 17 height 17
type input "home_body interior hero"
radio input "true"
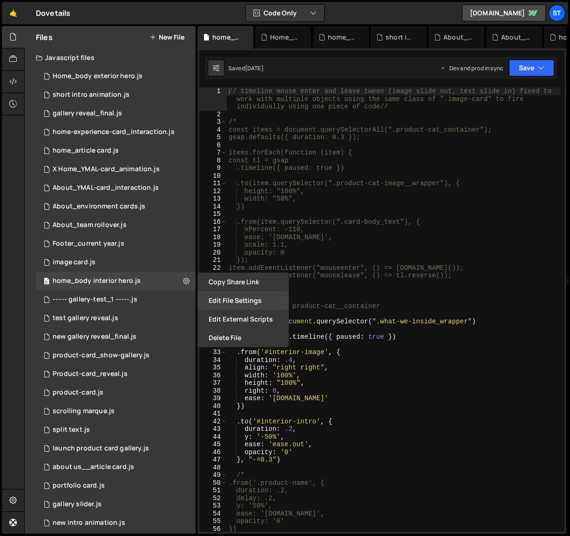
click at [218, 301] on button "Edit File Settings" at bounding box center [242, 300] width 91 height 19
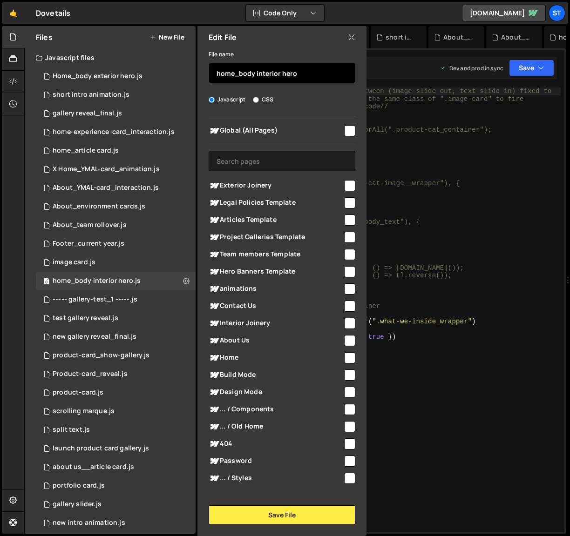
click at [220, 70] on input "home_body interior hero" at bounding box center [282, 73] width 147 height 20
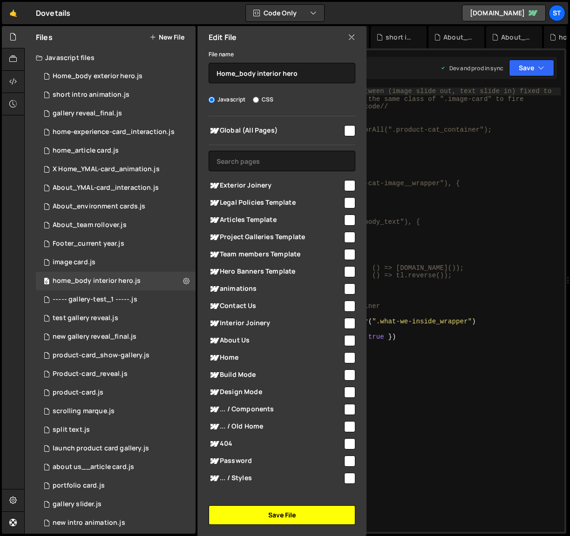
click at [278, 517] on button "Save File" at bounding box center [282, 516] width 147 height 20
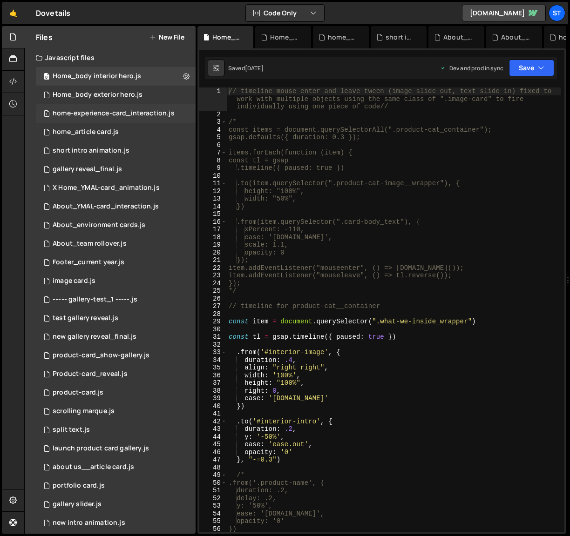
click at [161, 115] on div "home-experience-card_interaction.js" at bounding box center [114, 113] width 122 height 8
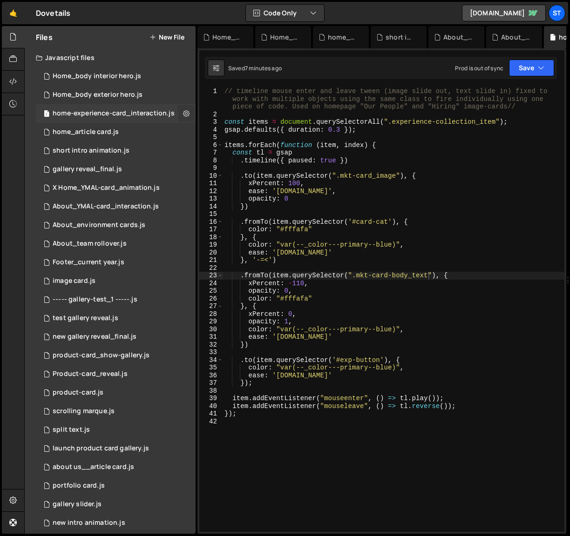
scroll to position [0, 0]
click at [183, 112] on icon at bounding box center [186, 113] width 7 height 9
type input "home-experience-card_interaction"
radio input "true"
checkbox input "true"
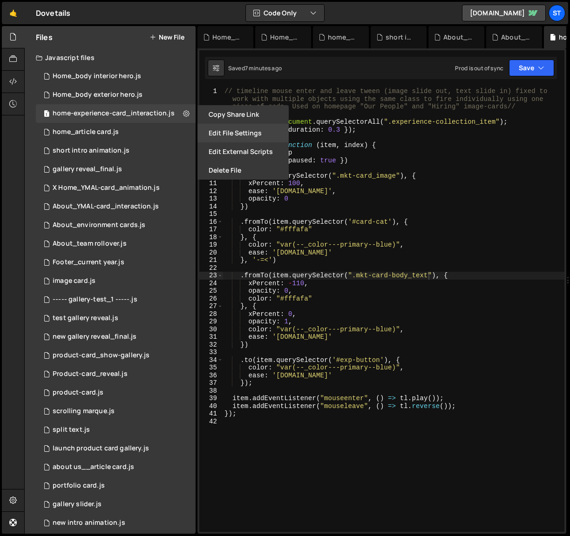
click at [232, 130] on button "Edit File Settings" at bounding box center [242, 133] width 91 height 19
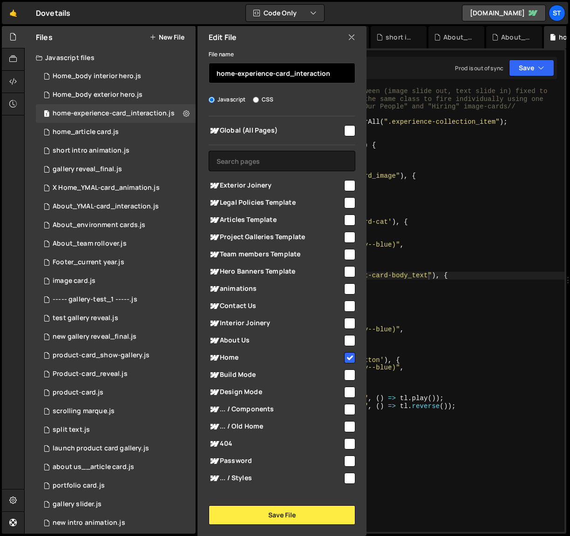
drag, startPoint x: 221, startPoint y: 75, endPoint x: 215, endPoint y: 76, distance: 6.1
click at [215, 76] on input "home-experience-card_interaction" at bounding box center [282, 73] width 147 height 20
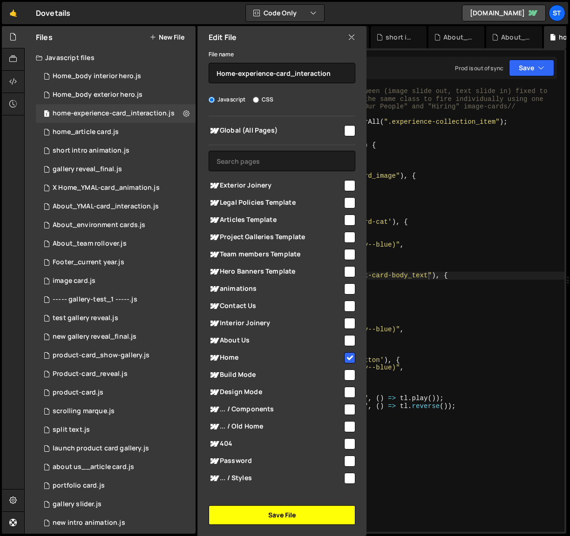
click at [302, 515] on button "Save File" at bounding box center [282, 516] width 147 height 20
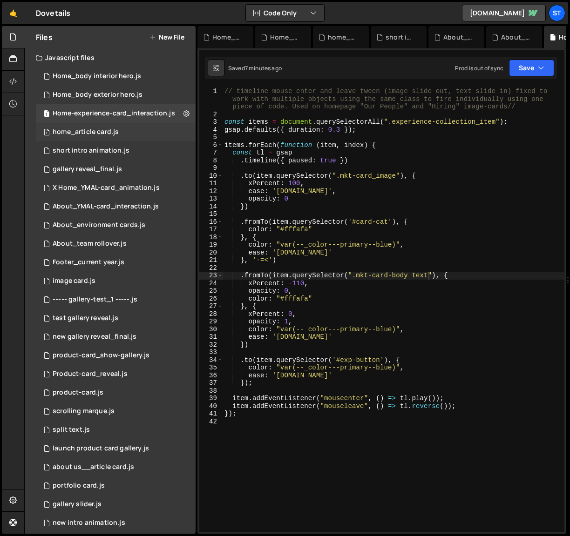
click at [106, 132] on div "home_article card.js" at bounding box center [86, 132] width 66 height 8
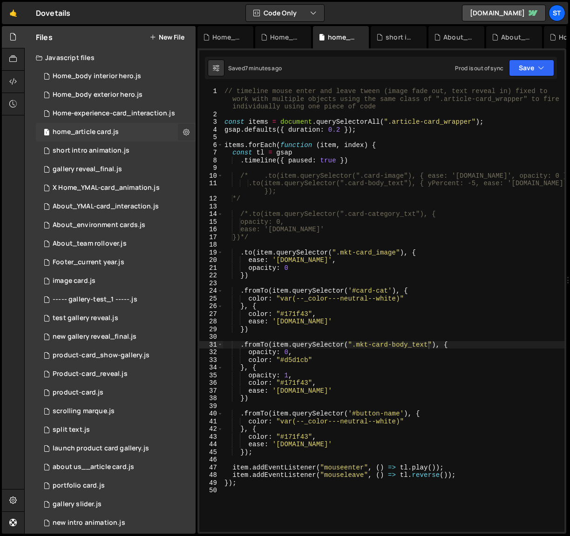
scroll to position [15216, 0]
click at [183, 133] on icon at bounding box center [186, 132] width 7 height 9
type input "home_article card"
radio input "true"
checkbox input "true"
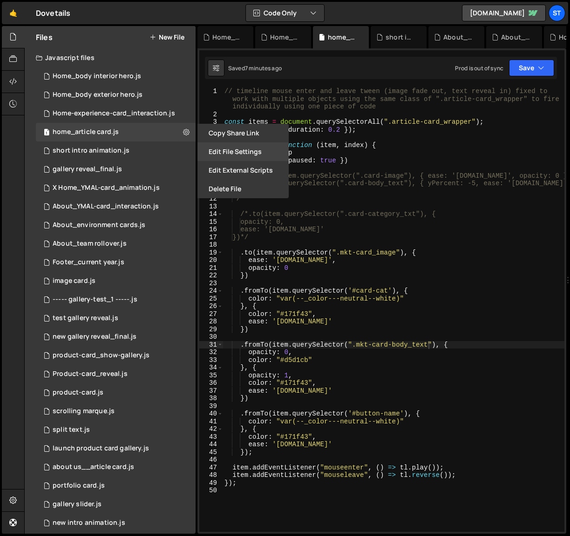
click at [236, 153] on button "Edit File Settings" at bounding box center [242, 151] width 91 height 19
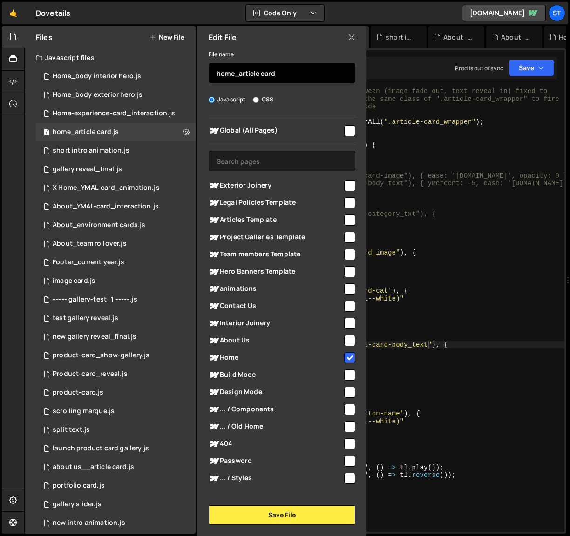
click at [221, 73] on input "home_article card" at bounding box center [282, 73] width 147 height 20
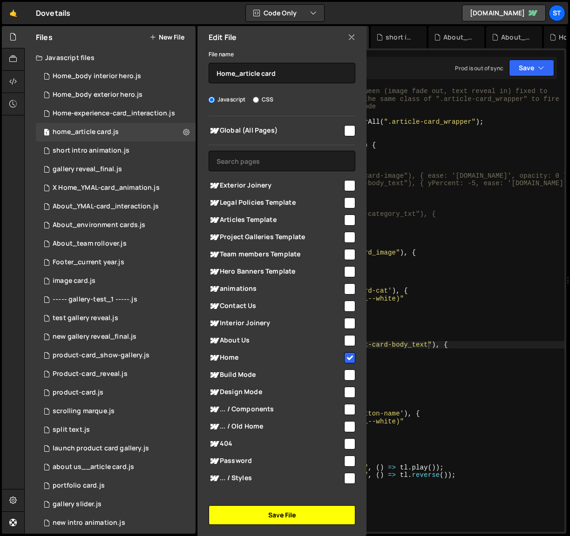
click at [282, 512] on button "Save File" at bounding box center [282, 516] width 147 height 20
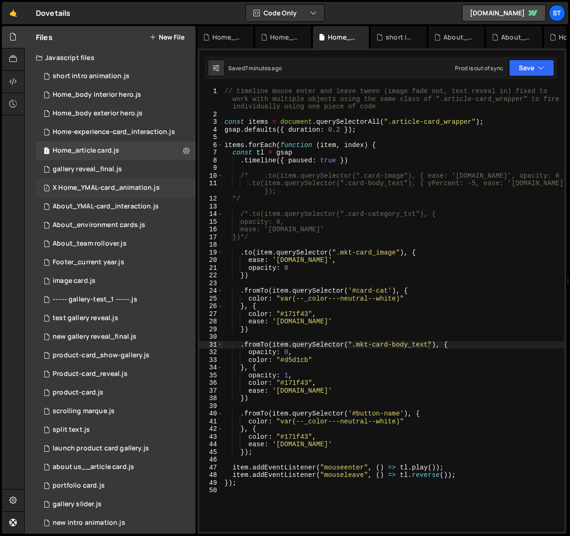
click at [130, 188] on div "X Home_YMAL-card_animation.js" at bounding box center [106, 188] width 107 height 8
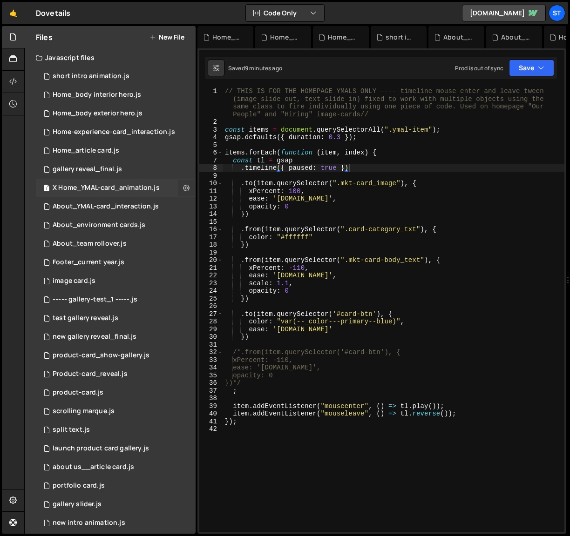
scroll to position [0, 0]
click at [183, 188] on icon at bounding box center [186, 187] width 7 height 9
type input "X Home_YMAL-card_animation"
radio input "true"
checkbox input "true"
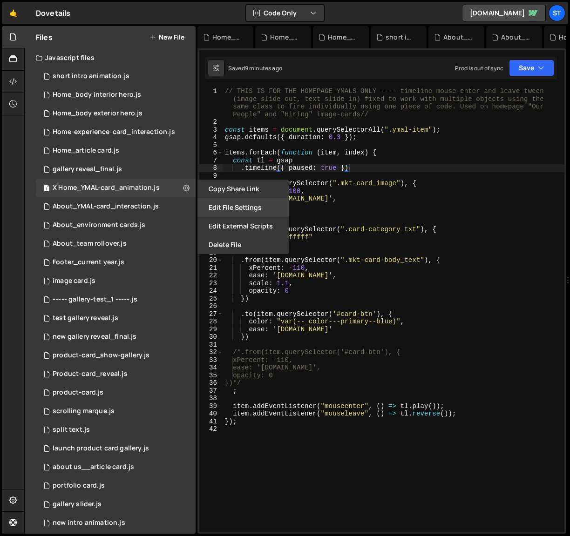
click at [253, 210] on button "Edit File Settings" at bounding box center [242, 207] width 91 height 19
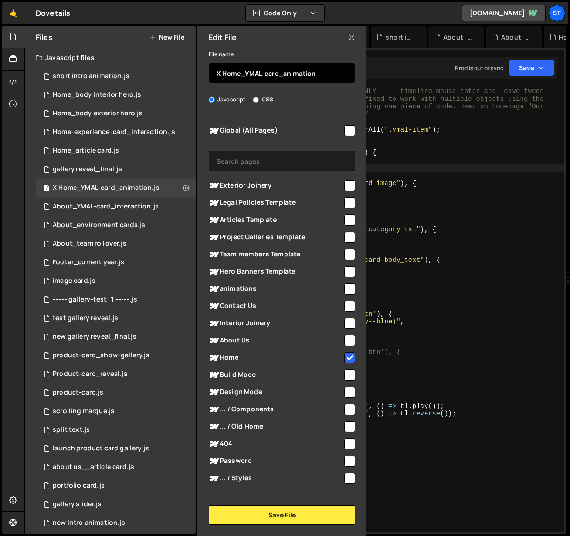
drag, startPoint x: 223, startPoint y: 74, endPoint x: 217, endPoint y: 74, distance: 5.7
click at [217, 74] on input "X Home_YMAL-card_animation" at bounding box center [282, 73] width 147 height 20
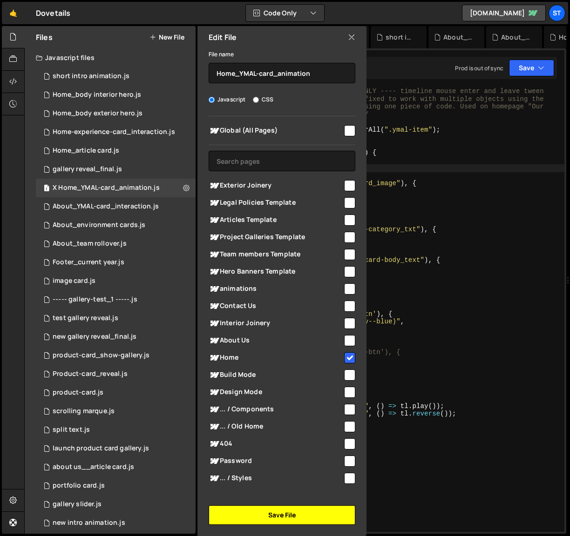
click at [302, 511] on button "Save File" at bounding box center [282, 516] width 147 height 20
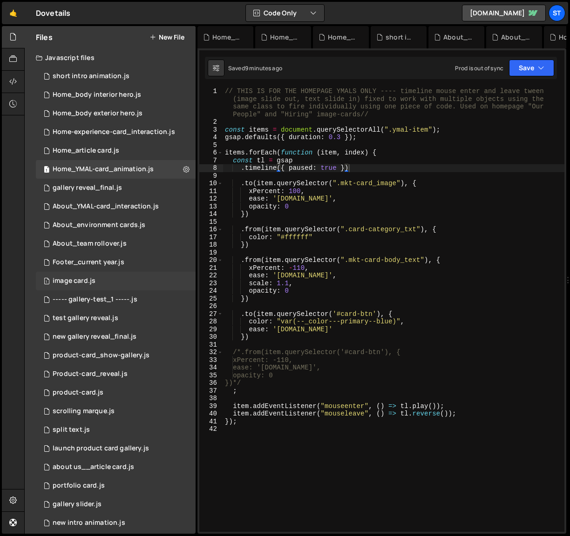
click at [66, 281] on div "image card.js" at bounding box center [74, 281] width 43 height 8
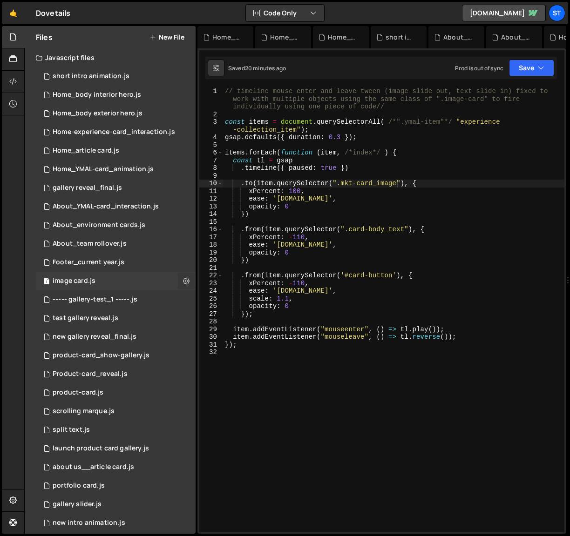
click at [183, 278] on icon at bounding box center [186, 281] width 7 height 9
type input "image card"
radio input "true"
checkbox input "true"
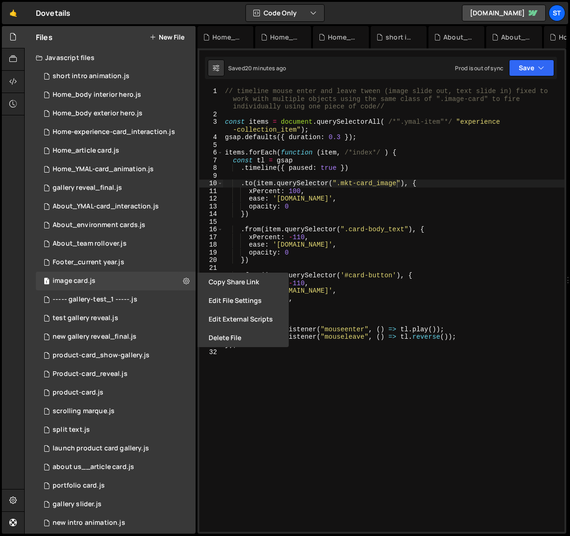
click at [252, 298] on button "Edit File Settings" at bounding box center [242, 300] width 91 height 19
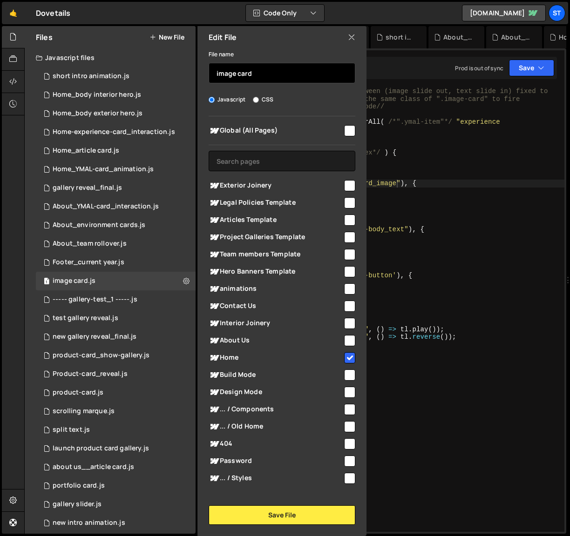
click at [216, 74] on input "image card" at bounding box center [282, 73] width 147 height 20
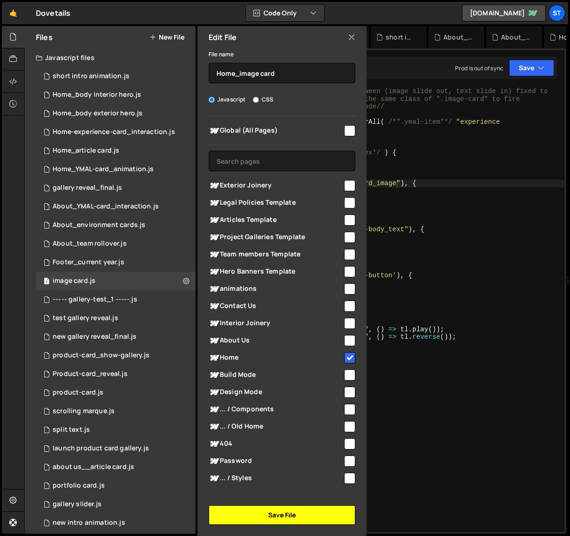
click at [267, 513] on button "Save File" at bounding box center [282, 516] width 147 height 20
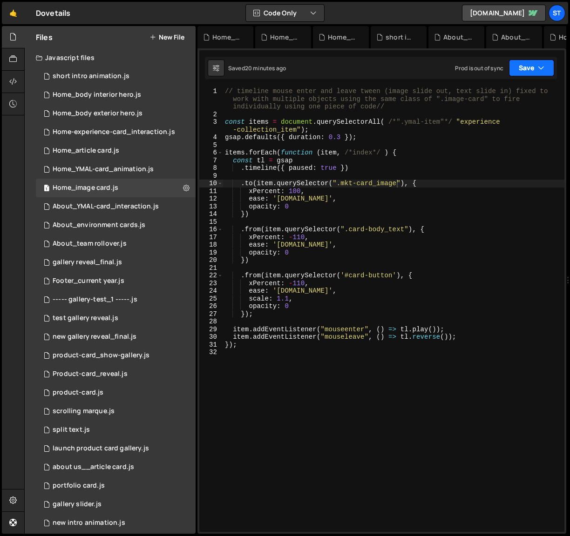
click at [545, 64] on button "Save" at bounding box center [531, 68] width 45 height 17
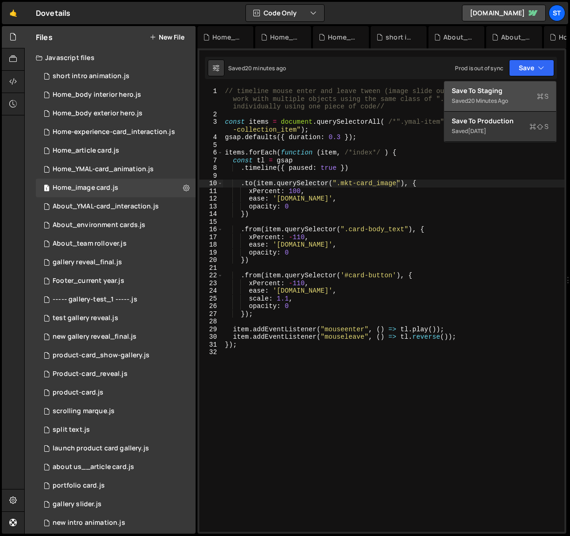
click at [493, 91] on div "Save to Staging S" at bounding box center [500, 90] width 97 height 9
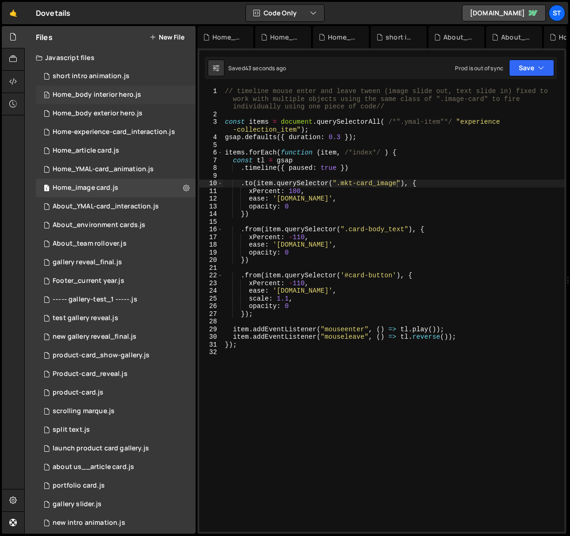
click at [115, 95] on div "Home_body interior hero.js" at bounding box center [97, 95] width 88 height 8
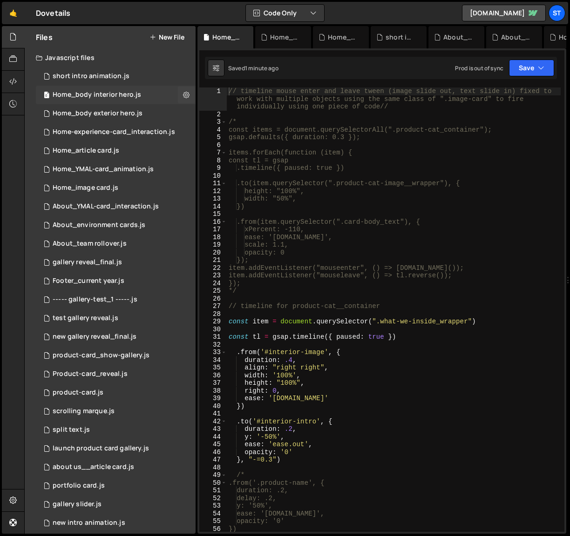
scroll to position [2694, 0]
click at [183, 95] on icon at bounding box center [186, 94] width 7 height 9
type input "Home_body interior hero"
radio input "true"
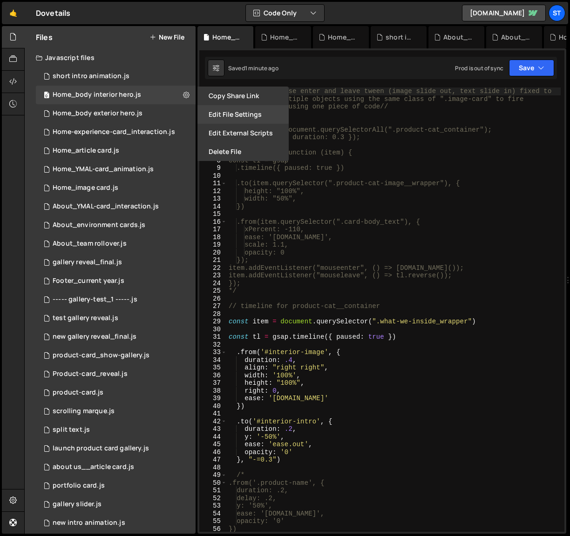
click at [231, 115] on button "Edit File Settings" at bounding box center [242, 114] width 91 height 19
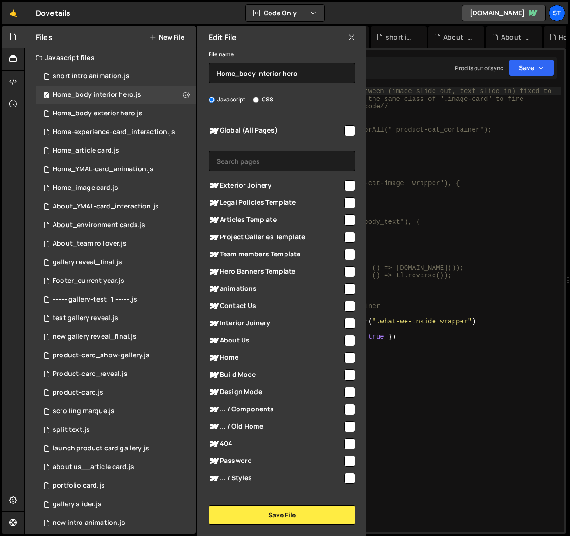
drag, startPoint x: 348, startPoint y: 355, endPoint x: 352, endPoint y: 365, distance: 10.0
click at [347, 355] on input "checkbox" at bounding box center [349, 357] width 11 height 11
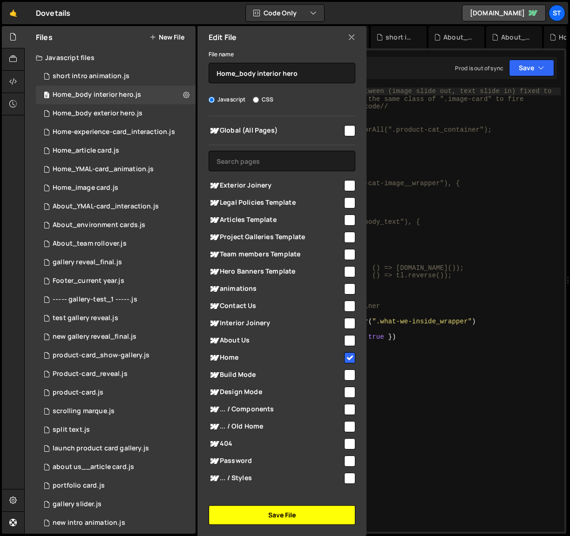
click at [290, 516] on button "Save File" at bounding box center [282, 516] width 147 height 20
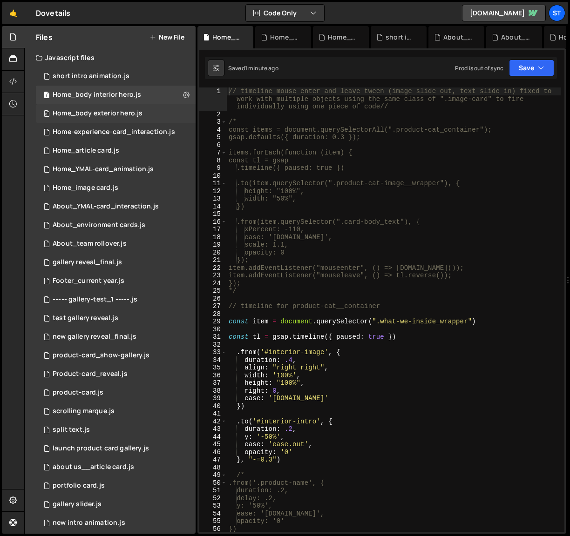
click at [94, 115] on div "Home_body exterior hero.js" at bounding box center [98, 113] width 90 height 8
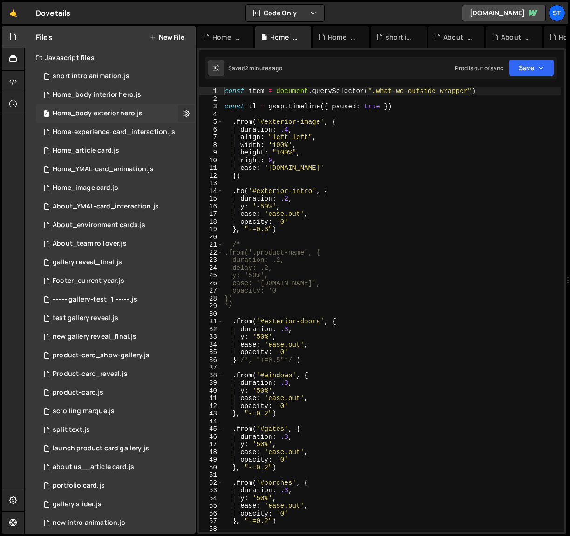
click at [183, 113] on icon at bounding box center [186, 113] width 7 height 9
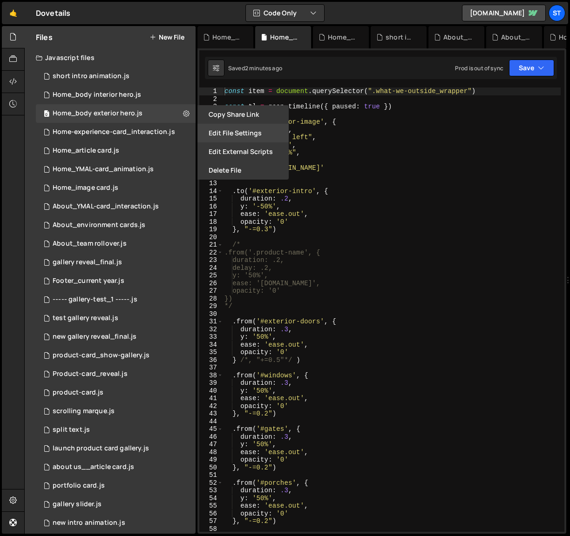
click at [232, 141] on button "Edit File Settings" at bounding box center [242, 133] width 91 height 19
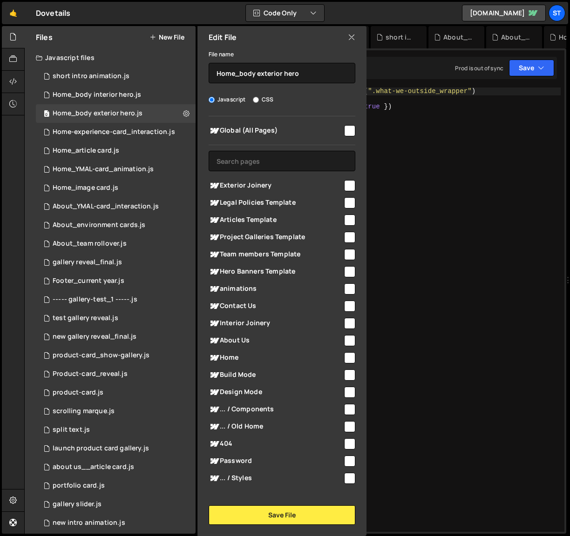
drag, startPoint x: 349, startPoint y: 357, endPoint x: 326, endPoint y: 417, distance: 64.5
click at [349, 357] on input "checkbox" at bounding box center [349, 357] width 11 height 11
checkbox input "true"
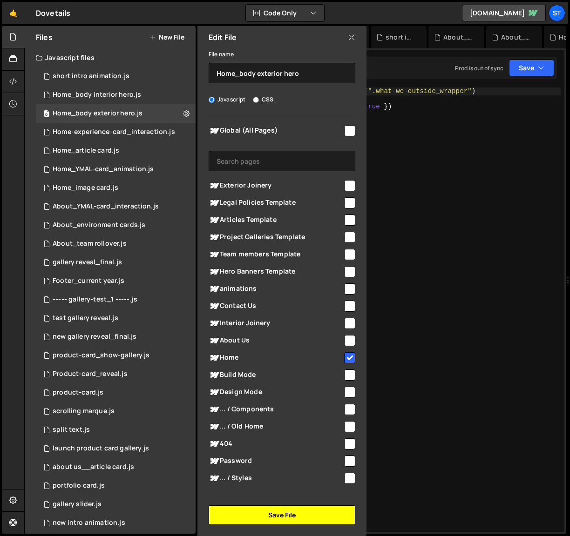
click at [284, 513] on button "Save File" at bounding box center [282, 516] width 147 height 20
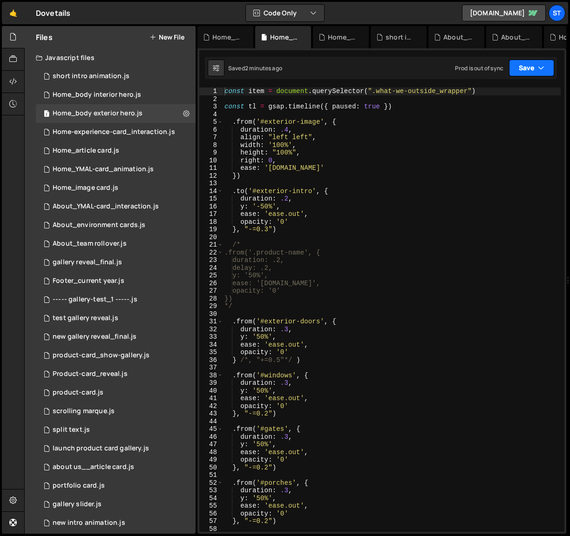
click at [538, 71] on icon "button" at bounding box center [541, 67] width 7 height 9
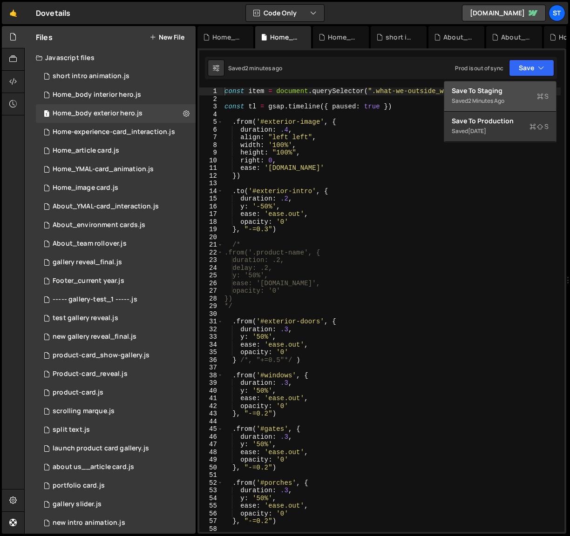
click at [486, 88] on div "Save to Staging S" at bounding box center [500, 90] width 97 height 9
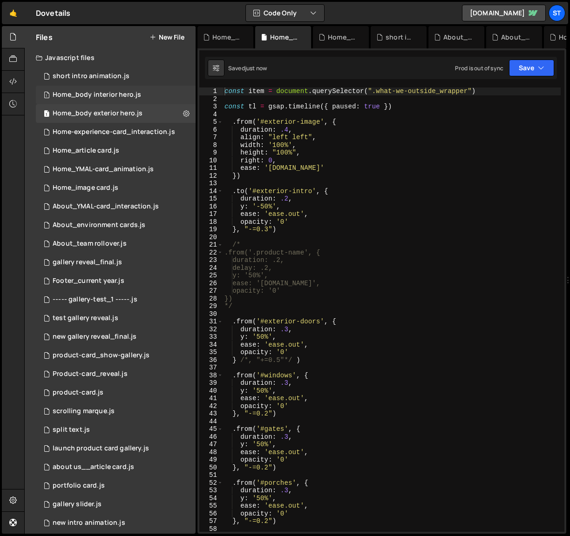
drag, startPoint x: 133, startPoint y: 97, endPoint x: 159, endPoint y: 95, distance: 25.7
click at [133, 97] on div "Home_body interior hero.js" at bounding box center [97, 95] width 88 height 8
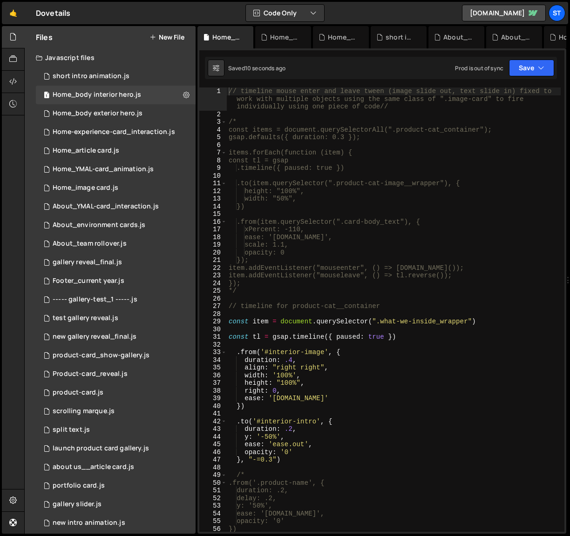
scroll to position [2694, 0]
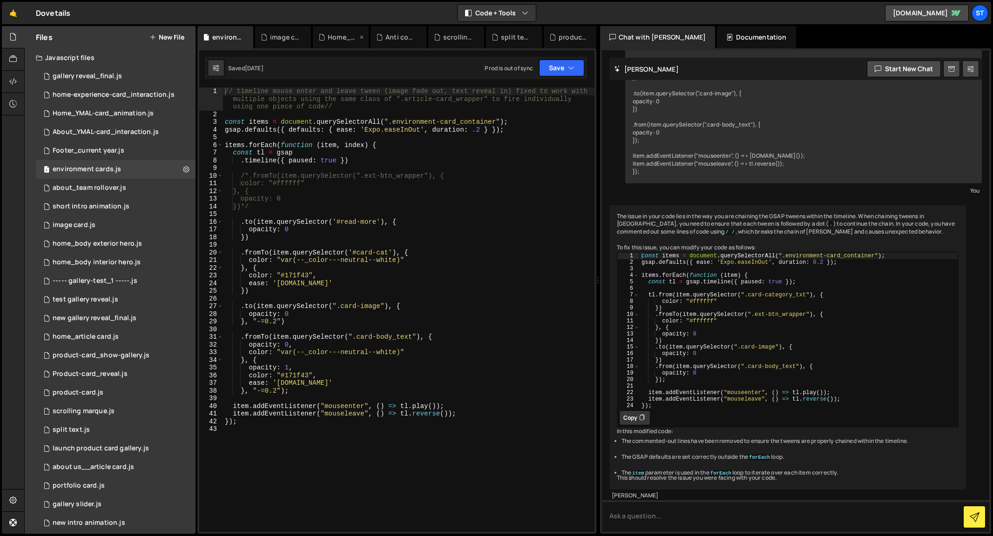
scroll to position [290, 0]
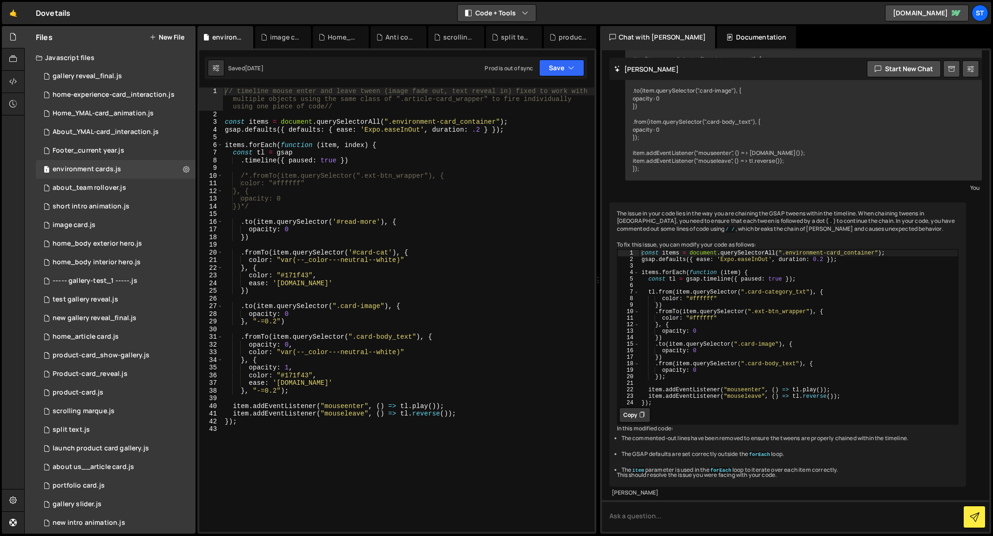
click at [525, 9] on icon "button" at bounding box center [525, 12] width 7 height 9
click at [490, 30] on button "Code Only" at bounding box center [497, 33] width 78 height 17
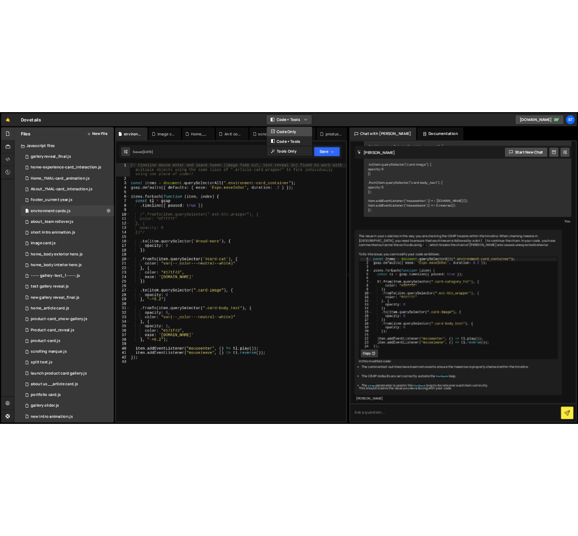
scroll to position [376, 0]
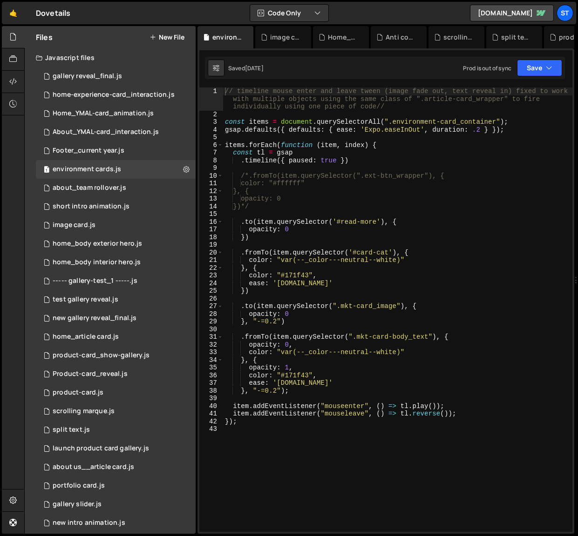
scroll to position [376, 0]
